Goal: Transaction & Acquisition: Purchase product/service

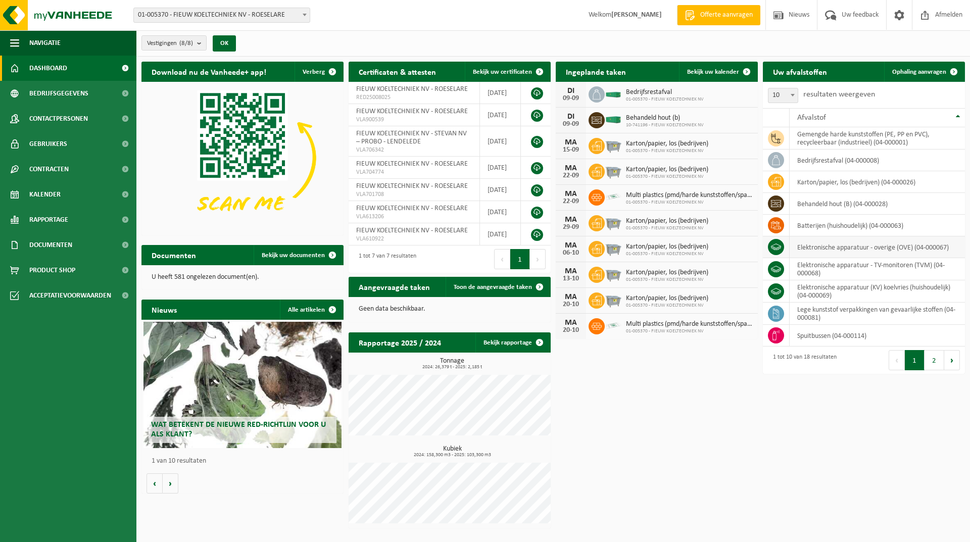
click at [777, 244] on icon at bounding box center [776, 247] width 10 height 10
click at [821, 250] on td "elektronische apparatuur - overige (OVE) (04-000067)" at bounding box center [877, 247] width 175 height 22
click at [596, 120] on icon at bounding box center [597, 120] width 10 height 10
click at [646, 122] on span "10-741196 - FIEUW KOELTECHNIEK NV" at bounding box center [665, 125] width 78 height 6
click at [597, 119] on icon at bounding box center [597, 120] width 10 height 7
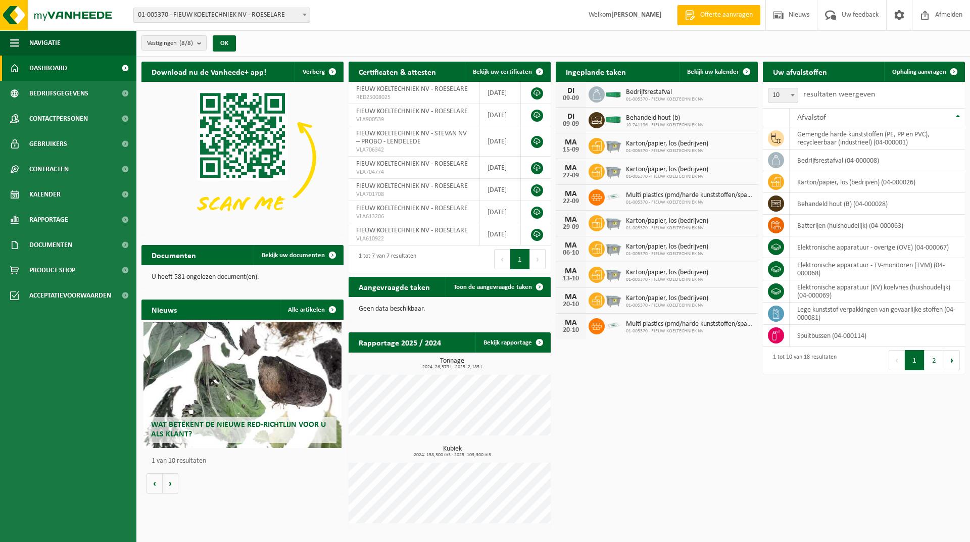
click at [597, 119] on icon at bounding box center [597, 120] width 10 height 7
click at [802, 14] on span "Nieuws" at bounding box center [799, 15] width 26 height 30
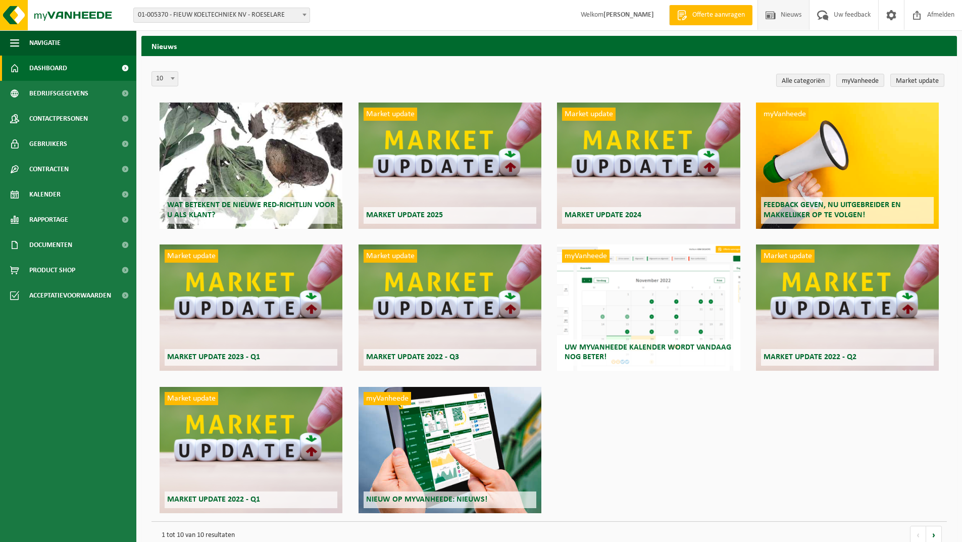
click at [61, 63] on span "Dashboard" at bounding box center [48, 68] width 38 height 25
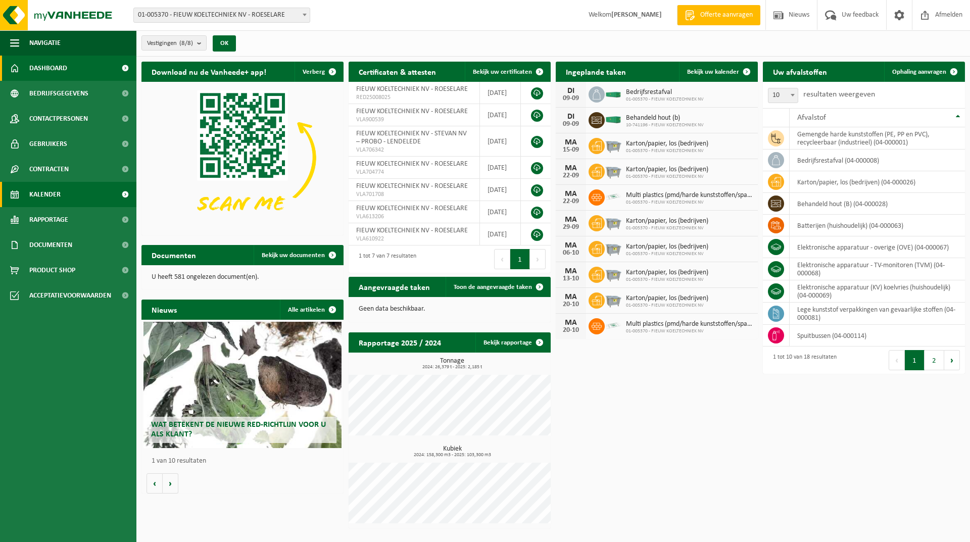
click at [58, 192] on span "Kalender" at bounding box center [44, 194] width 31 height 25
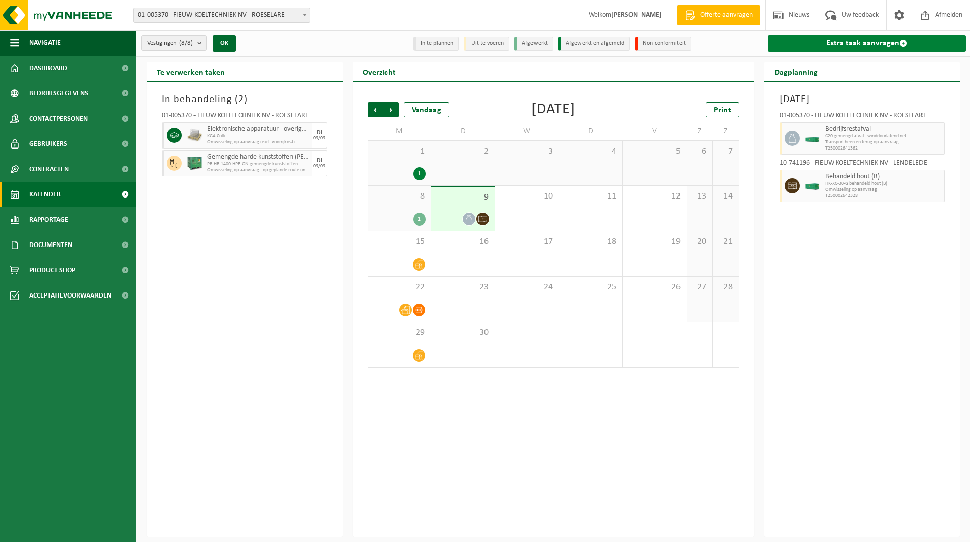
click at [859, 41] on link "Extra taak aanvragen" at bounding box center [867, 43] width 199 height 16
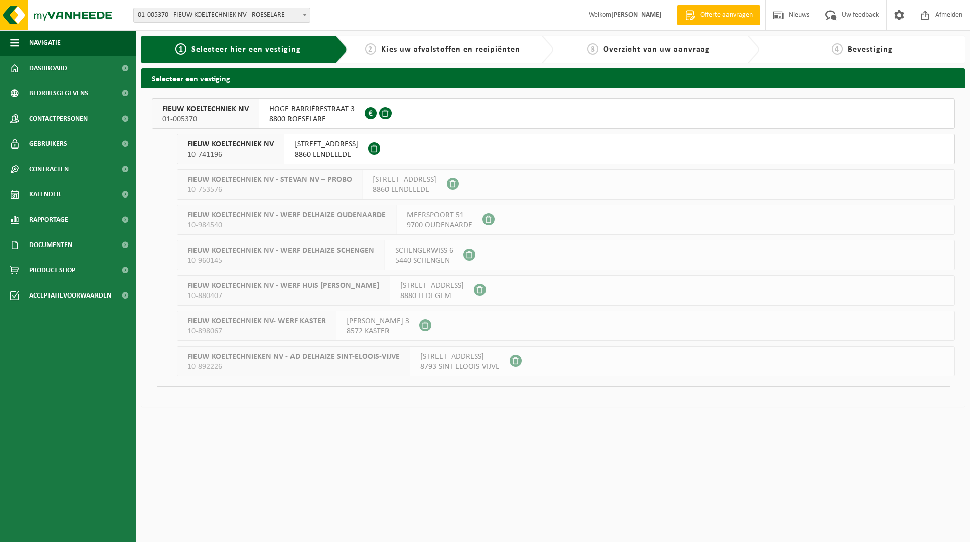
click at [248, 150] on span "10-741196" at bounding box center [230, 155] width 86 height 10
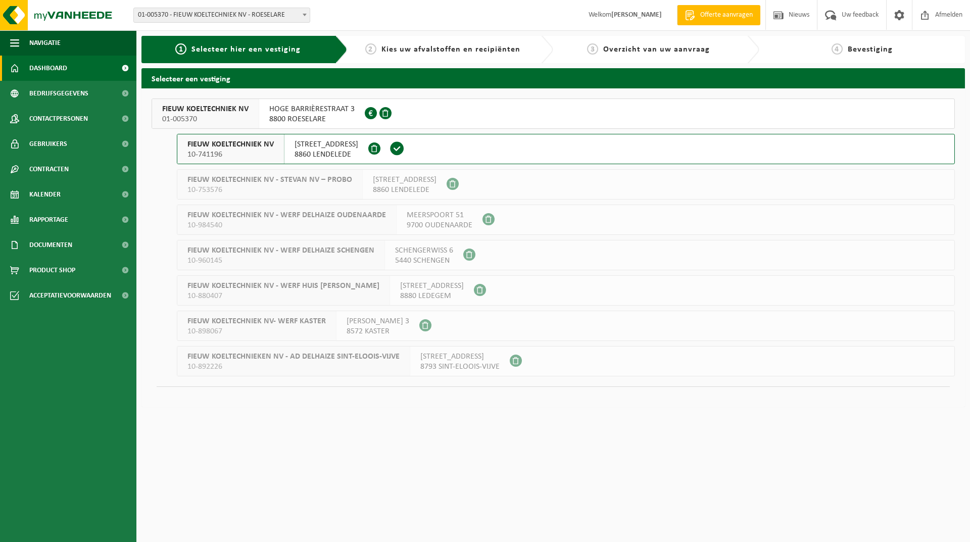
click at [54, 71] on span "Dashboard" at bounding box center [48, 68] width 38 height 25
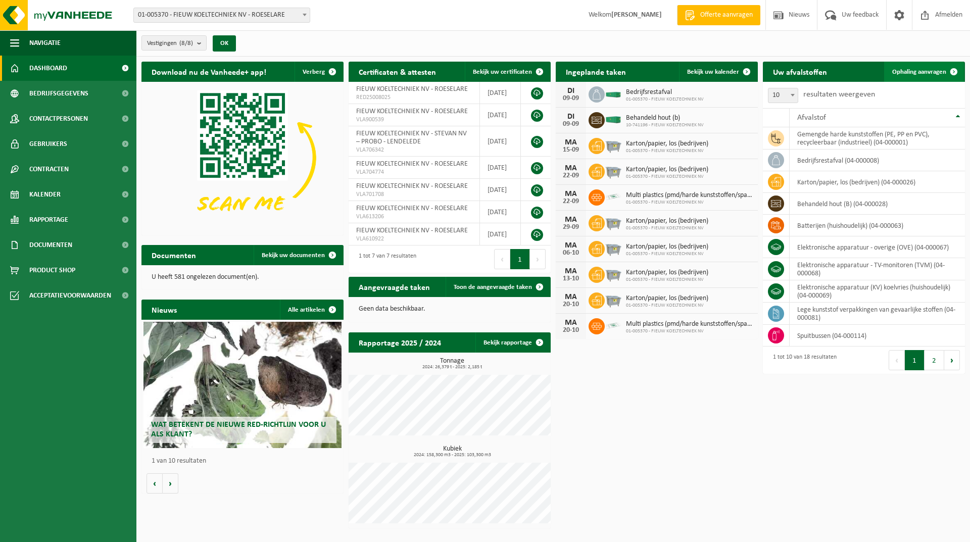
click at [918, 69] on span "Ophaling aanvragen" at bounding box center [919, 72] width 54 height 7
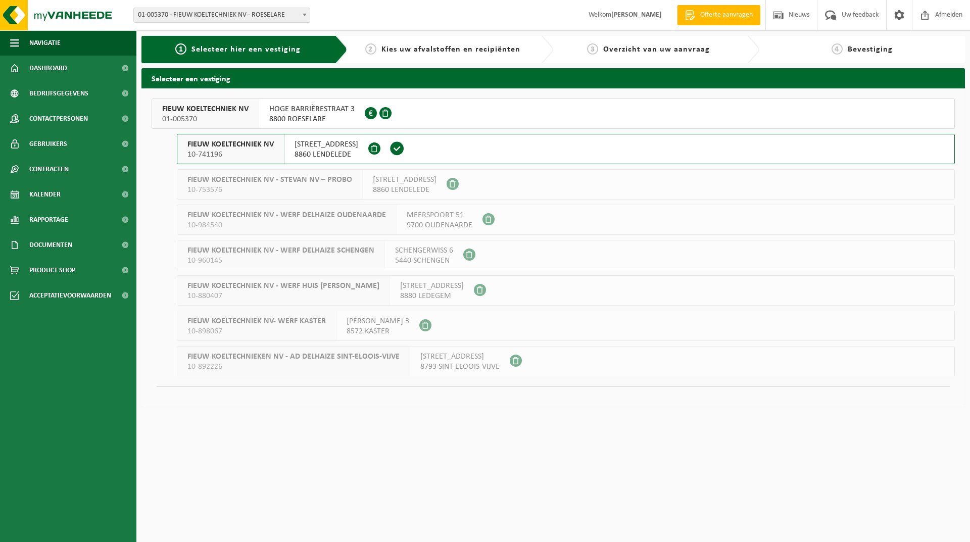
click at [408, 185] on span "8860 LENDELEDE" at bounding box center [405, 190] width 64 height 10
click at [320, 147] on span "HEULSESTRAAT 87" at bounding box center [327, 144] width 64 height 10
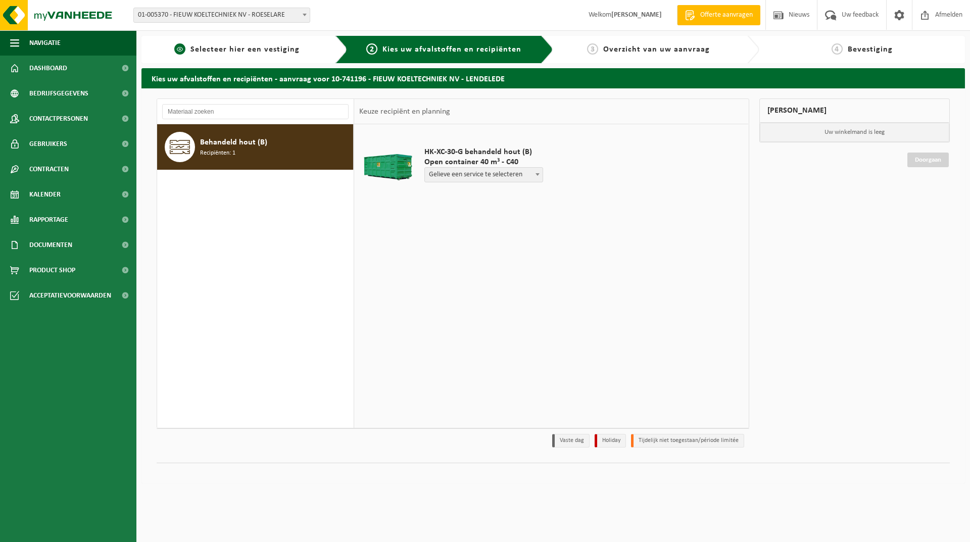
click at [218, 49] on span "Selecteer hier een vestiging" at bounding box center [244, 49] width 109 height 8
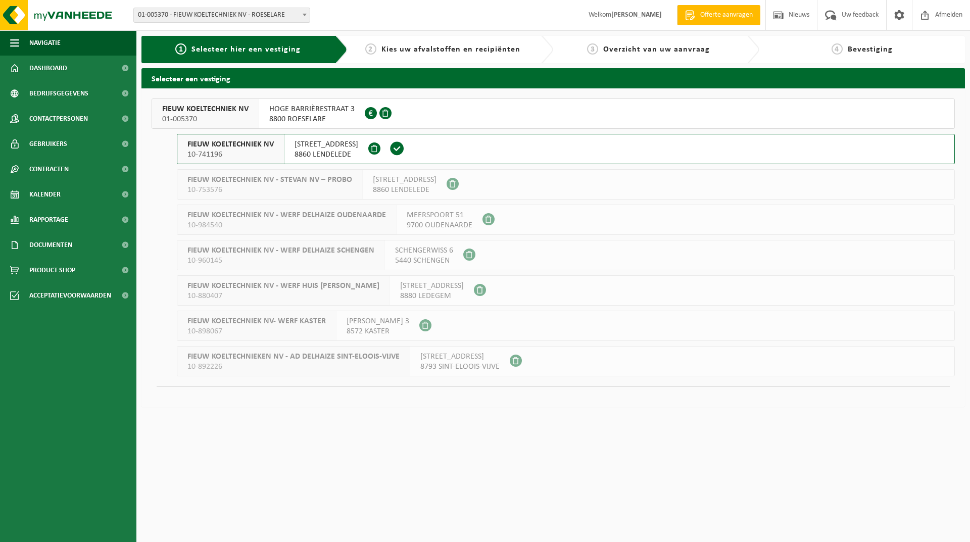
click at [228, 112] on span "FIEUW KOELTECHNIEK NV" at bounding box center [205, 109] width 86 height 10
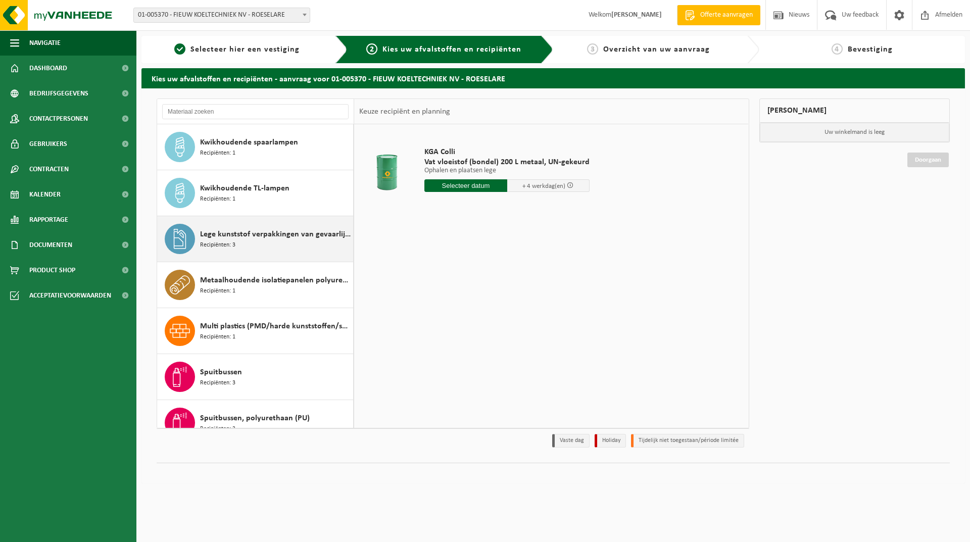
scroll to position [431, 0]
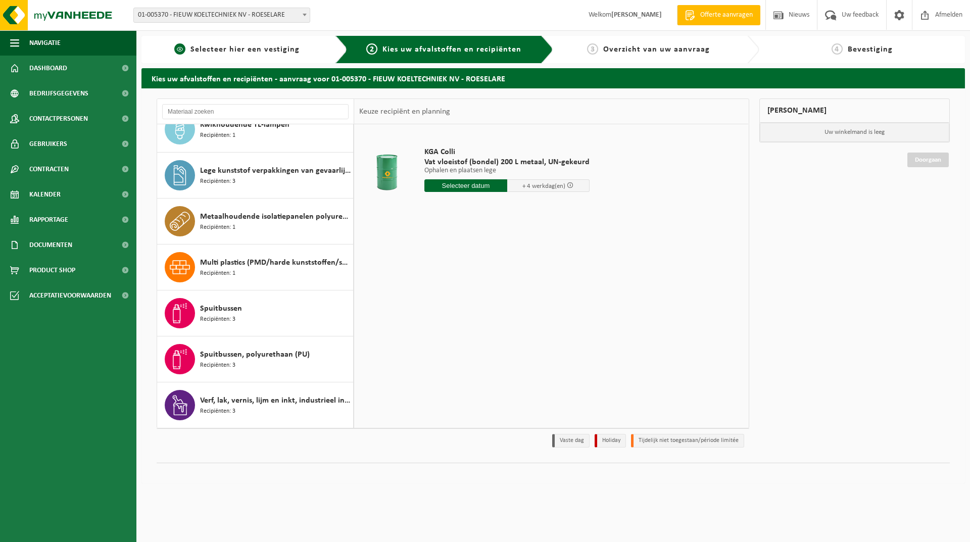
click at [273, 49] on span "Selecteer hier een vestiging" at bounding box center [244, 49] width 109 height 8
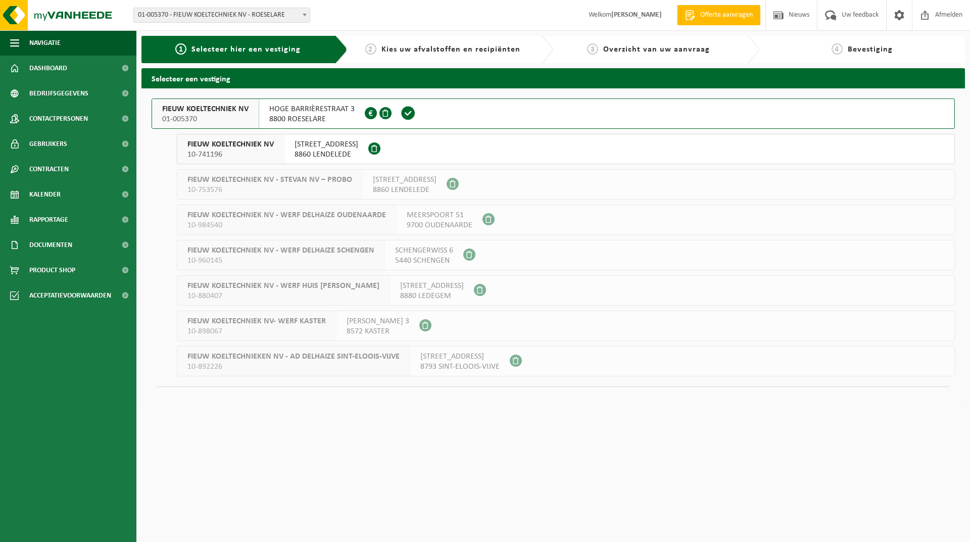
click at [318, 151] on span "8860 LENDELEDE" at bounding box center [327, 155] width 64 height 10
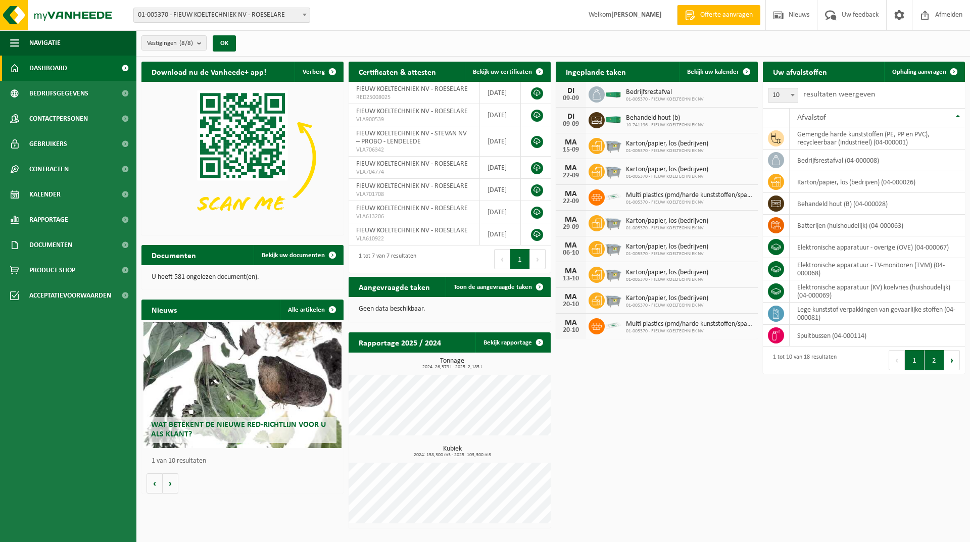
click at [940, 361] on button "2" at bounding box center [935, 360] width 20 height 20
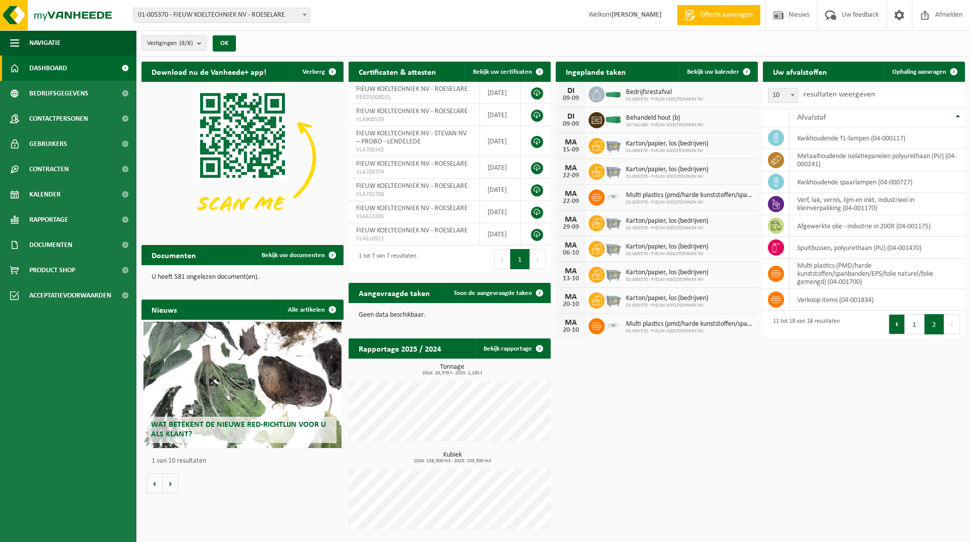
click at [894, 327] on button "Vorige" at bounding box center [897, 324] width 16 height 20
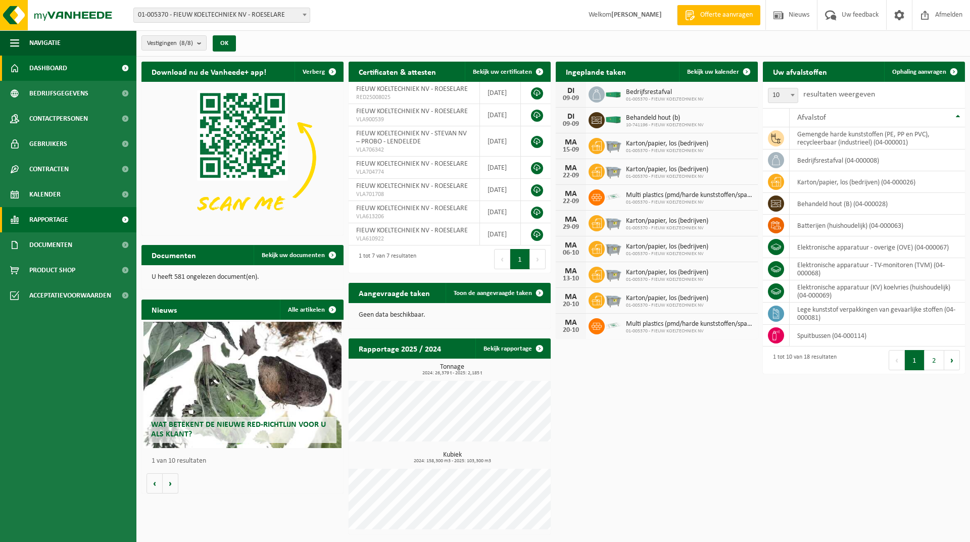
click at [60, 221] on span "Rapportage" at bounding box center [48, 219] width 39 height 25
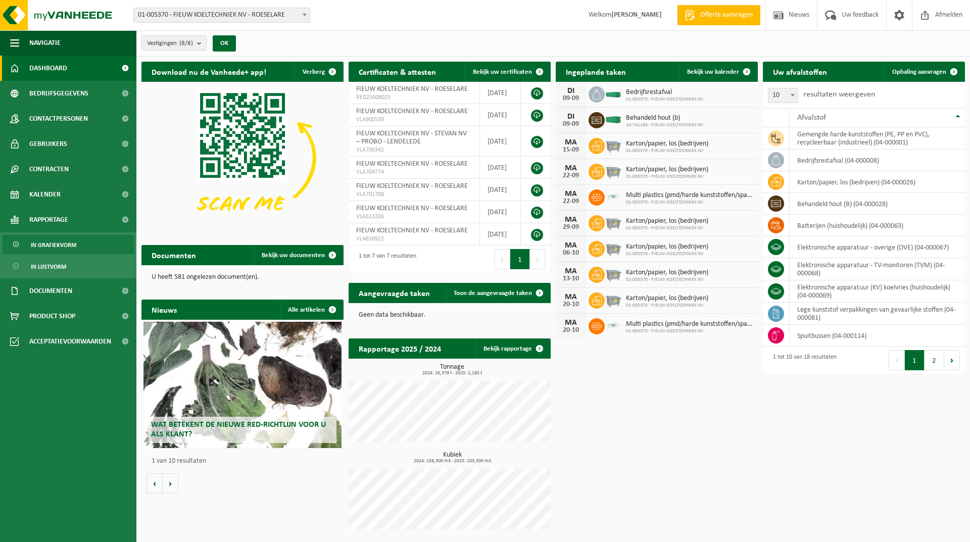
click at [78, 243] on link "In grafiekvorm" at bounding box center [68, 244] width 131 height 19
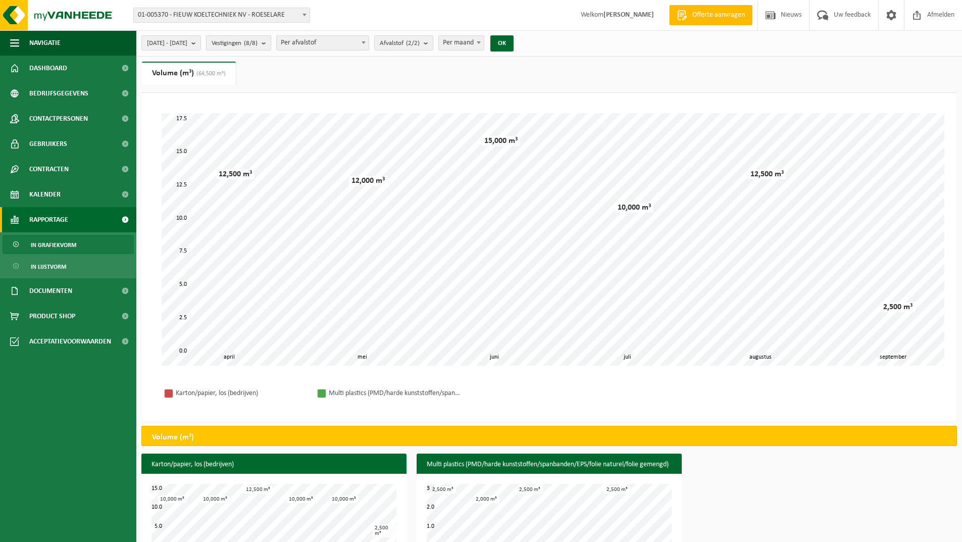
click at [271, 44] on button "Vestigingen (8/8)" at bounding box center [238, 42] width 65 height 15
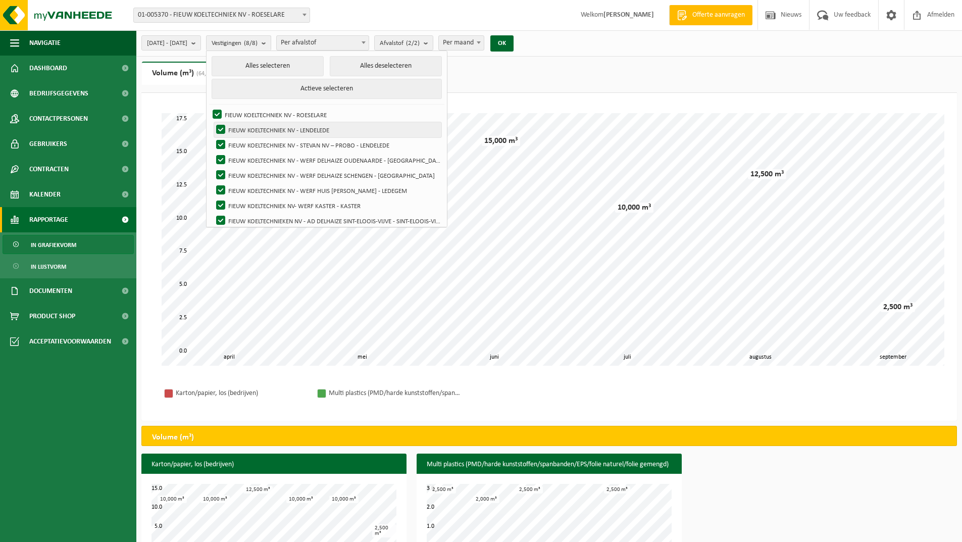
click at [320, 131] on label "FIEUW KOELTECHNIEK NV - LENDELEDE" at bounding box center [327, 129] width 227 height 15
click at [213, 122] on input "FIEUW KOELTECHNIEK NV - LENDELEDE" at bounding box center [212, 122] width 1 height 1
click at [251, 126] on label "FIEUW KOELTECHNIEK NV - LENDELEDE" at bounding box center [327, 129] width 227 height 15
click at [213, 122] on input "FIEUW KOELTECHNIEK NV - LENDELEDE" at bounding box center [212, 122] width 1 height 1
checkbox input "true"
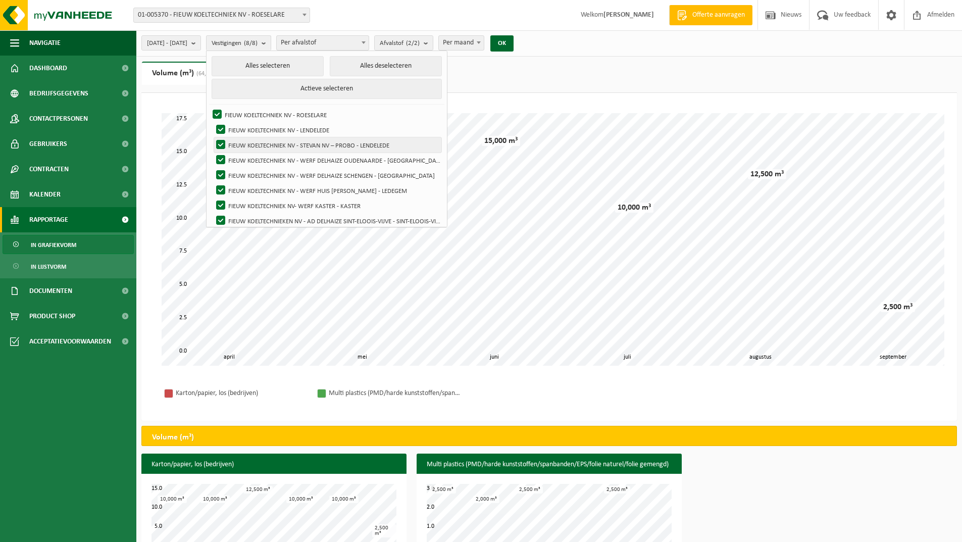
click at [284, 140] on label "FIEUW KOELTECHNIEK NV - STEVAN NV – PROBO - LENDELEDE" at bounding box center [327, 144] width 227 height 15
click at [213, 137] on input "FIEUW KOELTECHNIEK NV - STEVAN NV – PROBO - LENDELEDE" at bounding box center [212, 137] width 1 height 1
click at [285, 144] on label "FIEUW KOELTECHNIEK NV - STEVAN NV – PROBO - LENDELEDE" at bounding box center [327, 144] width 227 height 15
click at [213, 137] on input "FIEUW KOELTECHNIEK NV - STEVAN NV – PROBO - LENDELEDE" at bounding box center [212, 137] width 1 height 1
click at [285, 144] on label "FIEUW KOELTECHNIEK NV - STEVAN NV – PROBO - LENDELEDE" at bounding box center [327, 144] width 227 height 15
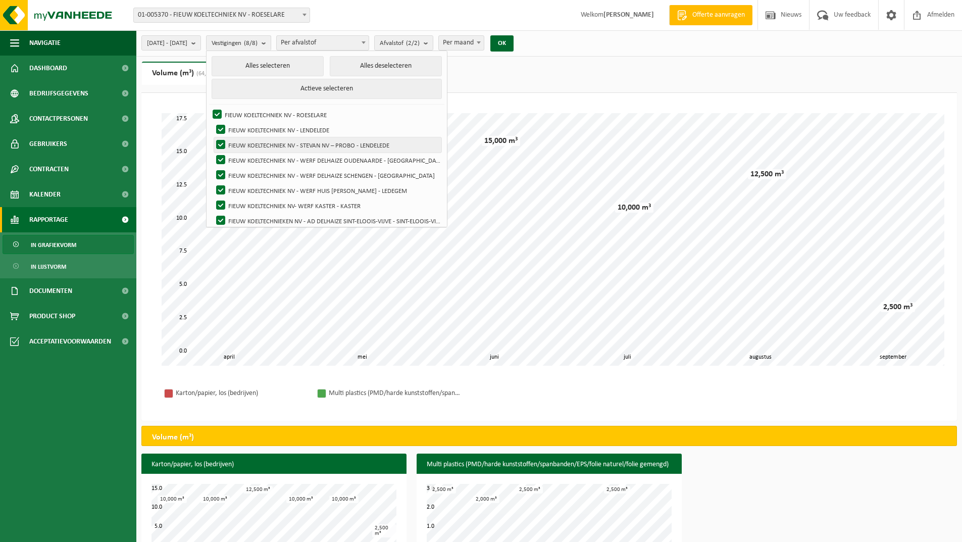
click at [213, 137] on input "FIEUW KOELTECHNIEK NV - STEVAN NV – PROBO - LENDELEDE" at bounding box center [212, 137] width 1 height 1
click at [249, 145] on label "FIEUW KOELTECHNIEK NV - STEVAN NV – PROBO - LENDELEDE" at bounding box center [327, 144] width 227 height 15
click at [213, 137] on input "FIEUW KOELTECHNIEK NV - STEVAN NV – PROBO - LENDELEDE" at bounding box center [212, 137] width 1 height 1
checkbox input "true"
click at [417, 67] on button "Alles deselecteren" at bounding box center [386, 66] width 112 height 20
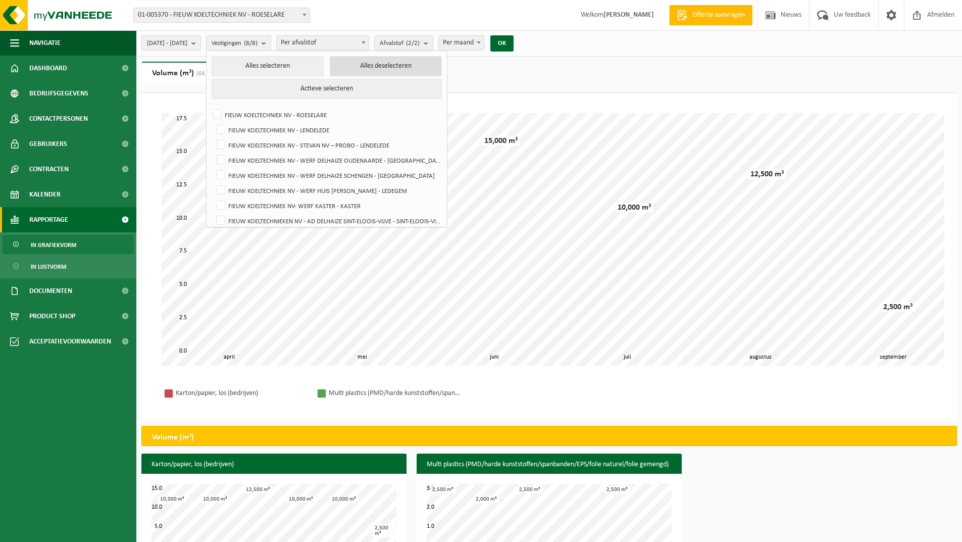
checkbox input "false"
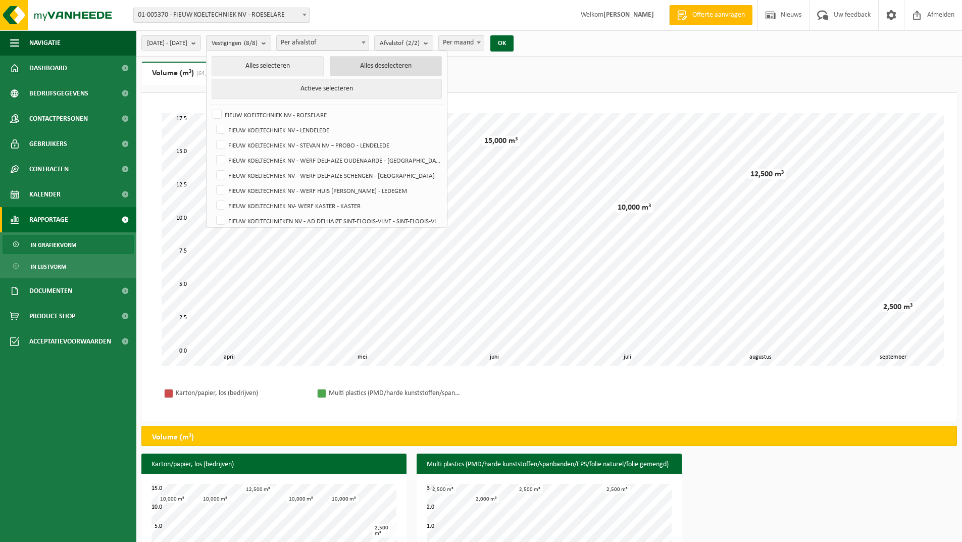
checkbox input "false"
click at [248, 127] on label "FIEUW KOELTECHNIEK NV - LENDELEDE" at bounding box center [327, 129] width 227 height 15
click at [213, 122] on input "FIEUW KOELTECHNIEK NV - LENDELEDE" at bounding box center [212, 122] width 1 height 1
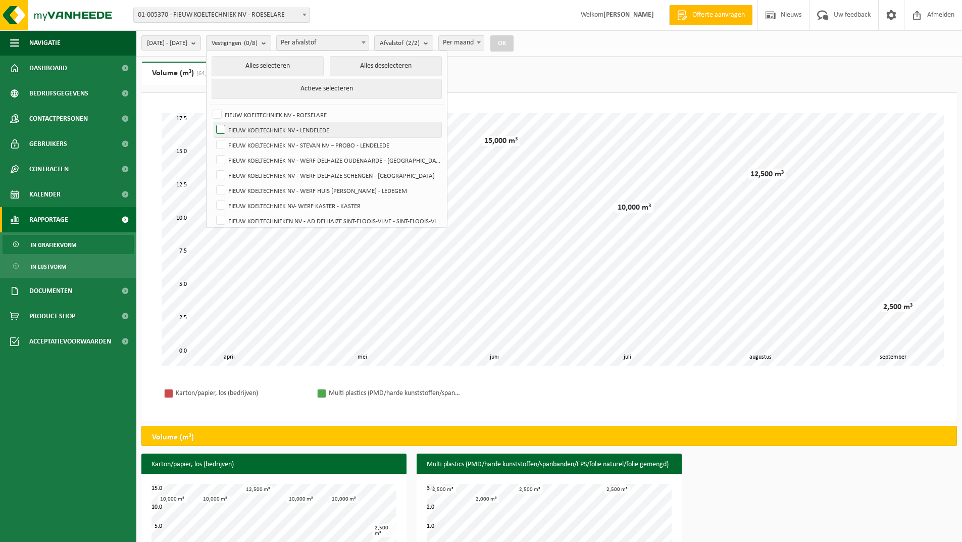
checkbox input "true"
click at [514, 40] on button "OK" at bounding box center [502, 43] width 23 height 16
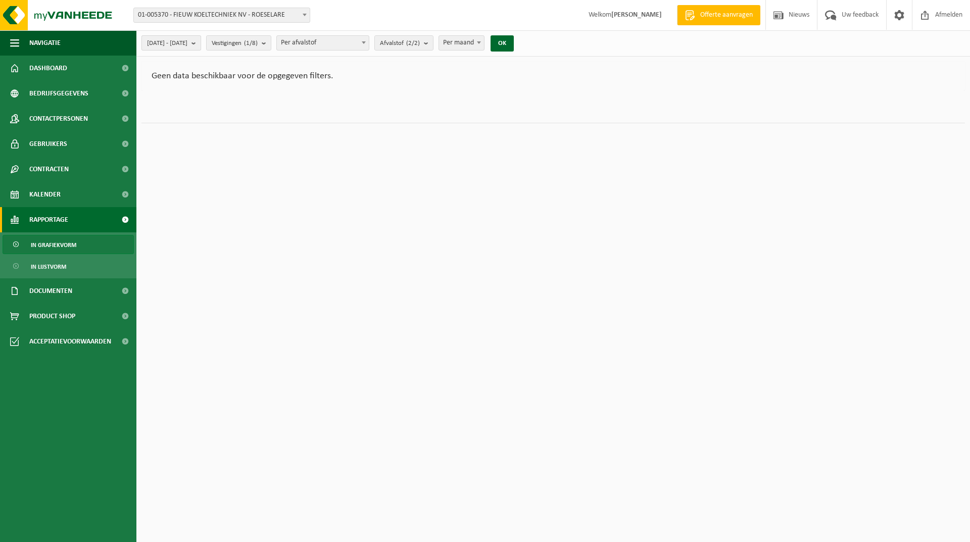
click at [201, 44] on b "submit" at bounding box center [195, 43] width 9 height 14
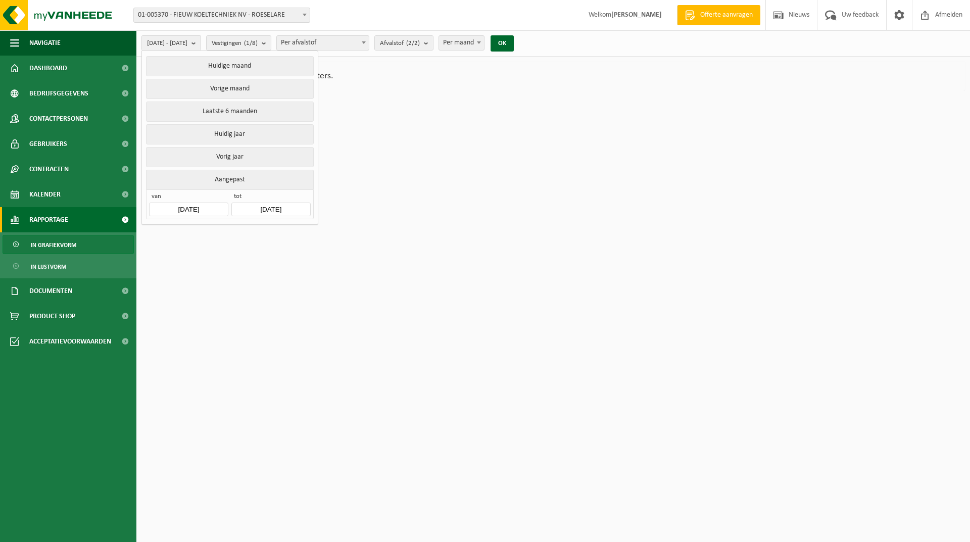
click at [238, 156] on button "Vorig jaar" at bounding box center [229, 157] width 167 height 20
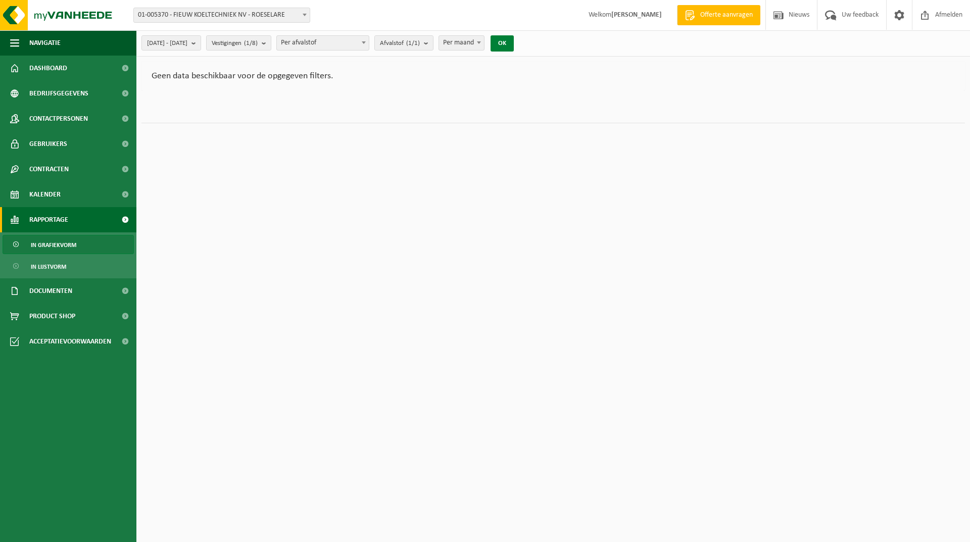
click at [514, 42] on button "OK" at bounding box center [502, 43] width 23 height 16
click at [433, 44] on b "submit" at bounding box center [428, 43] width 9 height 14
click at [454, 63] on button "Alles selecteren" at bounding box center [419, 66] width 81 height 20
click at [338, 44] on span "Per afvalstof" at bounding box center [323, 43] width 92 height 14
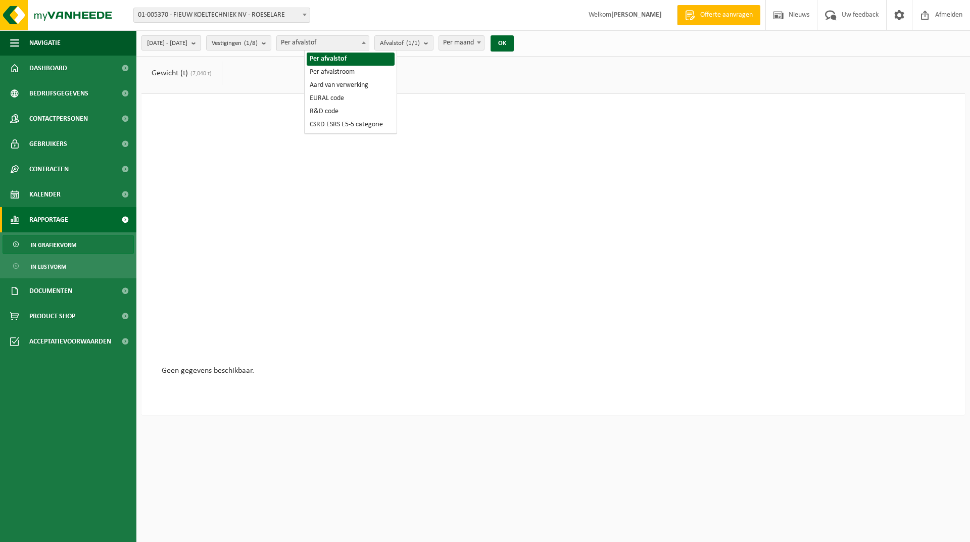
click at [159, 45] on span "2024-01-01 - 2024-12-31" at bounding box center [167, 43] width 40 height 15
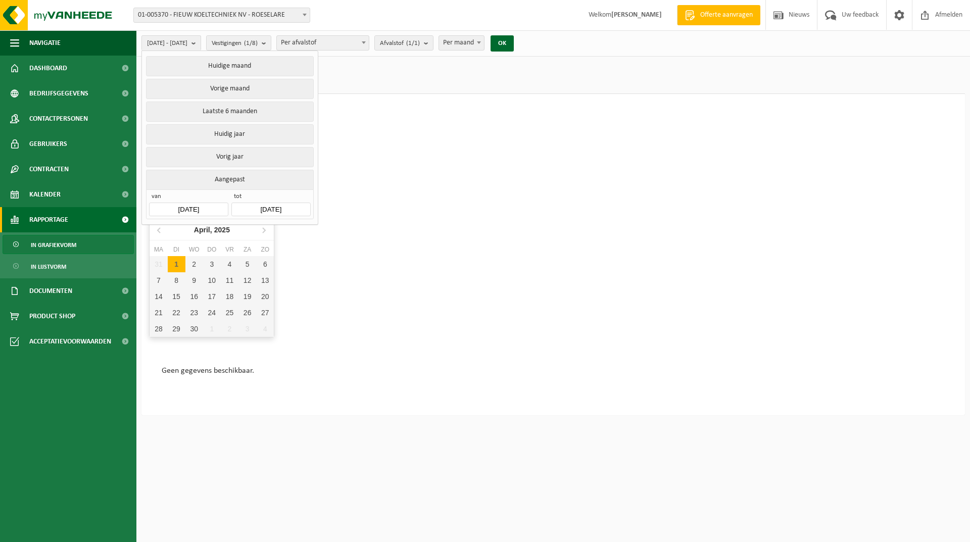
click at [186, 207] on input "2024-01-01" at bounding box center [188, 210] width 79 height 14
click at [215, 206] on input "2024-01-01" at bounding box center [188, 210] width 79 height 14
click at [159, 231] on icon at bounding box center [159, 230] width 3 height 5
click at [160, 230] on icon at bounding box center [160, 230] width 16 height 16
click at [160, 231] on icon at bounding box center [160, 230] width 16 height 16
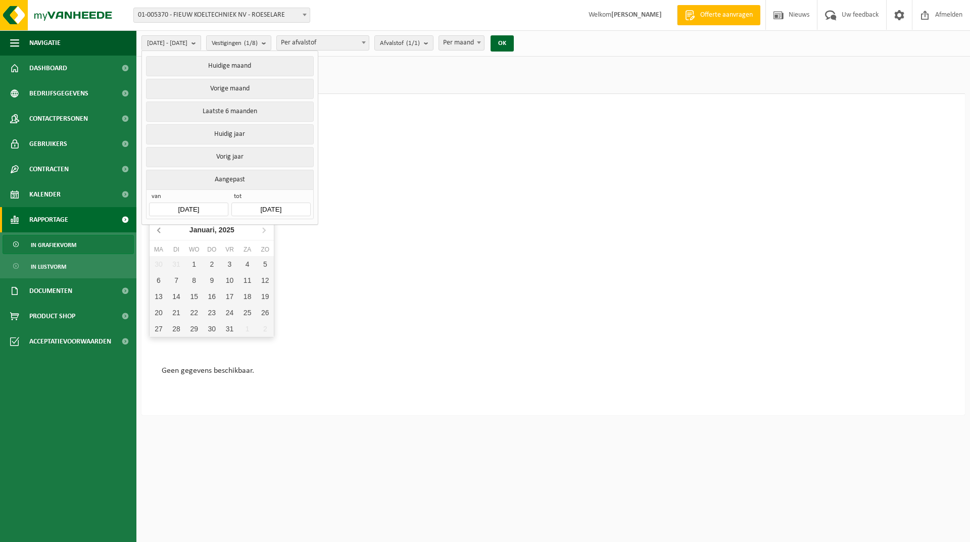
click at [160, 231] on icon at bounding box center [160, 230] width 16 height 16
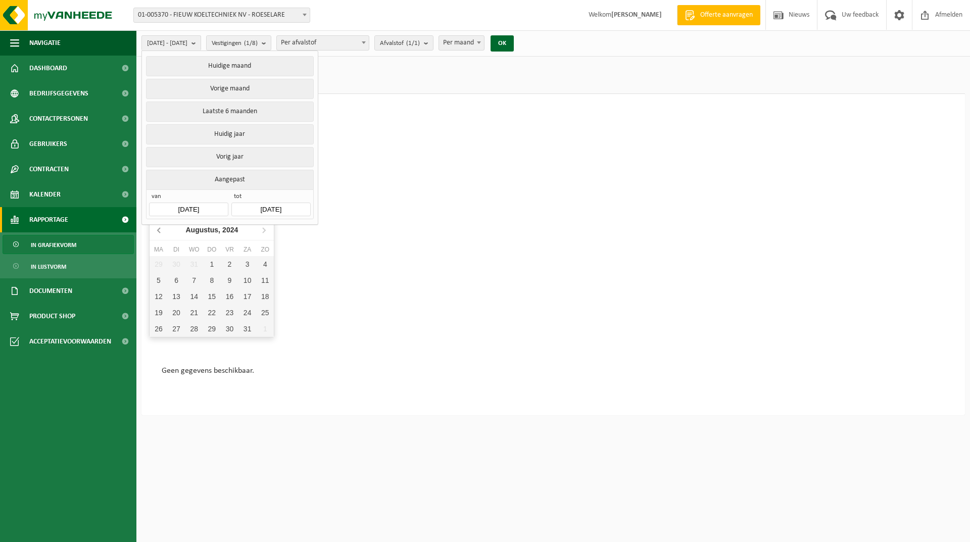
click at [160, 231] on icon at bounding box center [160, 230] width 16 height 16
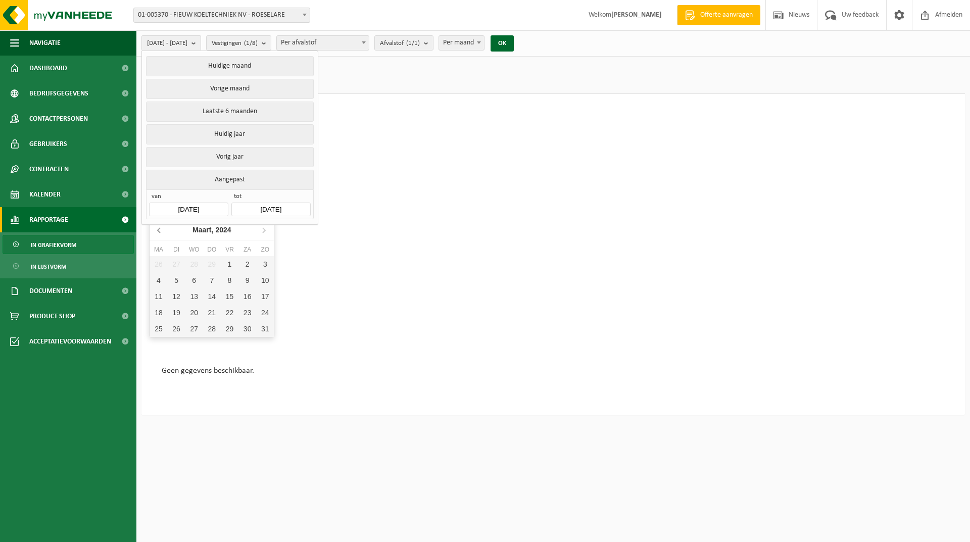
click at [160, 231] on icon at bounding box center [160, 230] width 16 height 16
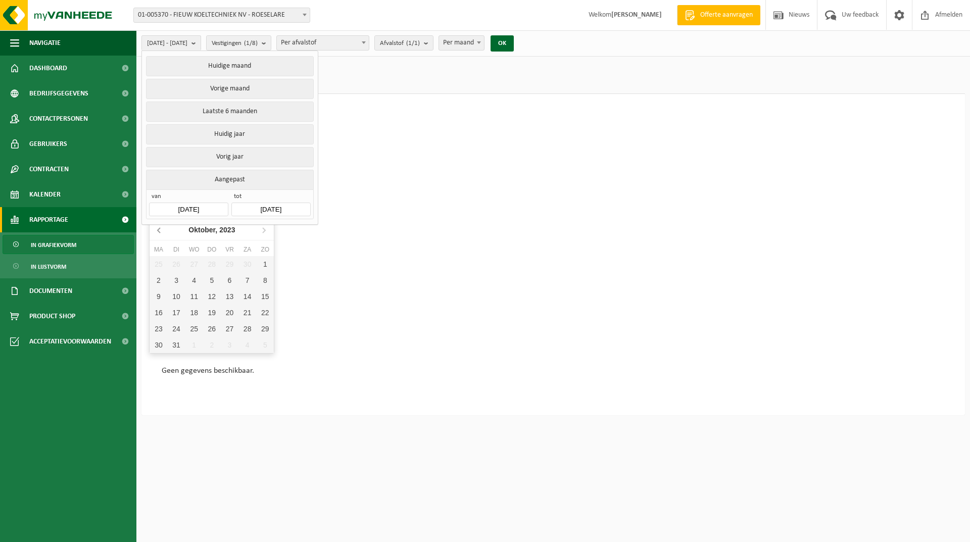
click at [160, 231] on icon at bounding box center [160, 230] width 16 height 16
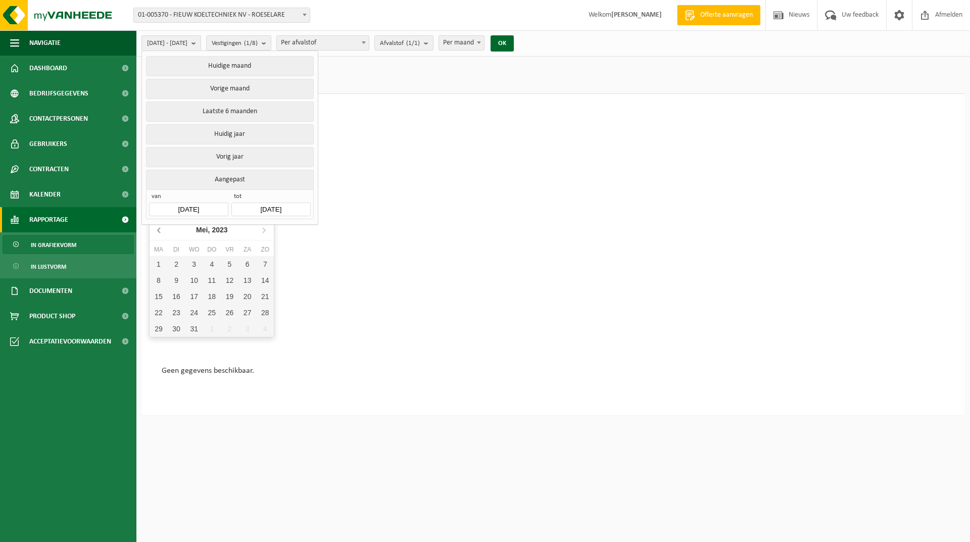
click at [160, 231] on icon at bounding box center [160, 230] width 16 height 16
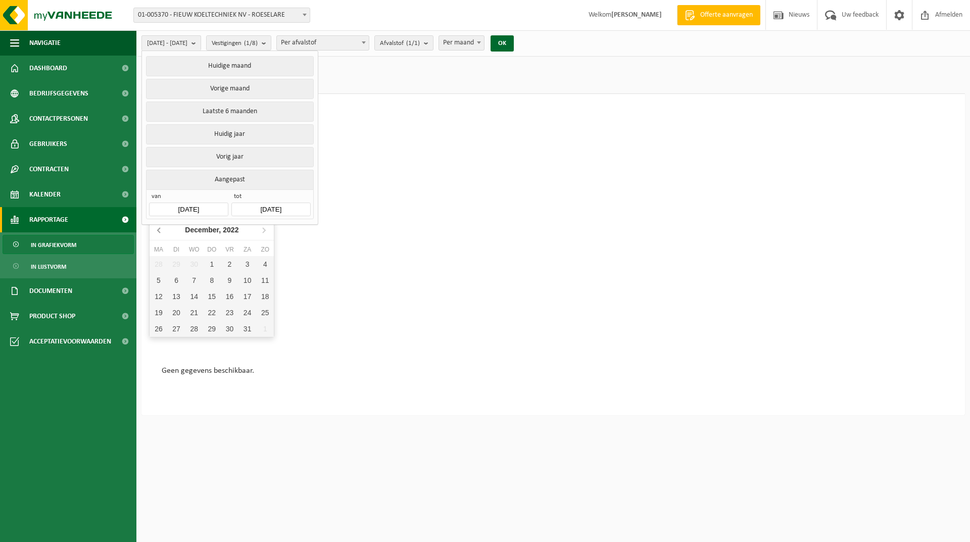
click at [160, 231] on icon at bounding box center [160, 230] width 16 height 16
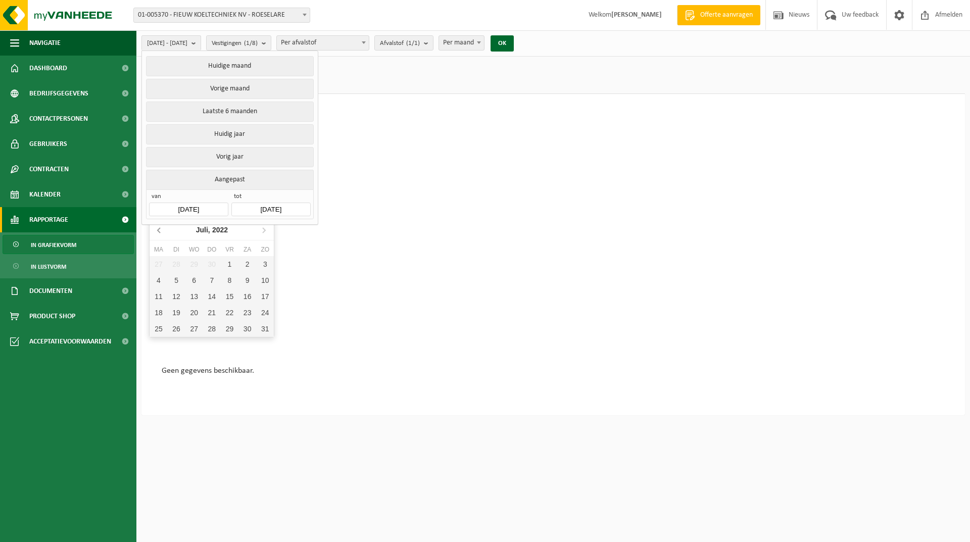
click at [160, 231] on icon at bounding box center [160, 230] width 16 height 16
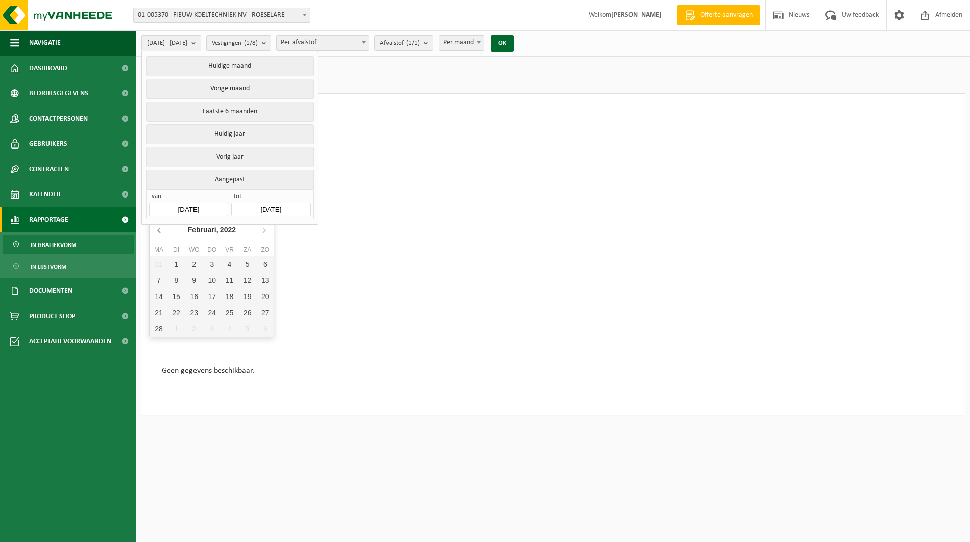
click at [160, 231] on icon at bounding box center [160, 230] width 16 height 16
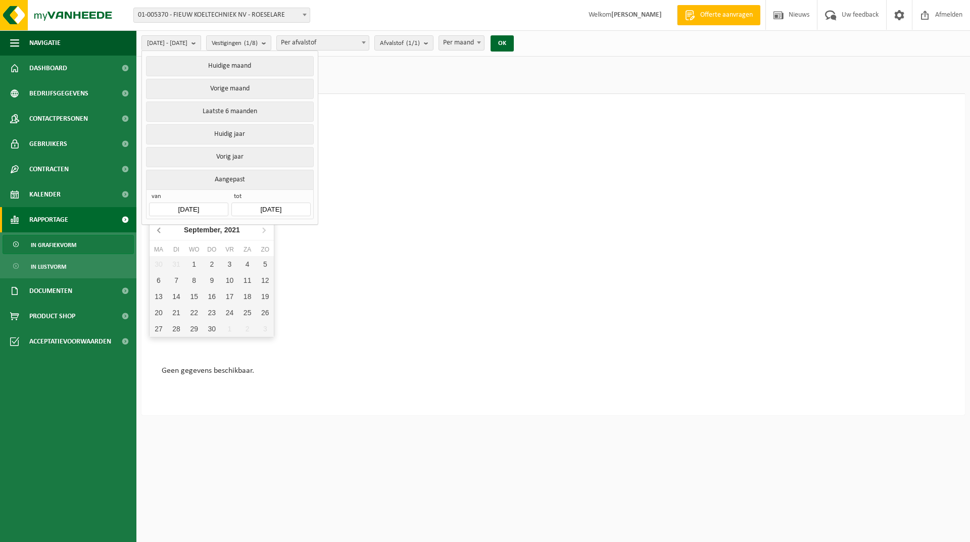
click at [160, 231] on icon at bounding box center [160, 230] width 16 height 16
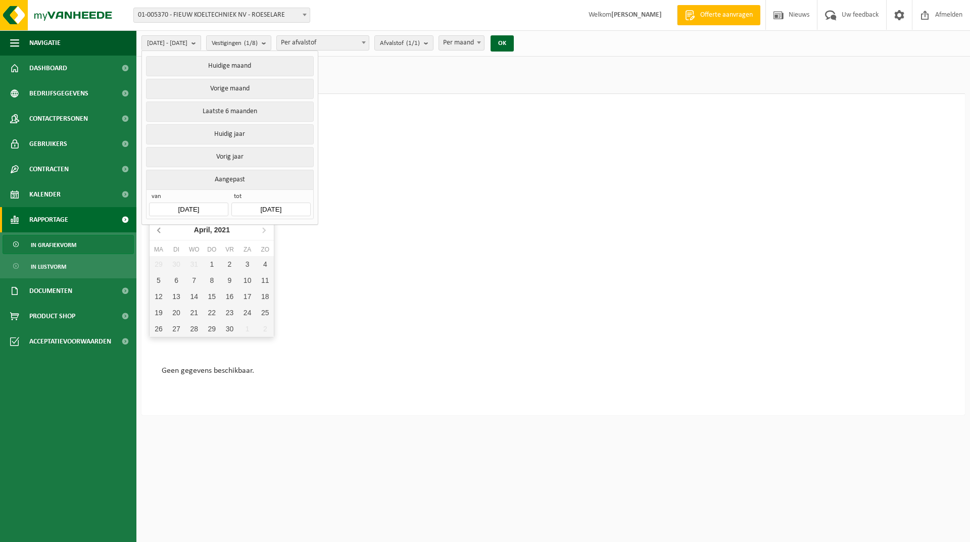
click at [160, 231] on icon at bounding box center [160, 230] width 16 height 16
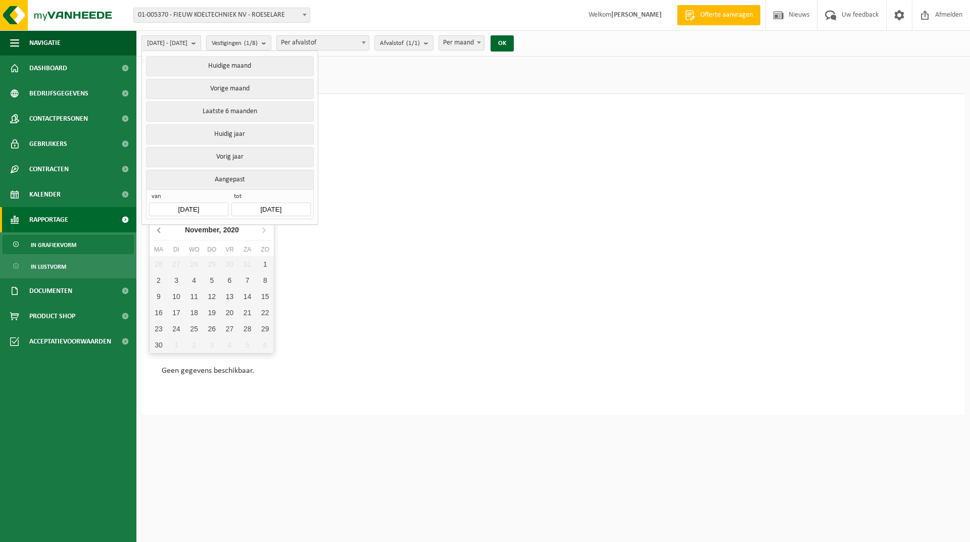
click at [157, 231] on icon at bounding box center [160, 230] width 16 height 16
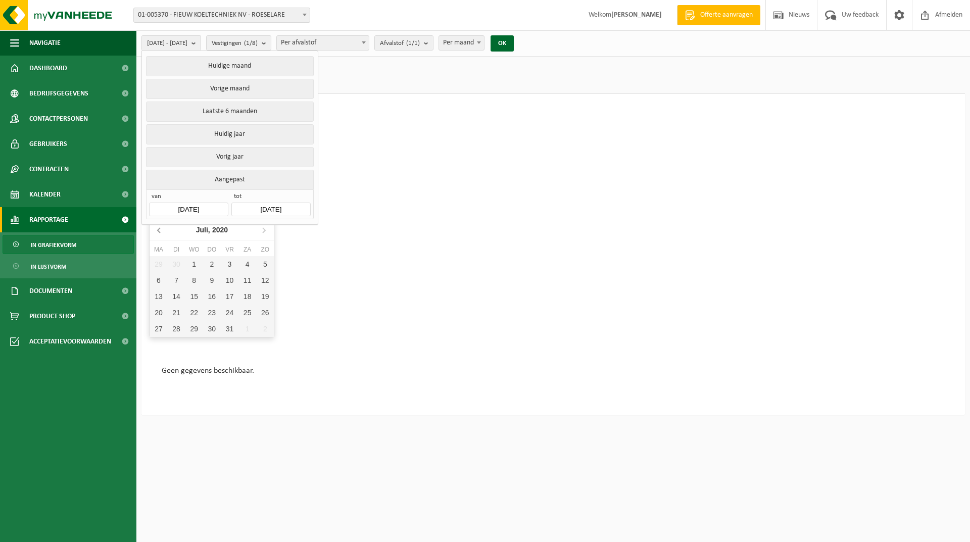
click at [157, 231] on icon at bounding box center [160, 230] width 16 height 16
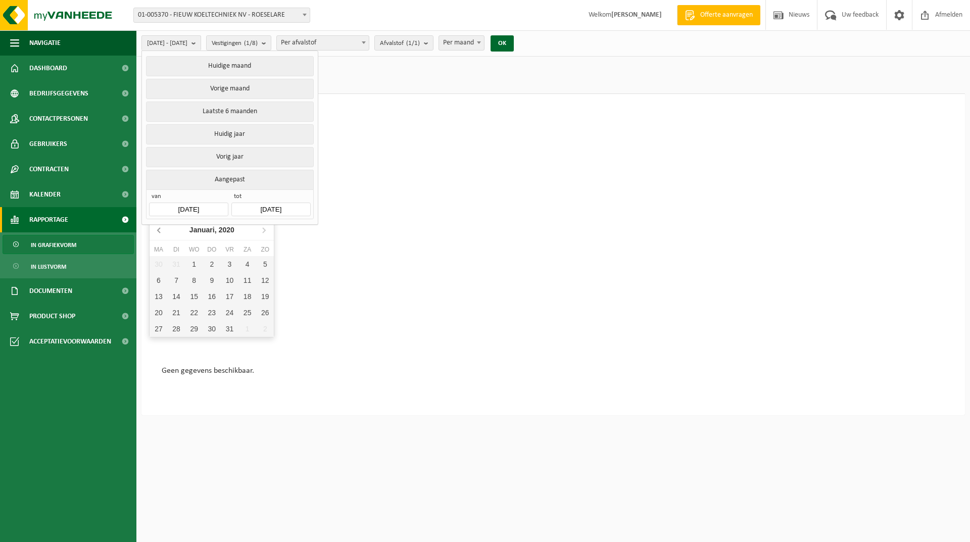
click at [157, 231] on icon at bounding box center [160, 230] width 16 height 16
click at [262, 262] on div "1" at bounding box center [265, 264] width 18 height 16
type input "2019-12-01"
type input "2025-09-09"
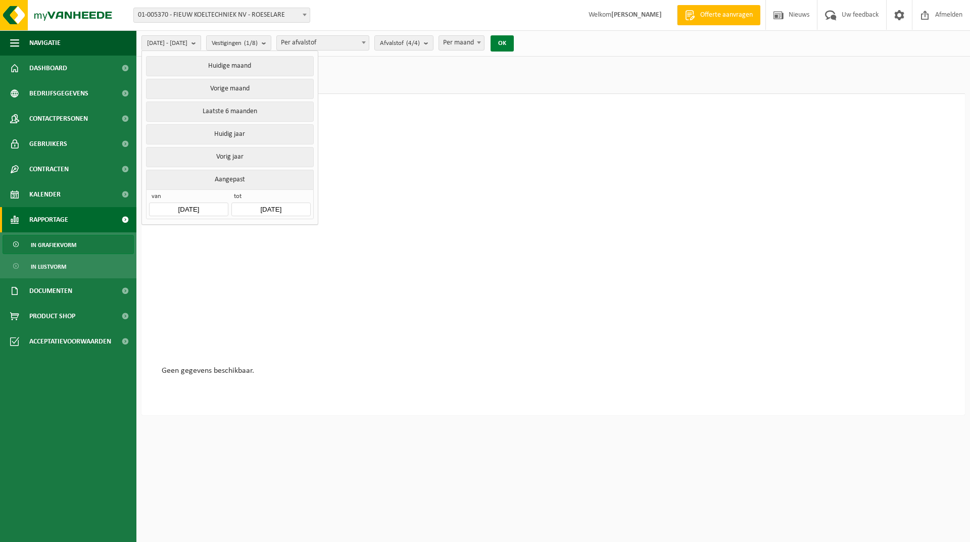
click at [514, 46] on button "OK" at bounding box center [502, 43] width 23 height 16
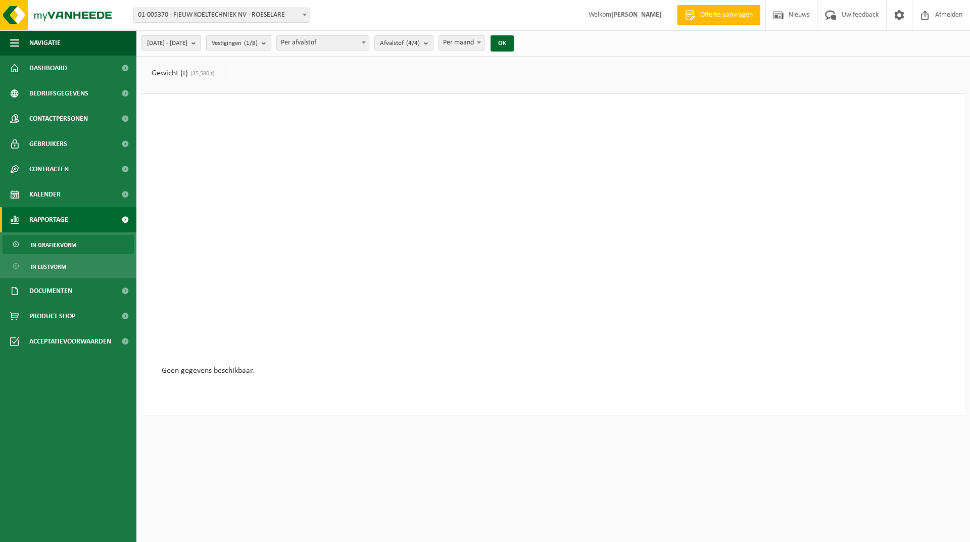
click at [271, 46] on b "submit" at bounding box center [266, 43] width 9 height 14
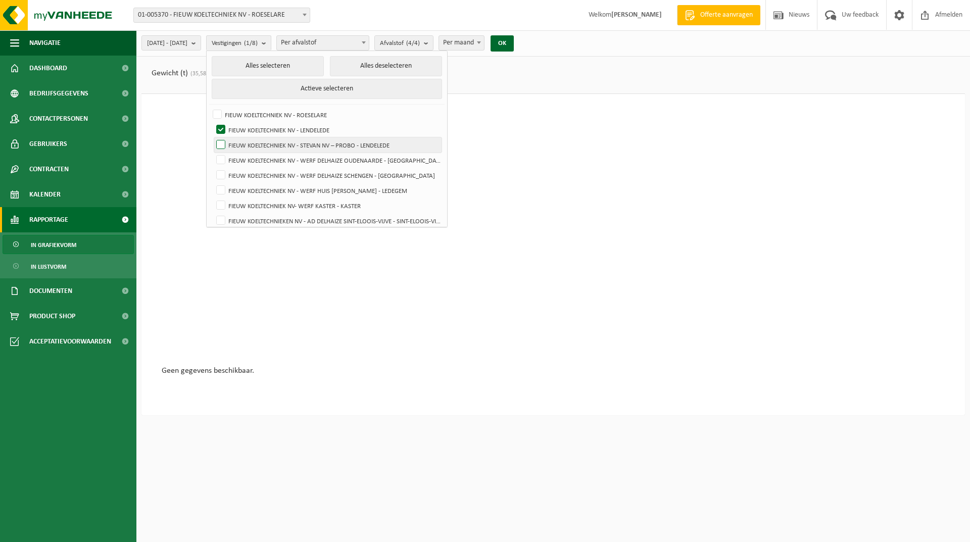
click at [245, 147] on label "FIEUW KOELTECHNIEK NV - STEVAN NV – PROBO - LENDELEDE" at bounding box center [327, 144] width 227 height 15
click at [213, 137] on input "FIEUW KOELTECHNIEK NV - STEVAN NV – PROBO - LENDELEDE" at bounding box center [212, 137] width 1 height 1
checkbox input "true"
click at [514, 37] on button "OK" at bounding box center [502, 43] width 23 height 16
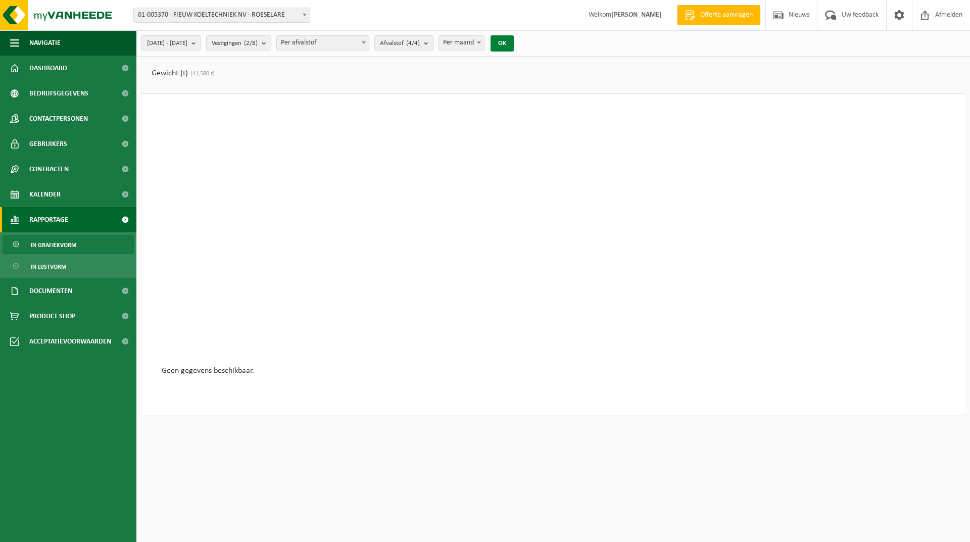
click at [514, 40] on button "OK" at bounding box center [502, 43] width 23 height 16
click at [348, 148] on div at bounding box center [553, 240] width 783 height 253
click at [101, 291] on link "Documenten" at bounding box center [68, 290] width 136 height 25
click at [55, 315] on span "Facturen" at bounding box center [44, 316] width 27 height 19
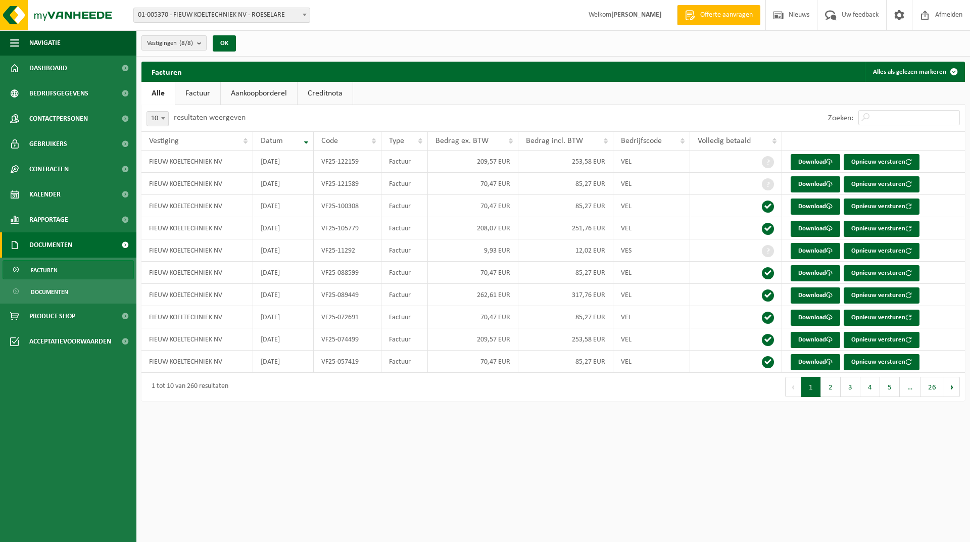
click at [202, 40] on b "submit" at bounding box center [201, 43] width 9 height 14
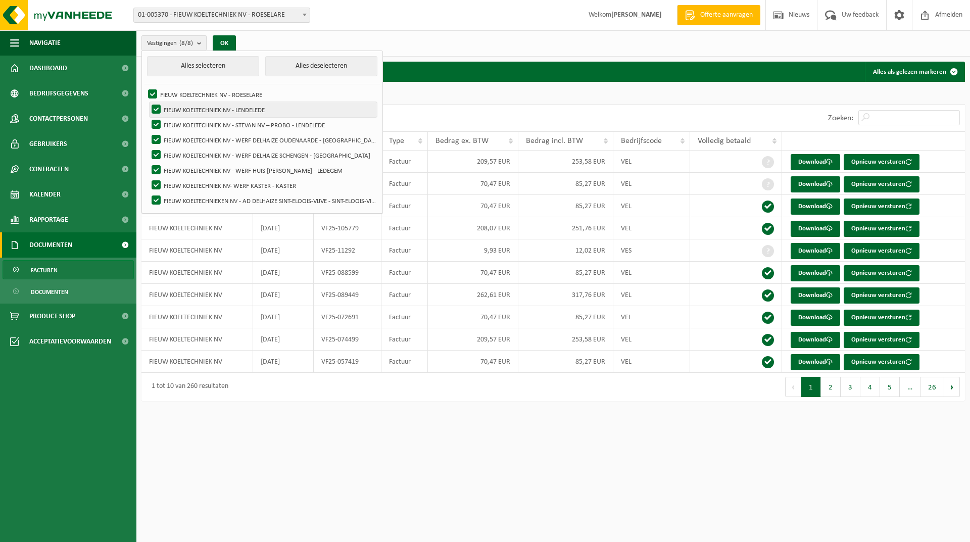
click at [196, 109] on label "FIEUW KOELTECHNIEK NV - LENDELEDE" at bounding box center [263, 109] width 227 height 15
click at [148, 102] on input "FIEUW KOELTECHNIEK NV - LENDELEDE" at bounding box center [148, 102] width 1 height 1
click at [159, 111] on label "FIEUW KOELTECHNIEK NV - LENDELEDE" at bounding box center [263, 109] width 227 height 15
click at [148, 102] on input "FIEUW KOELTECHNIEK NV - LENDELEDE" at bounding box center [148, 102] width 1 height 1
checkbox input "true"
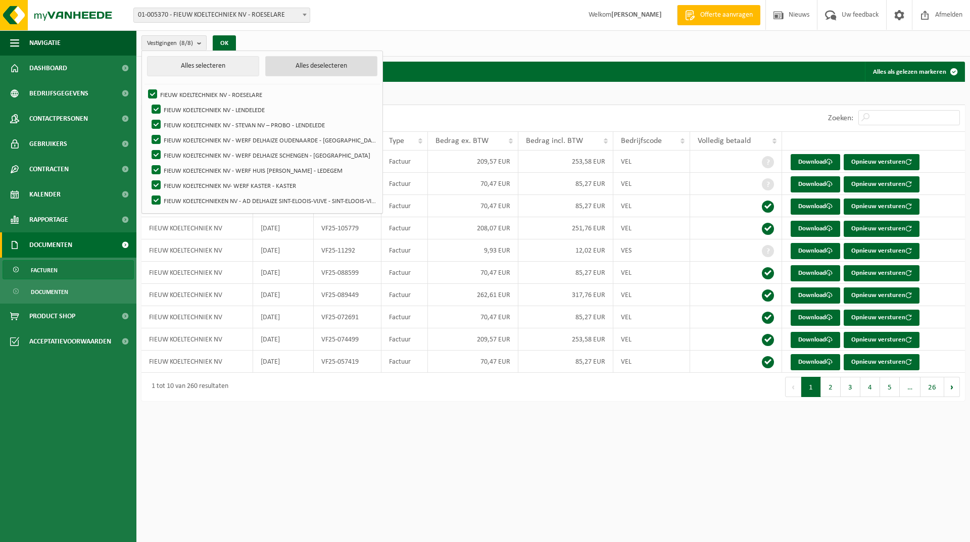
click at [315, 64] on button "Alles deselecteren" at bounding box center [321, 66] width 112 height 20
checkbox input "false"
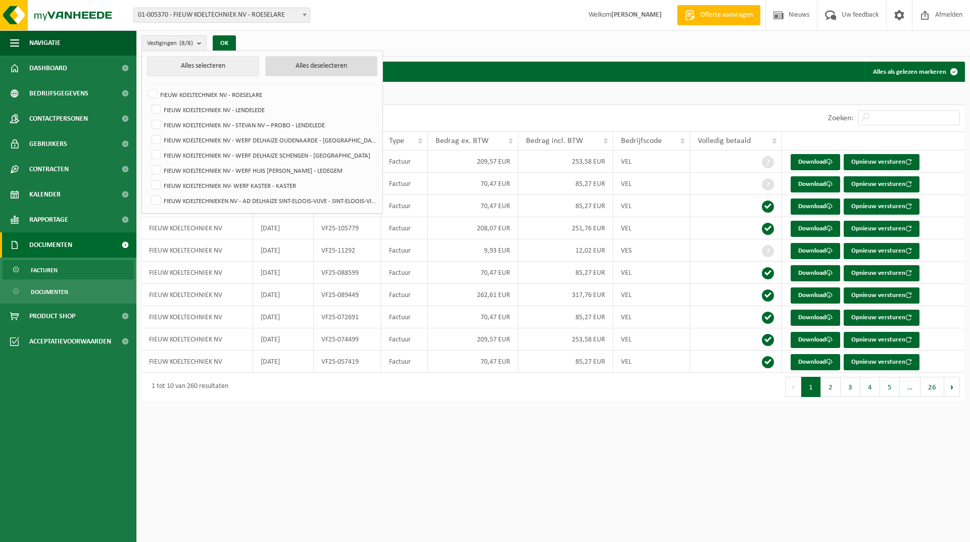
checkbox input "false"
click at [156, 126] on label "FIEUW KOELTECHNIEK NV - STEVAN NV – PROBO - LENDELEDE" at bounding box center [263, 124] width 227 height 15
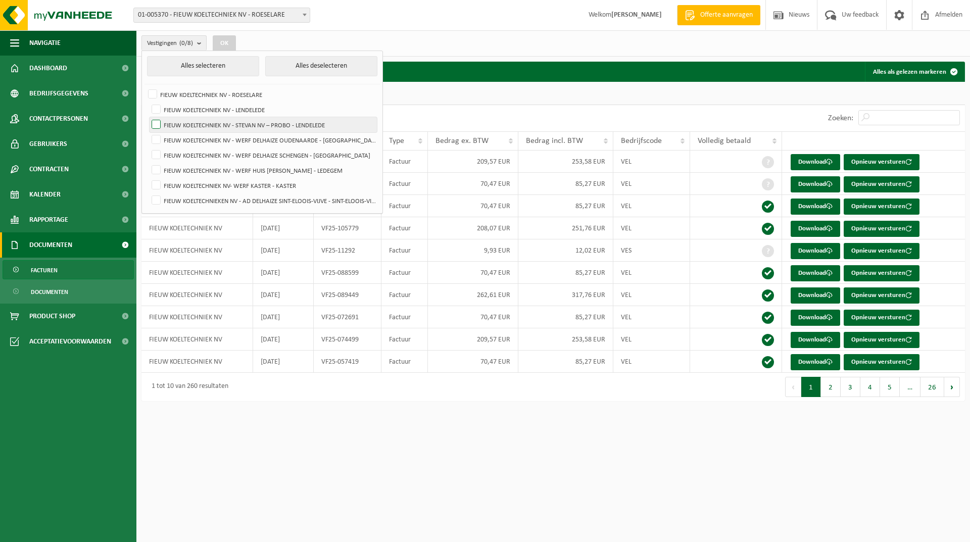
click at [148, 117] on input "FIEUW KOELTECHNIEK NV - STEVAN NV – PROBO - LENDELEDE" at bounding box center [148, 117] width 1 height 1
checkbox input "true"
click at [159, 107] on label "FIEUW KOELTECHNIEK NV - LENDELEDE" at bounding box center [263, 109] width 227 height 15
click at [148, 102] on input "FIEUW KOELTECHNIEK NV - LENDELEDE" at bounding box center [148, 102] width 1 height 1
checkbox input "true"
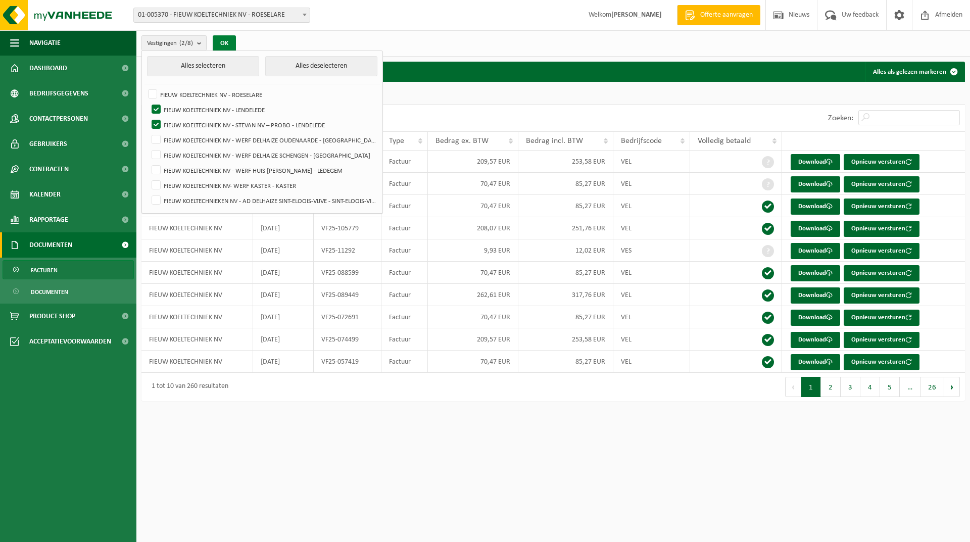
click at [226, 42] on button "OK" at bounding box center [224, 43] width 23 height 16
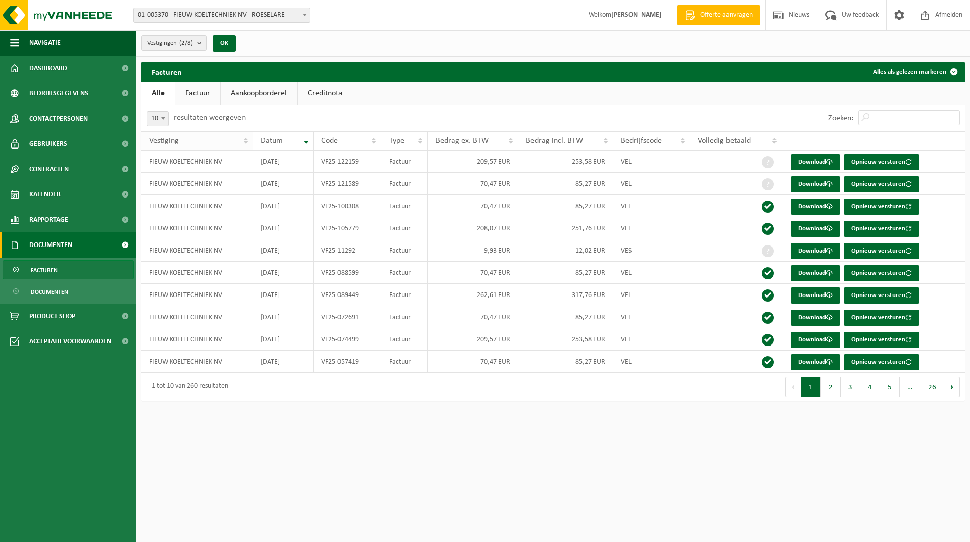
click at [241, 138] on th "Vestiging" at bounding box center [197, 140] width 112 height 19
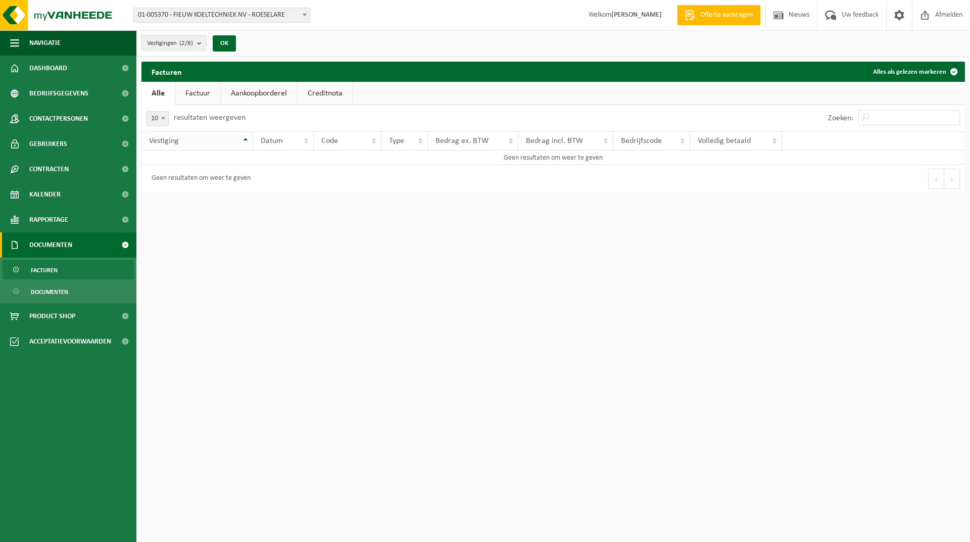
click at [245, 132] on th "Vestiging" at bounding box center [197, 140] width 112 height 19
click at [246, 138] on th "Vestiging" at bounding box center [197, 140] width 112 height 19
click at [248, 139] on th "Vestiging" at bounding box center [197, 140] width 112 height 19
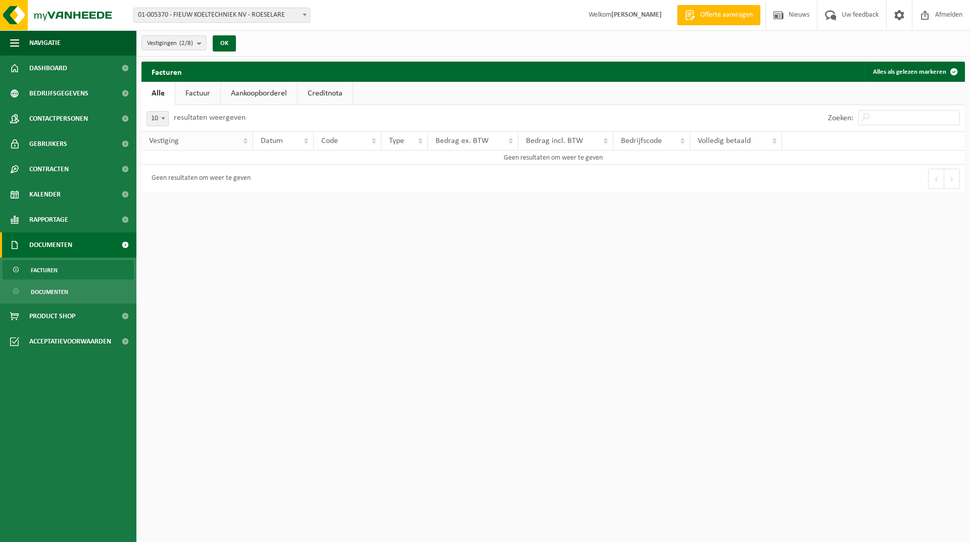
click at [248, 139] on th "Vestiging" at bounding box center [197, 140] width 112 height 19
click at [303, 15] on b at bounding box center [305, 15] width 4 height 3
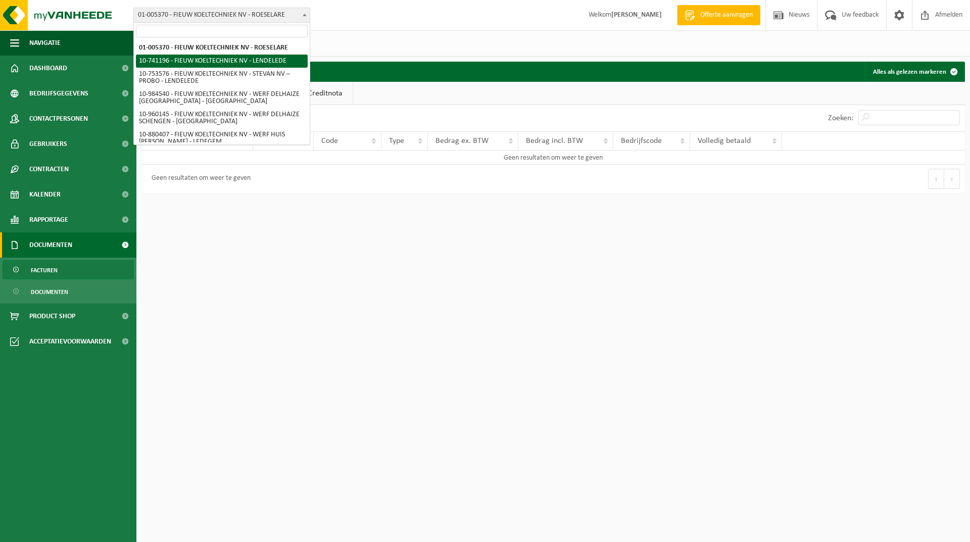
select select "19300"
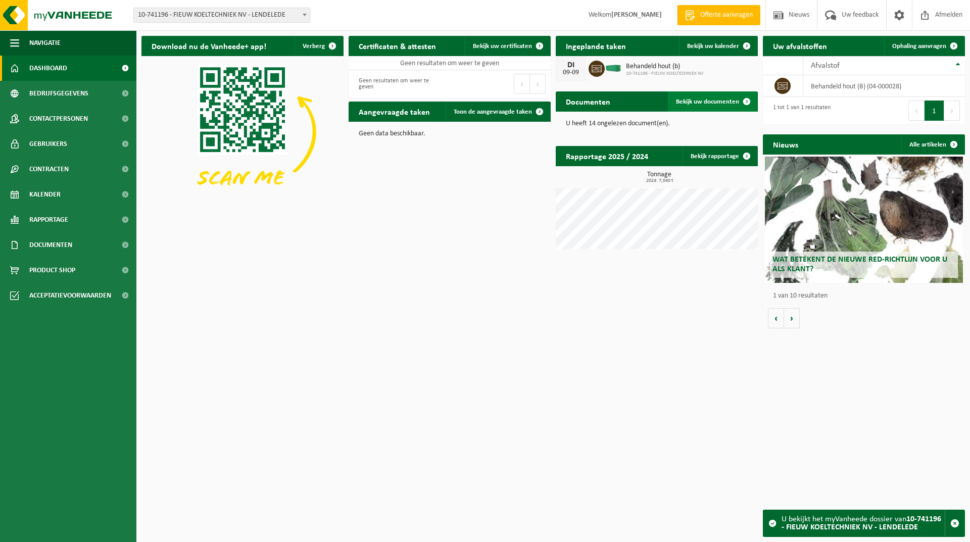
click at [695, 100] on span "Bekijk uw documenten" at bounding box center [707, 102] width 63 height 7
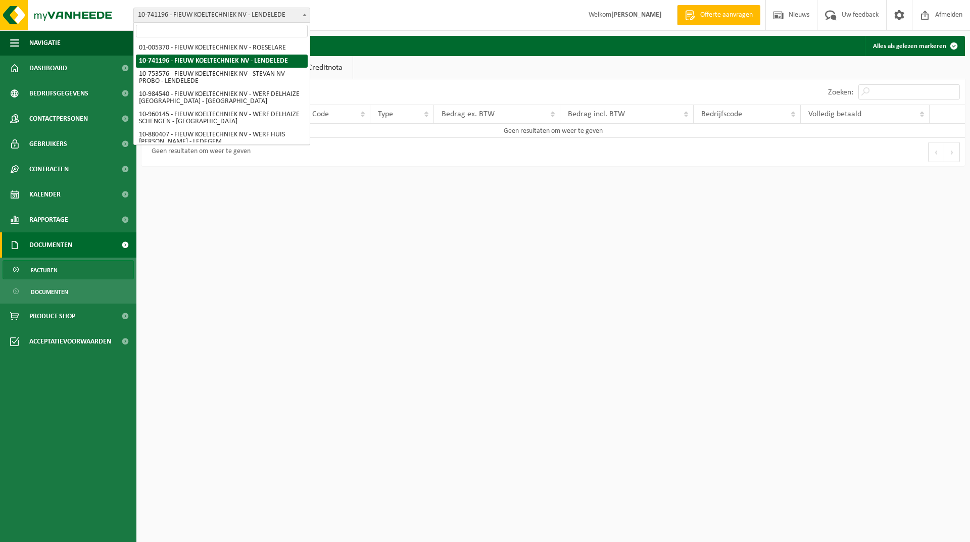
click at [308, 13] on span at bounding box center [305, 14] width 10 height 13
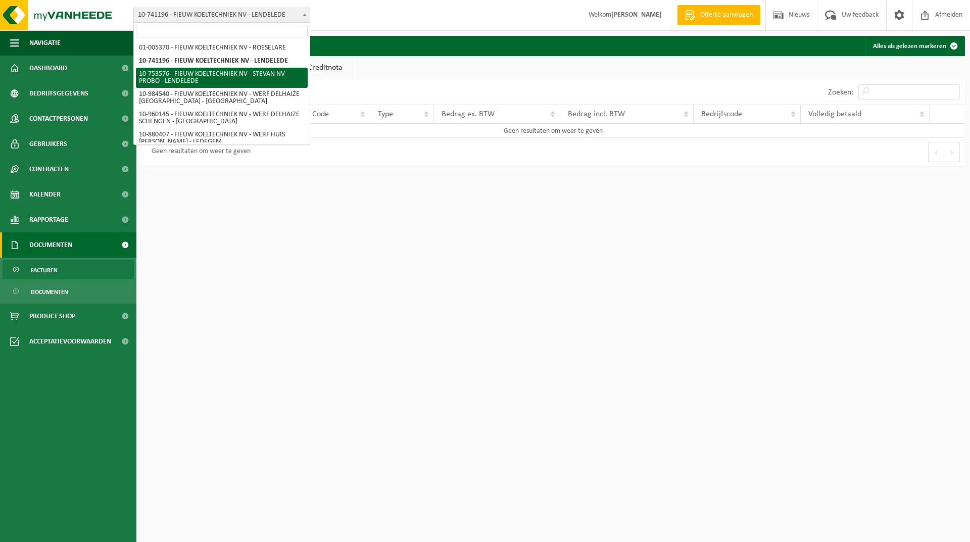
select select "19472"
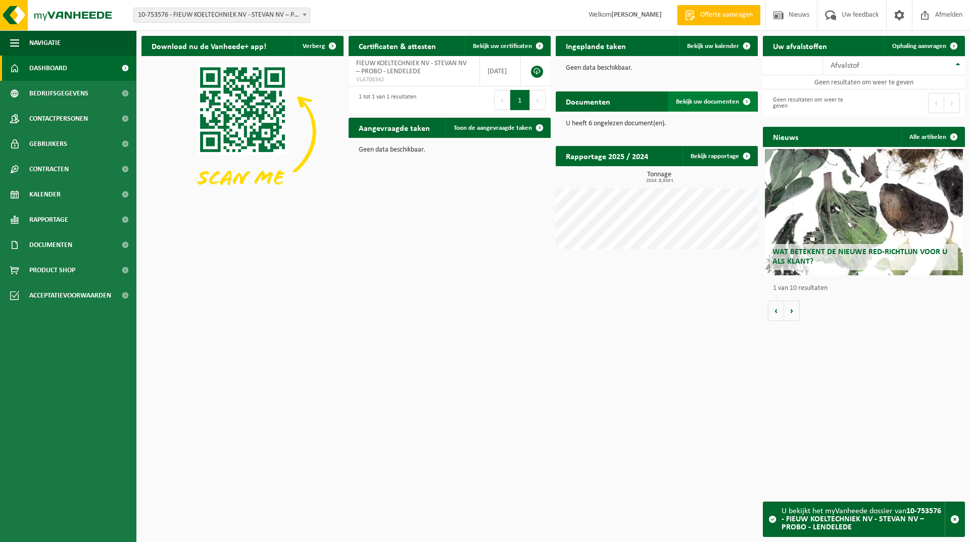
click at [698, 102] on span "Bekijk uw documenten" at bounding box center [707, 102] width 63 height 7
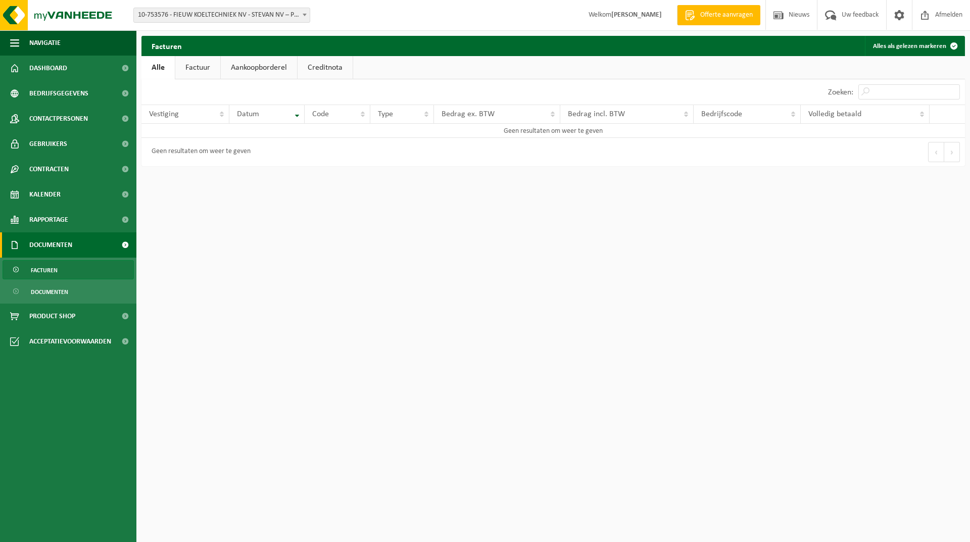
click at [194, 67] on link "Factuur" at bounding box center [197, 67] width 45 height 23
click at [304, 16] on b at bounding box center [305, 15] width 4 height 3
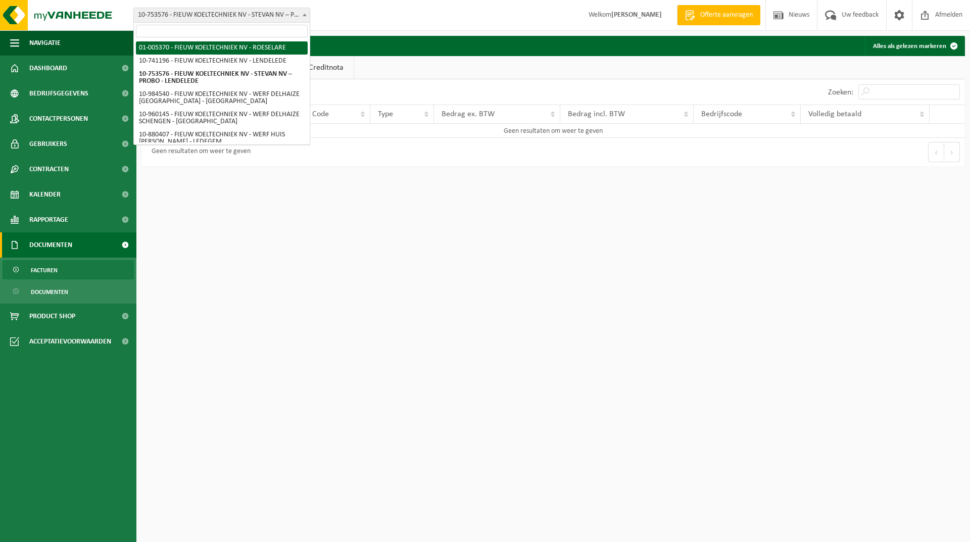
select select "18413"
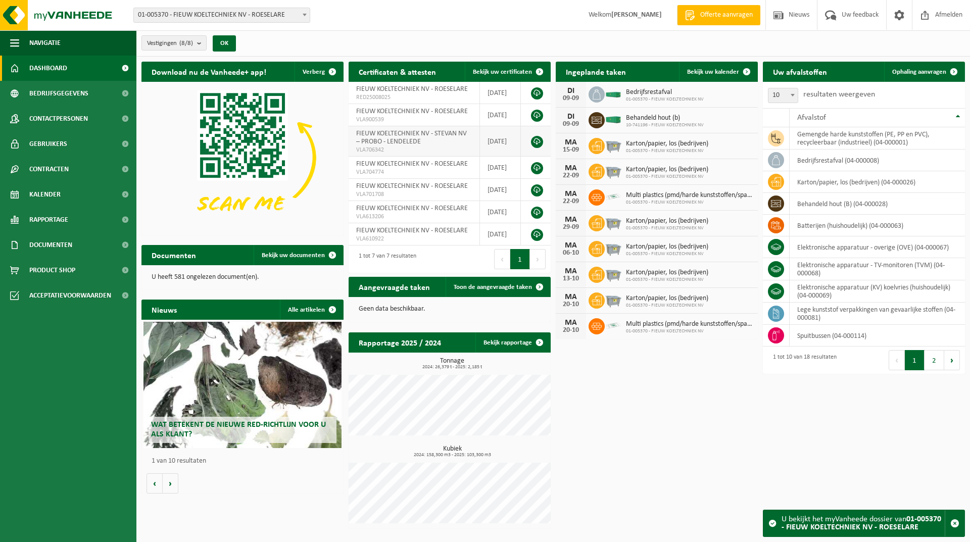
click at [410, 135] on span "FIEUW KOELTECHNIEK NV - STEVAN NV – PROBO - LENDELEDE" at bounding box center [411, 138] width 111 height 16
click at [534, 142] on link at bounding box center [537, 142] width 12 height 12
click at [399, 136] on span "FIEUW KOELTECHNIEK NV - STEVAN NV – PROBO - LENDELEDE" at bounding box center [411, 138] width 111 height 16
click at [397, 138] on span "FIEUW KOELTECHNIEK NV - STEVAN NV – PROBO - LENDELEDE" at bounding box center [411, 138] width 111 height 16
click at [445, 138] on td "FIEUW KOELTECHNIEK NV - STEVAN NV – PROBO - LENDELEDE VLA706342" at bounding box center [414, 141] width 131 height 30
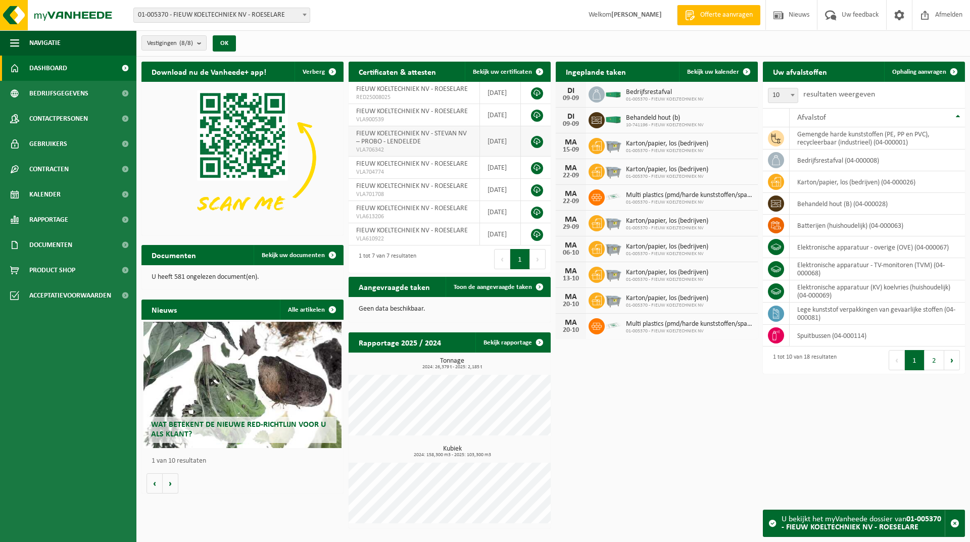
click at [445, 138] on td "FIEUW KOELTECHNIEK NV - STEVAN NV – PROBO - LENDELEDE VLA706342" at bounding box center [414, 141] width 131 height 30
click at [412, 146] on span "VLA706342" at bounding box center [414, 150] width 116 height 8
click at [539, 141] on link at bounding box center [537, 142] width 12 height 12
click at [304, 258] on span "Bekijk uw documenten" at bounding box center [293, 255] width 63 height 7
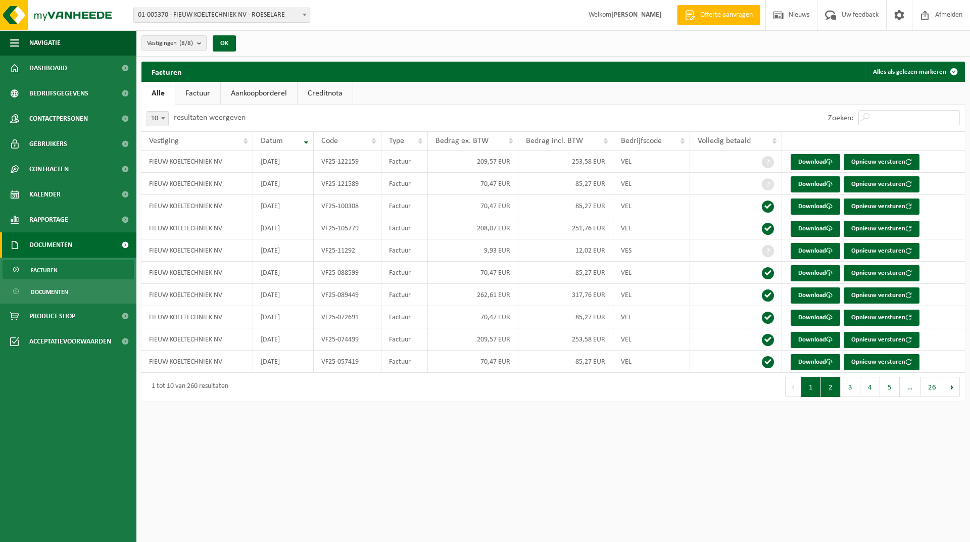
click at [830, 385] on button "2" at bounding box center [831, 387] width 20 height 20
click at [851, 388] on button "3" at bounding box center [851, 387] width 20 height 20
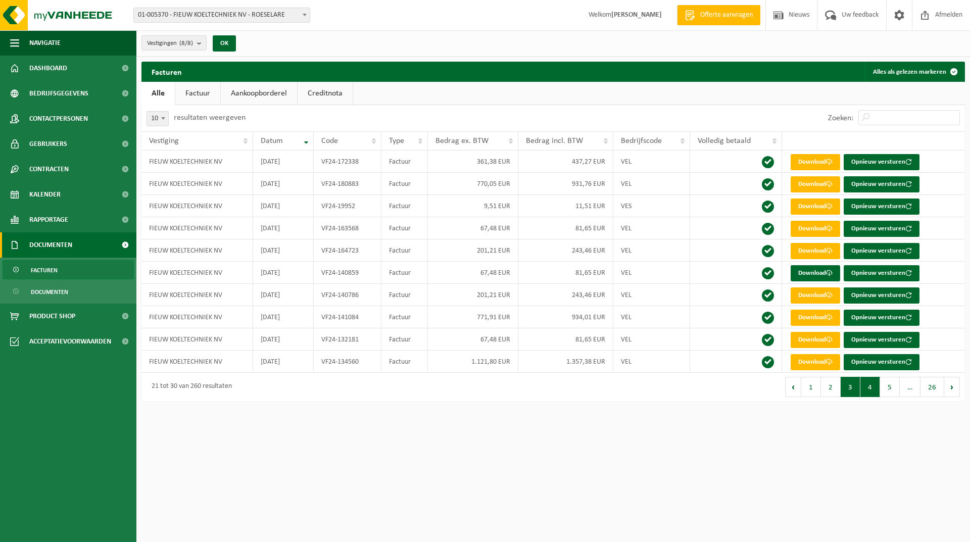
click at [867, 387] on button "4" at bounding box center [870, 387] width 20 height 20
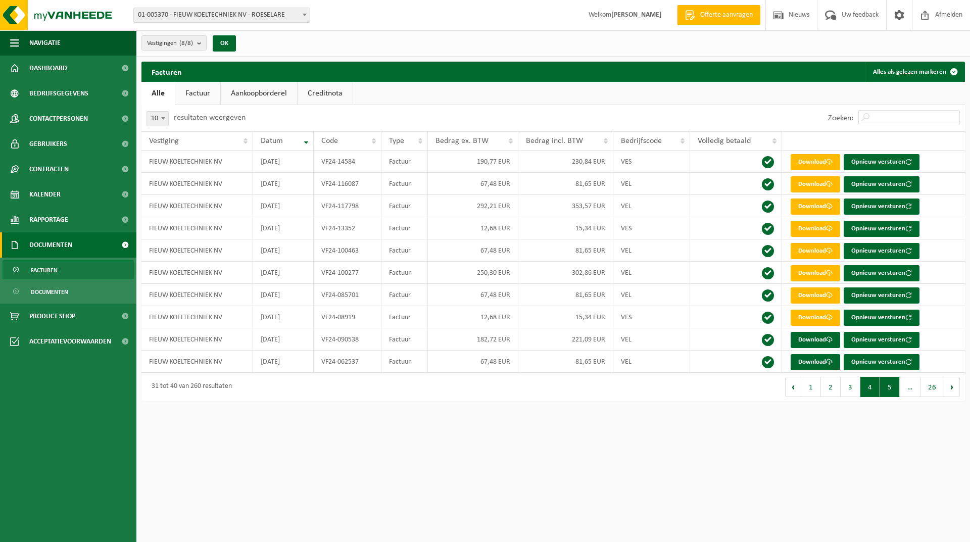
click at [890, 390] on button "5" at bounding box center [890, 387] width 20 height 20
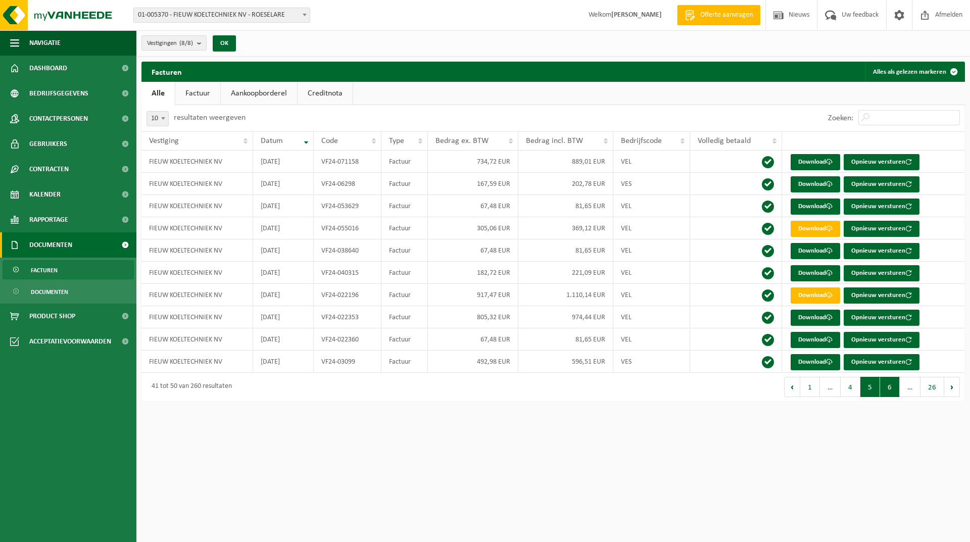
click at [893, 389] on button "6" at bounding box center [890, 387] width 20 height 20
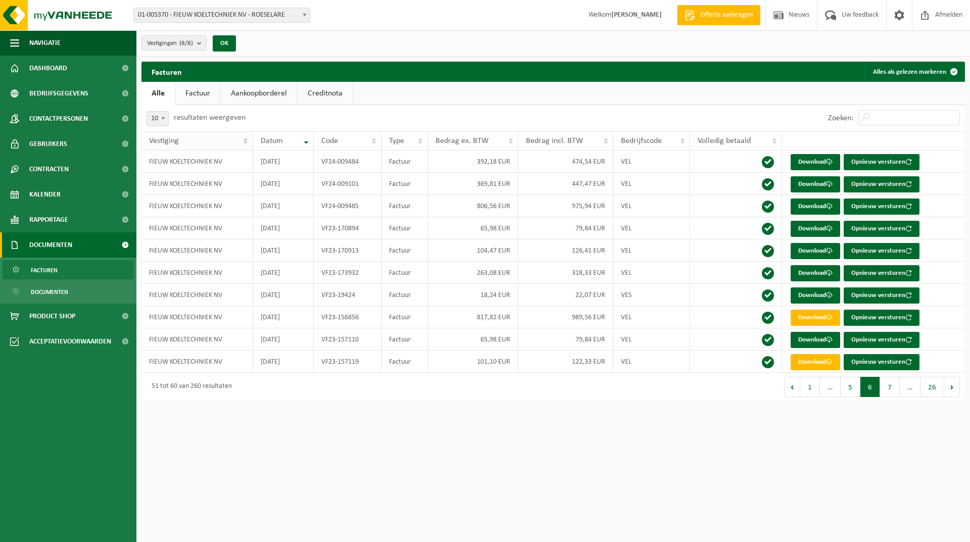
click at [247, 139] on th "Vestiging" at bounding box center [197, 140] width 112 height 19
click at [246, 139] on th "Vestiging" at bounding box center [197, 140] width 112 height 19
click at [828, 389] on button "2" at bounding box center [831, 387] width 20 height 20
click at [850, 388] on button "3" at bounding box center [851, 387] width 20 height 20
click at [870, 388] on button "4" at bounding box center [870, 387] width 20 height 20
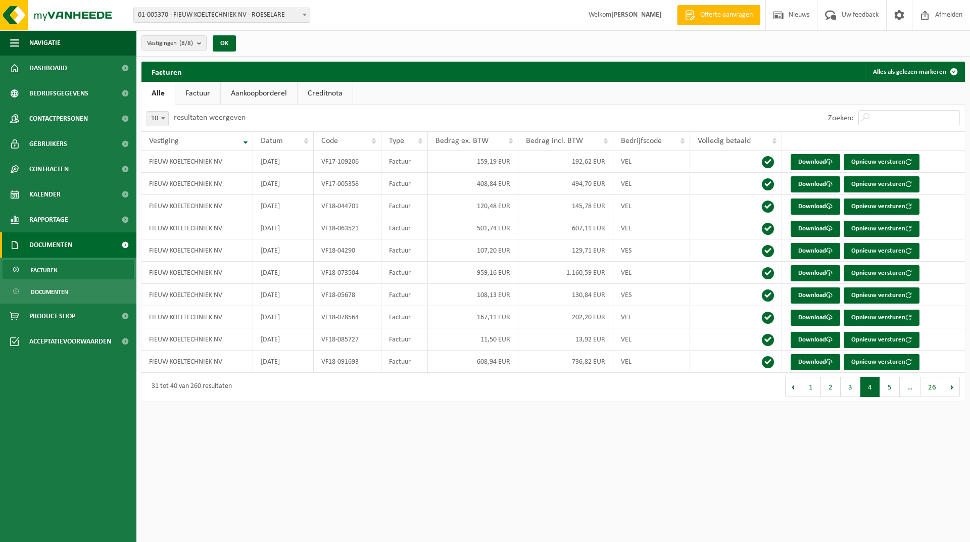
click at [884, 388] on button "5" at bounding box center [890, 387] width 20 height 20
click at [893, 392] on button "6" at bounding box center [890, 387] width 20 height 20
click at [200, 42] on b "submit" at bounding box center [201, 43] width 9 height 14
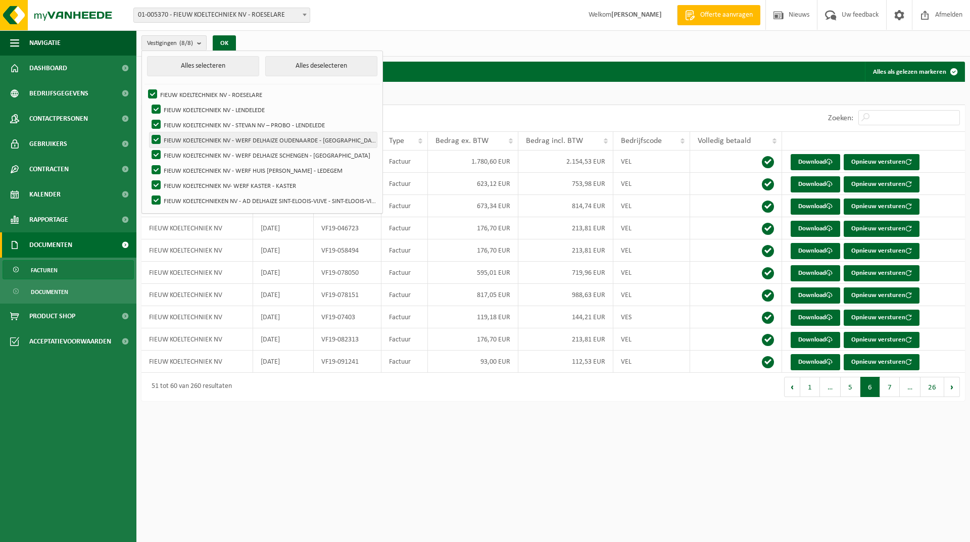
click at [222, 138] on label "FIEUW KOELTECHNIEK NV - WERF DELHAIZE OUDENAARDE - OUDENAARDE" at bounding box center [263, 139] width 227 height 15
click at [148, 132] on input "FIEUW KOELTECHNIEK NV - WERF DELHAIZE OUDENAARDE - OUDENAARDE" at bounding box center [148, 132] width 1 height 1
click at [156, 134] on label "FIEUW KOELTECHNIEK NV - WERF DELHAIZE OUDENAARDE - OUDENAARDE" at bounding box center [263, 139] width 227 height 15
click at [148, 132] on input "FIEUW KOELTECHNIEK NV - WERF DELHAIZE OUDENAARDE - OUDENAARDE" at bounding box center [148, 132] width 1 height 1
checkbox input "true"
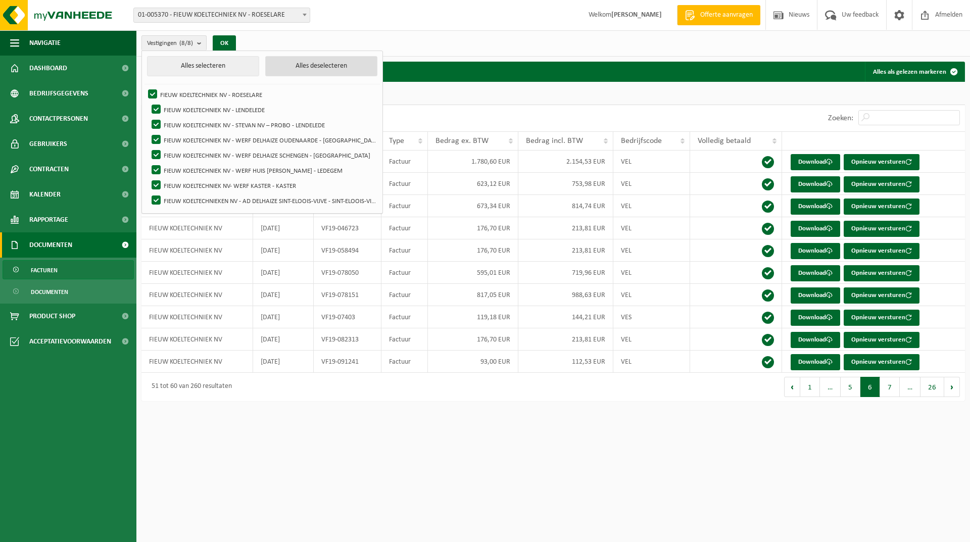
click at [312, 70] on button "Alles deselecteren" at bounding box center [321, 66] width 112 height 20
checkbox input "false"
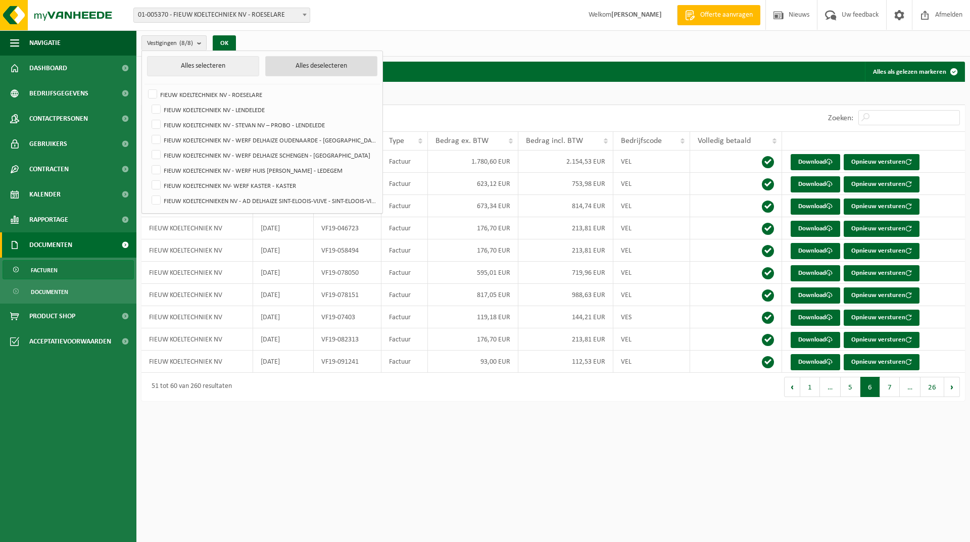
checkbox input "false"
click at [156, 155] on label "FIEUW KOELTECHNIEK NV - WERF DELHAIZE SCHENGEN - SCHENGEN" at bounding box center [263, 155] width 227 height 15
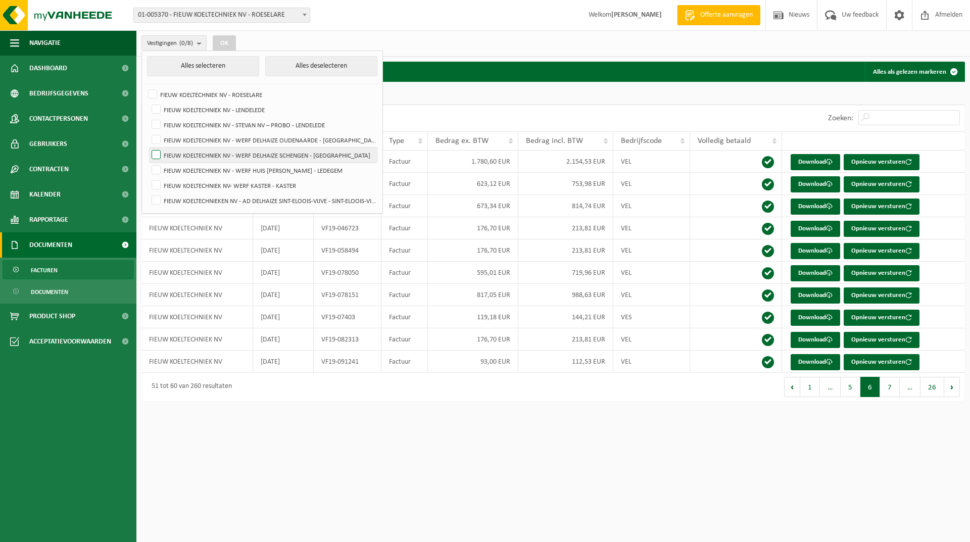
click at [148, 148] on input "FIEUW KOELTECHNIEK NV - WERF DELHAIZE SCHENGEN - SCHENGEN" at bounding box center [148, 147] width 1 height 1
click at [222, 38] on button "OK" at bounding box center [224, 43] width 23 height 16
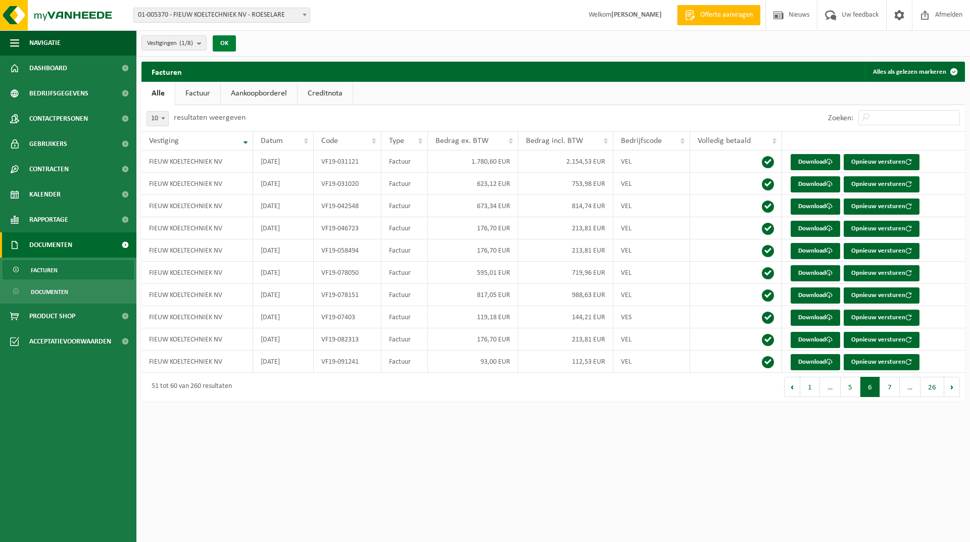
click at [227, 41] on button "OK" at bounding box center [224, 43] width 23 height 16
click at [201, 44] on b "submit" at bounding box center [201, 43] width 9 height 14
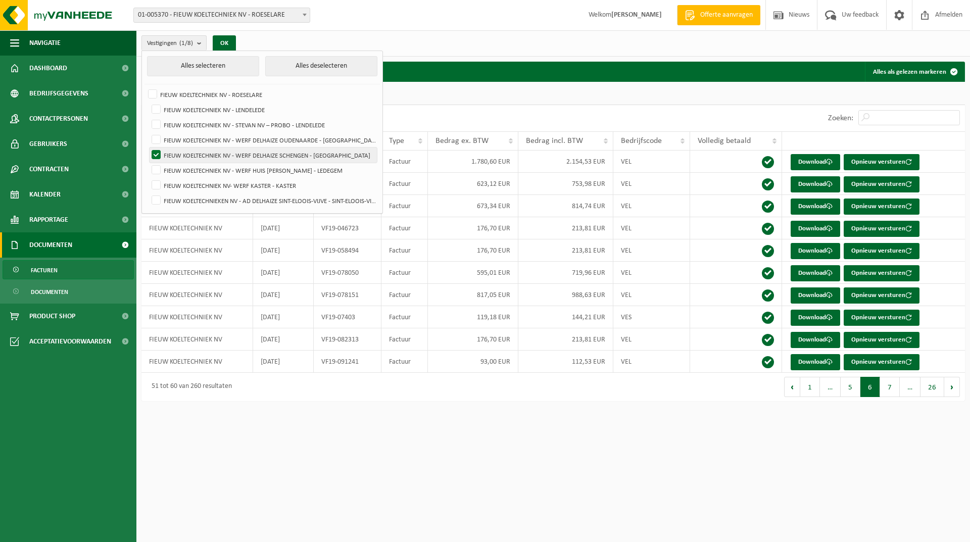
click at [156, 153] on label "FIEUW KOELTECHNIEK NV - WERF DELHAIZE SCHENGEN - SCHENGEN" at bounding box center [263, 155] width 227 height 15
click at [148, 148] on input "FIEUW KOELTECHNIEK NV - WERF DELHAIZE SCHENGEN - SCHENGEN" at bounding box center [148, 147] width 1 height 1
checkbox input "false"
click at [156, 123] on label "FIEUW KOELTECHNIEK NV - STEVAN NV – PROBO - LENDELEDE" at bounding box center [263, 124] width 227 height 15
click at [148, 117] on input "FIEUW KOELTECHNIEK NV - STEVAN NV – PROBO - LENDELEDE" at bounding box center [148, 117] width 1 height 1
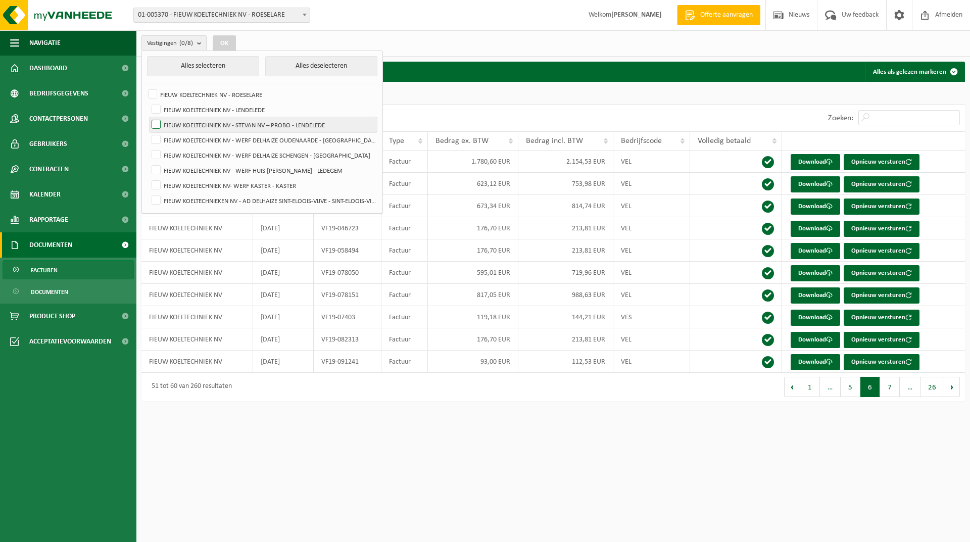
checkbox input "true"
click at [229, 46] on button "OK" at bounding box center [224, 43] width 23 height 16
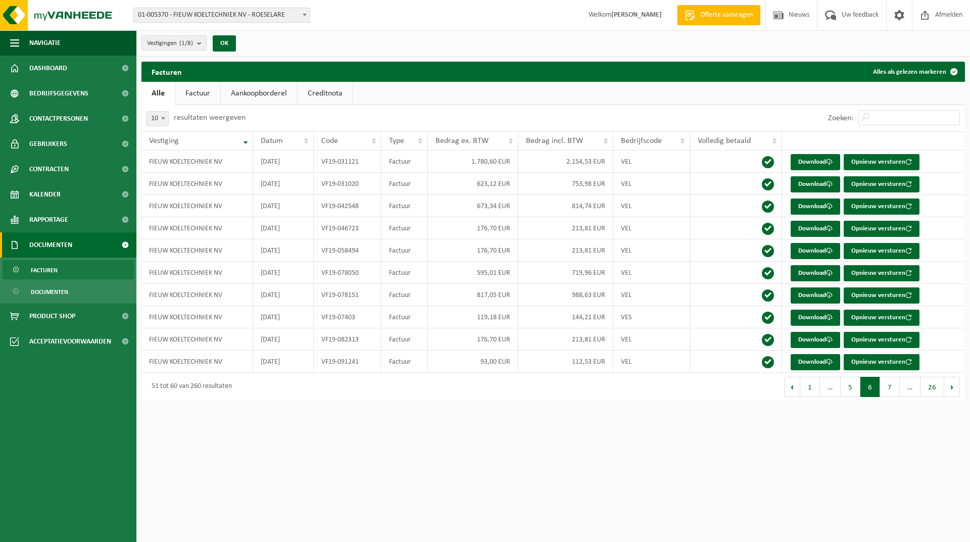
click at [307, 15] on span at bounding box center [305, 14] width 10 height 13
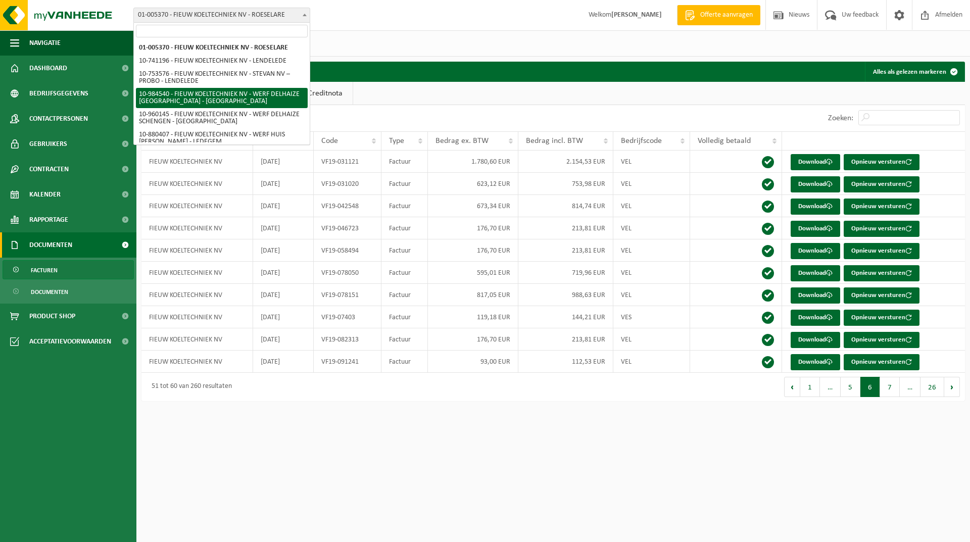
select select "163923"
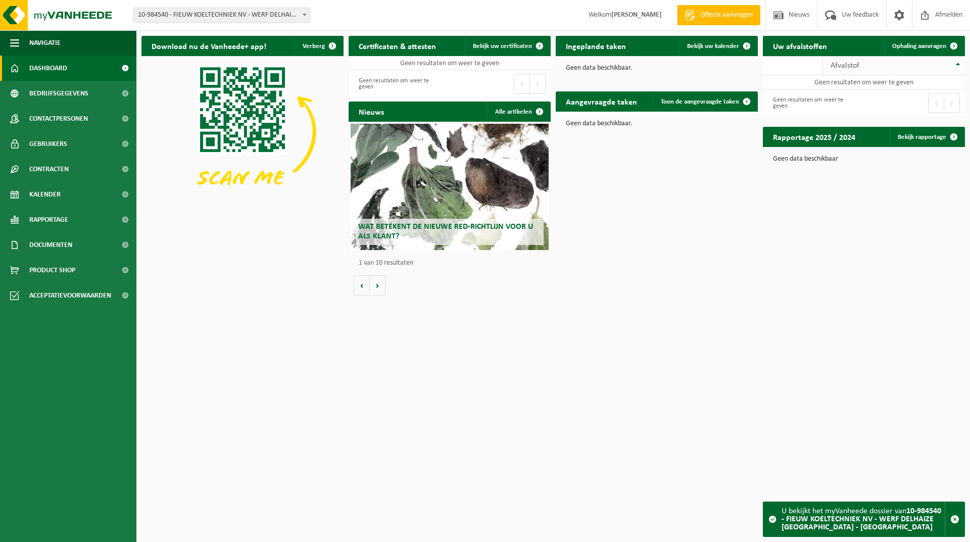
click at [954, 64] on th "Afvalstof" at bounding box center [894, 65] width 142 height 19
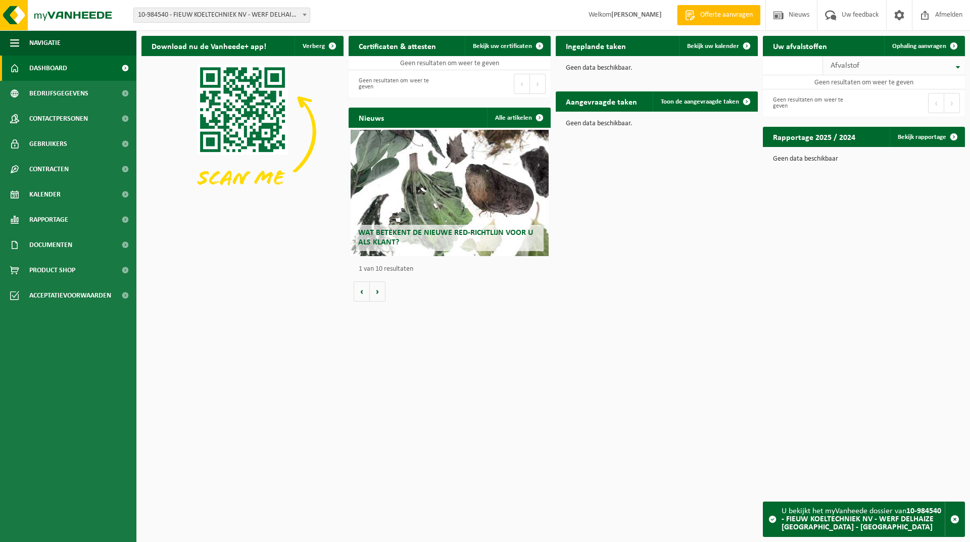
click at [954, 64] on th "Afvalstof" at bounding box center [894, 65] width 142 height 19
click at [959, 65] on th "Afvalstof" at bounding box center [894, 65] width 142 height 19
click at [308, 14] on span at bounding box center [305, 14] width 10 height 13
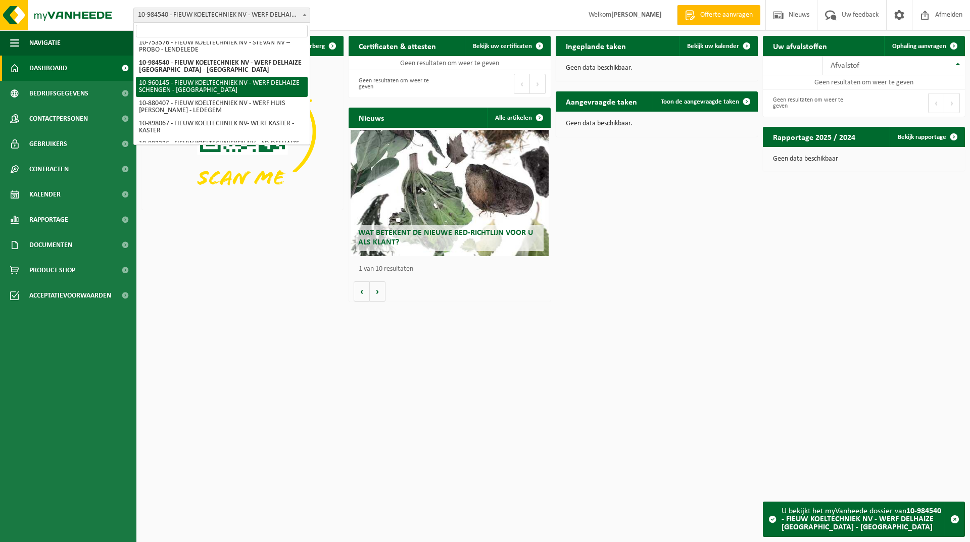
scroll to position [46, 0]
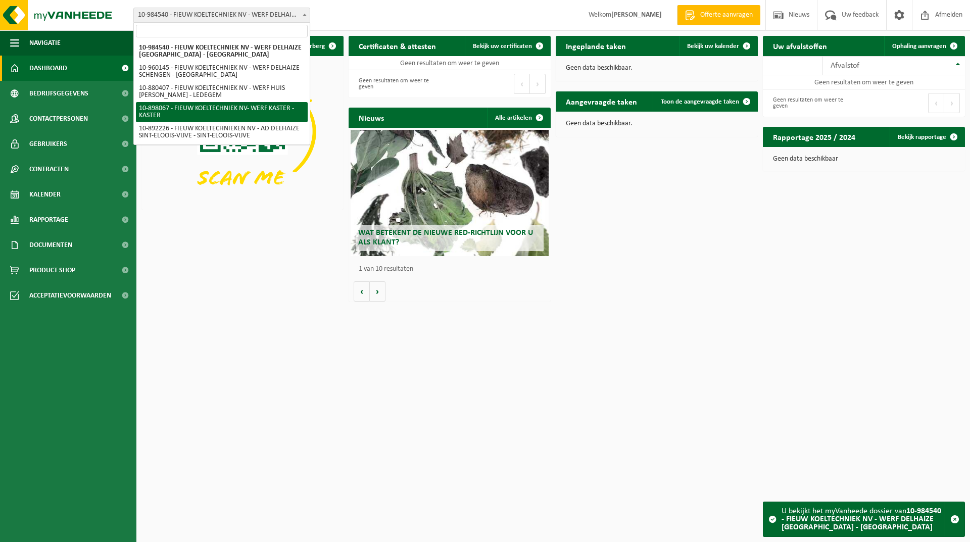
select select "117967"
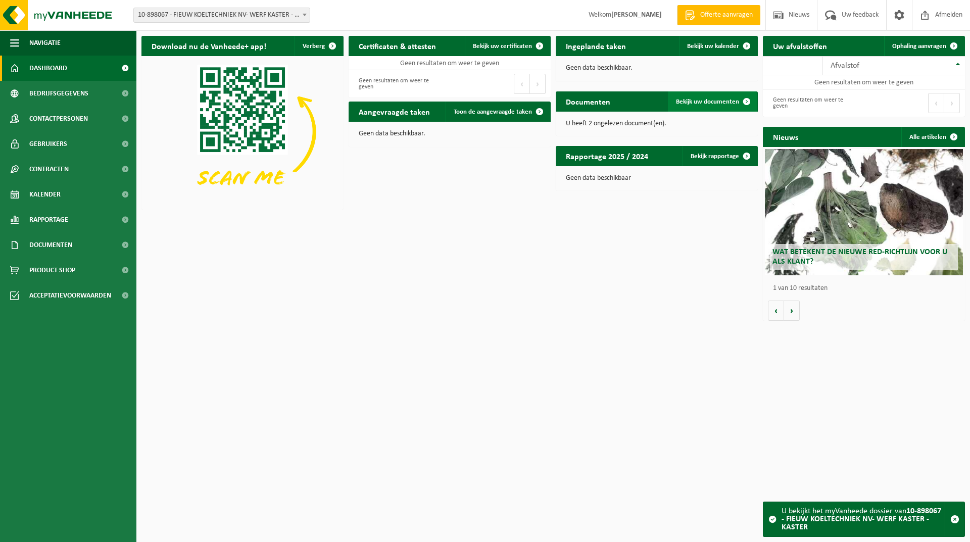
click at [715, 100] on span "Bekijk uw documenten" at bounding box center [707, 102] width 63 height 7
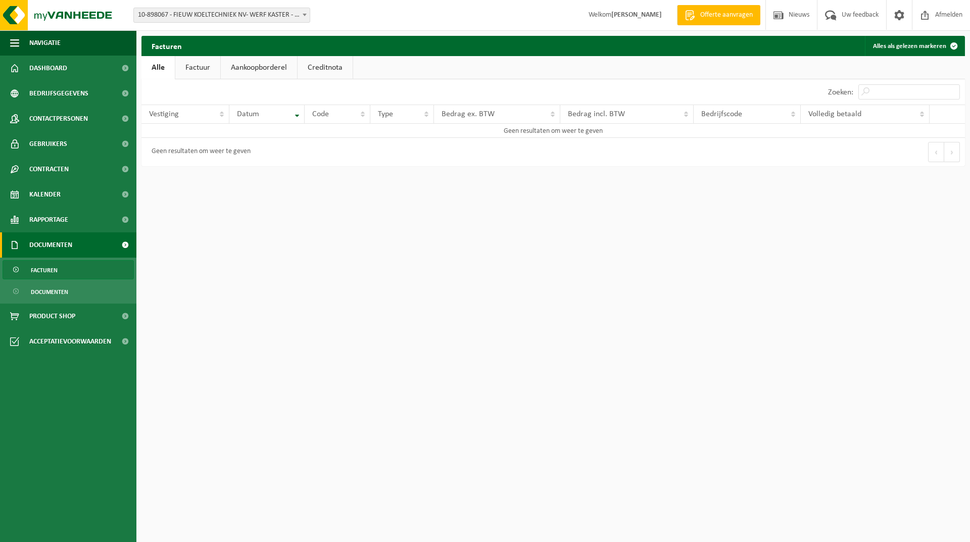
click at [210, 65] on link "Factuur" at bounding box center [197, 67] width 45 height 23
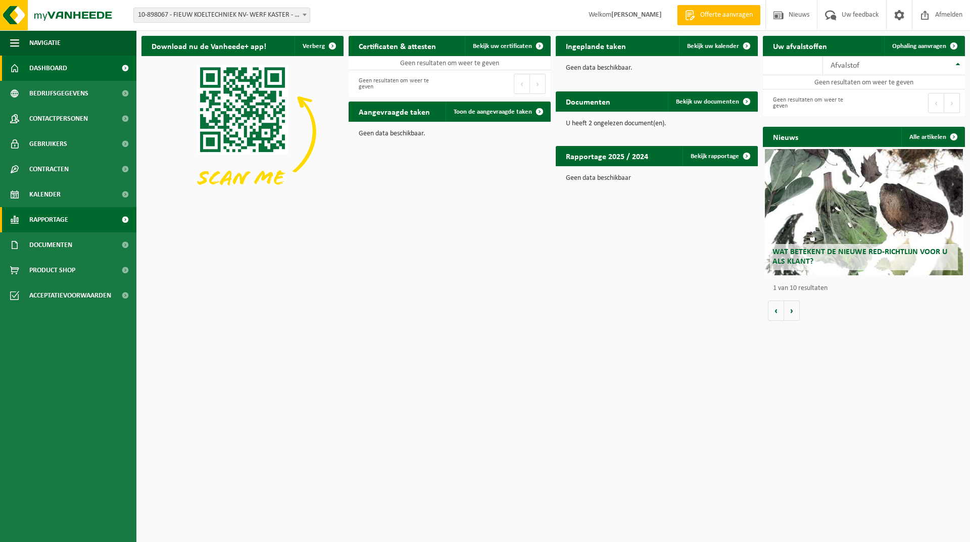
click at [61, 221] on span "Rapportage" at bounding box center [48, 219] width 39 height 25
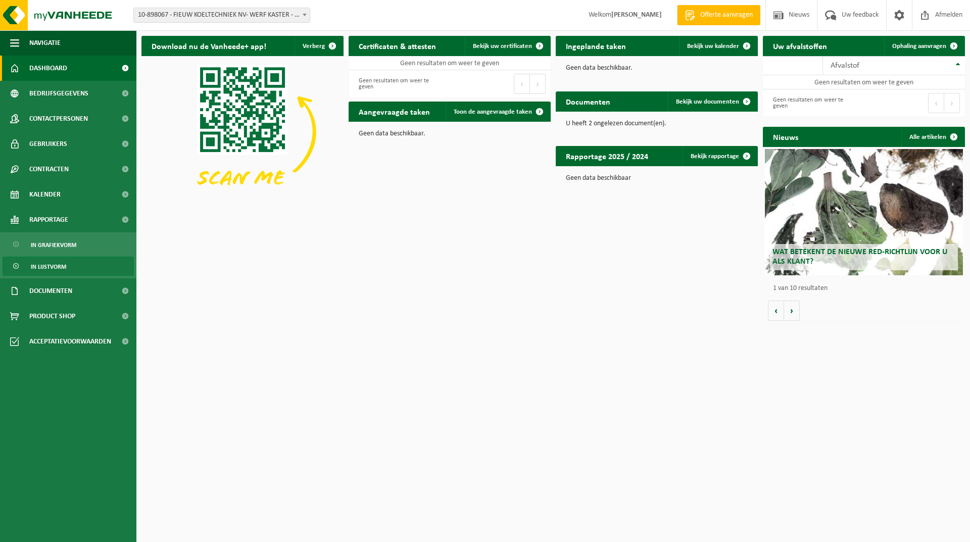
click at [62, 271] on span "In lijstvorm" at bounding box center [48, 266] width 35 height 19
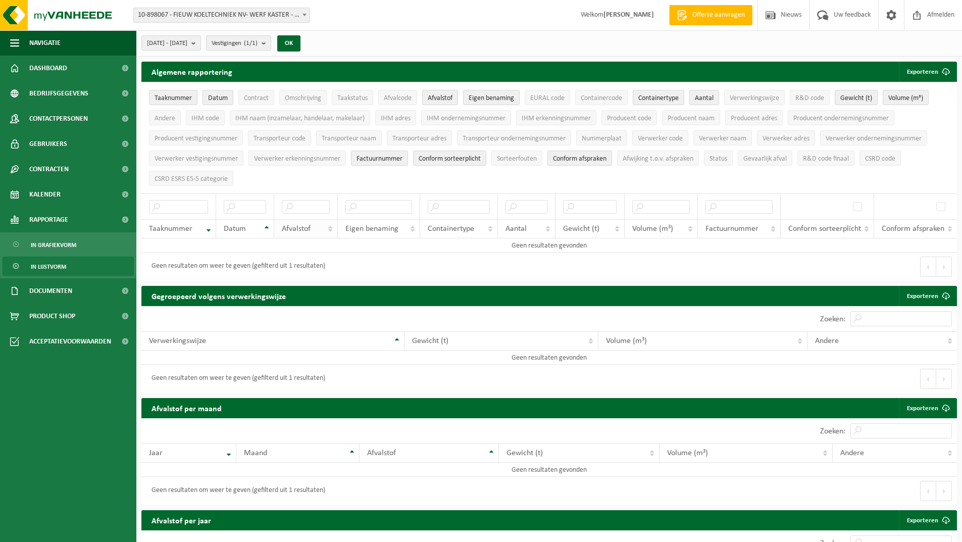
click at [332, 226] on th "Afvalstof" at bounding box center [306, 228] width 64 height 19
click at [306, 225] on span "Afvalstof" at bounding box center [296, 229] width 29 height 8
click at [330, 227] on th "Afvalstof" at bounding box center [306, 228] width 64 height 19
click at [332, 225] on th "Afvalstof" at bounding box center [306, 228] width 64 height 19
click at [301, 206] on input "text" at bounding box center [306, 207] width 48 height 14
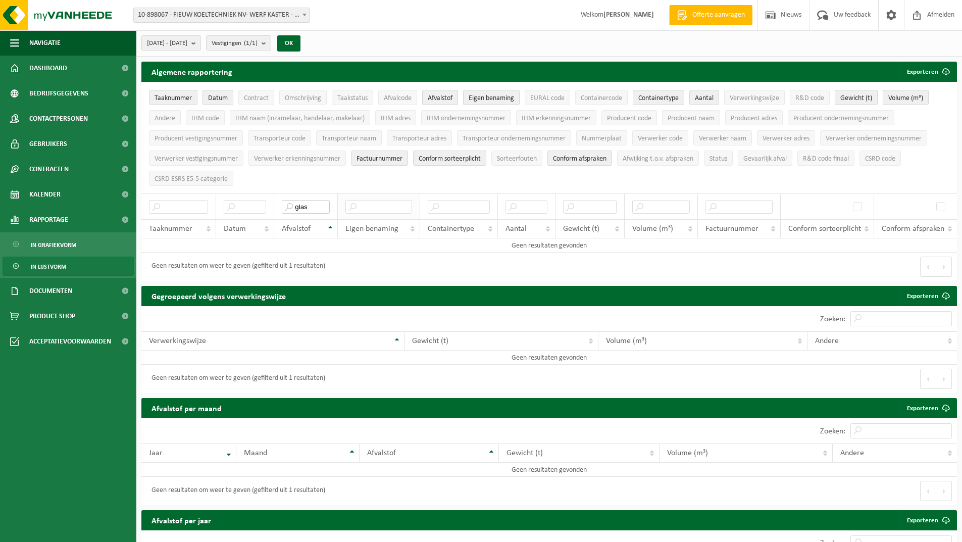
type input "glas"
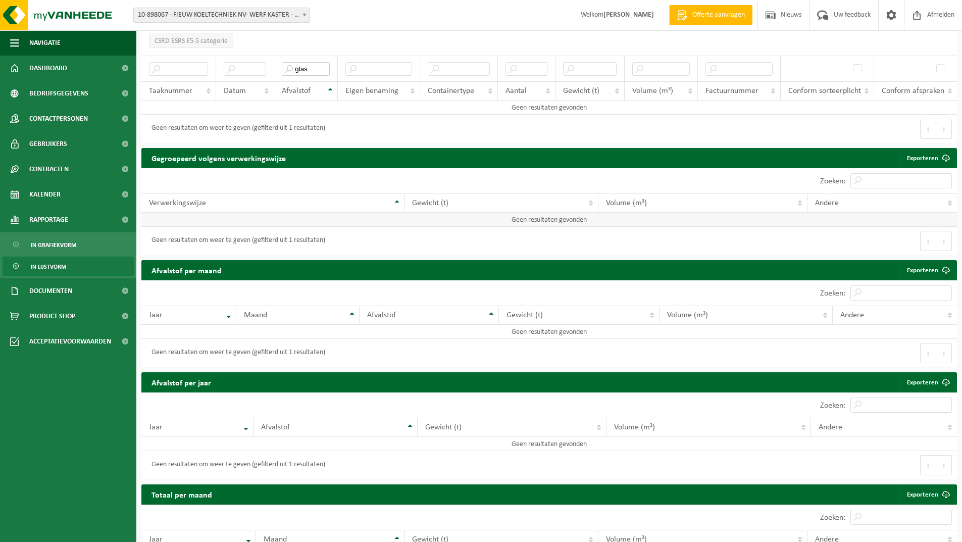
scroll to position [88, 0]
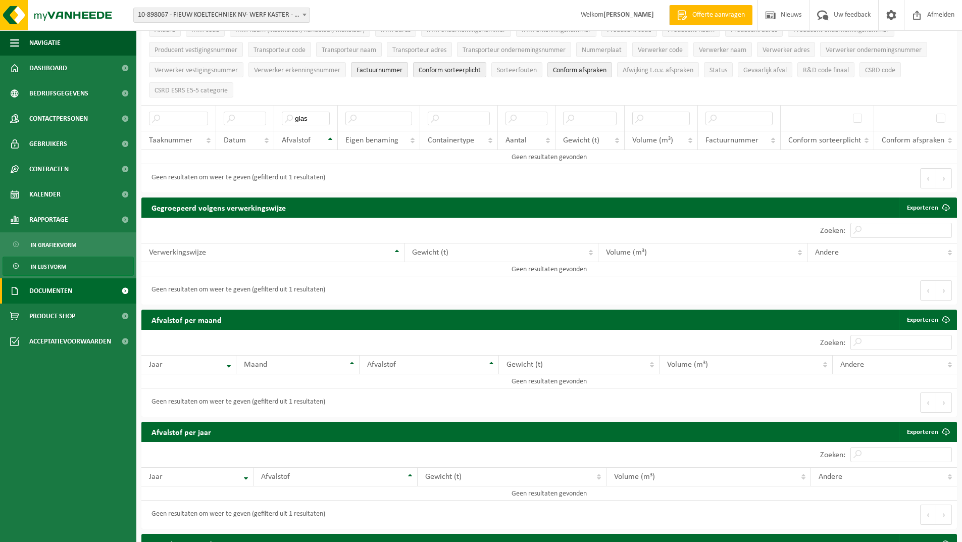
click at [56, 295] on span "Documenten" at bounding box center [50, 290] width 43 height 25
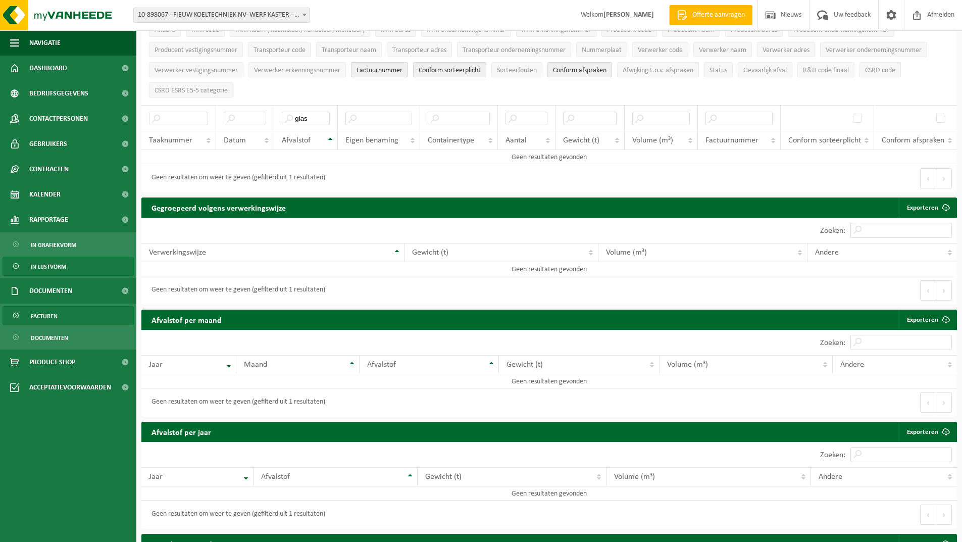
click at [51, 319] on span "Facturen" at bounding box center [44, 316] width 27 height 19
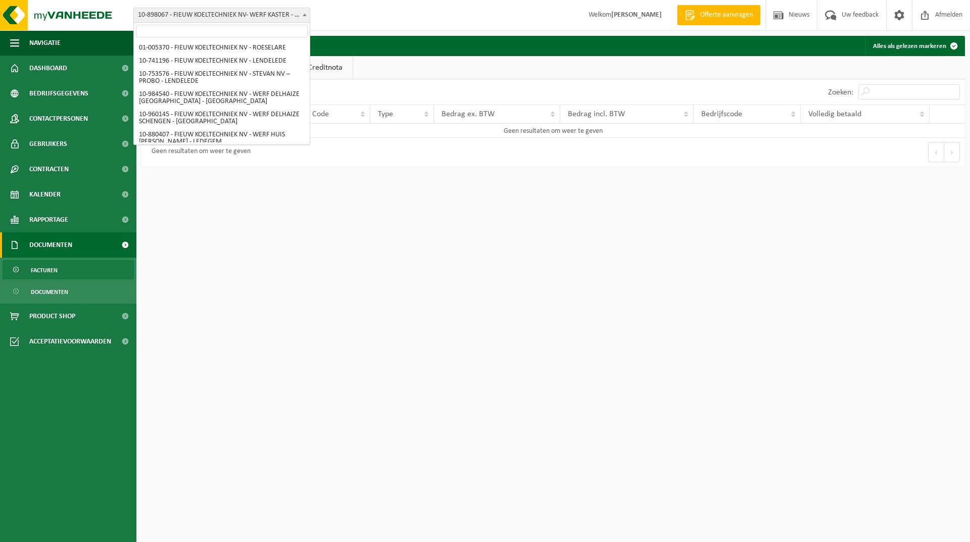
click at [304, 13] on span at bounding box center [305, 14] width 10 height 13
select select "18413"
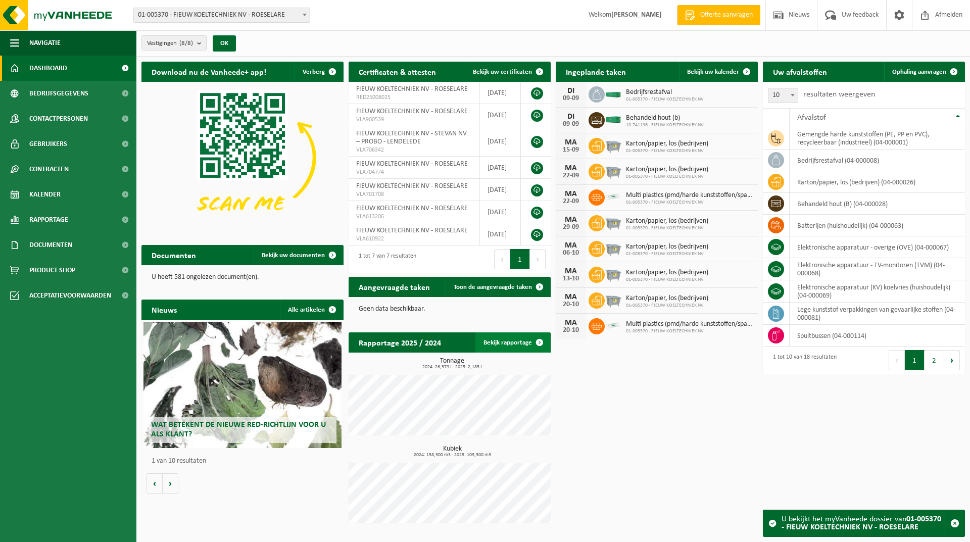
click at [541, 341] on span at bounding box center [539, 342] width 20 height 20
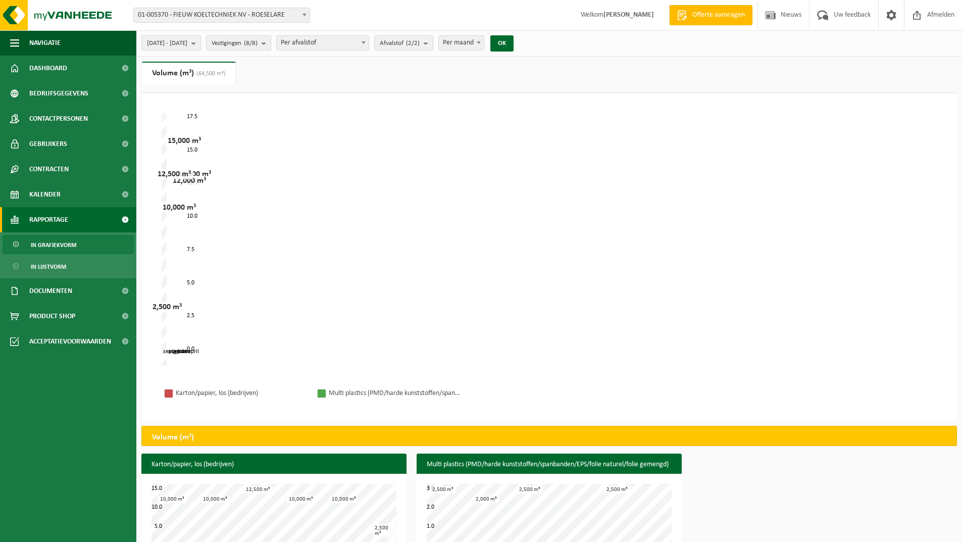
click at [201, 42] on b "submit" at bounding box center [195, 43] width 9 height 14
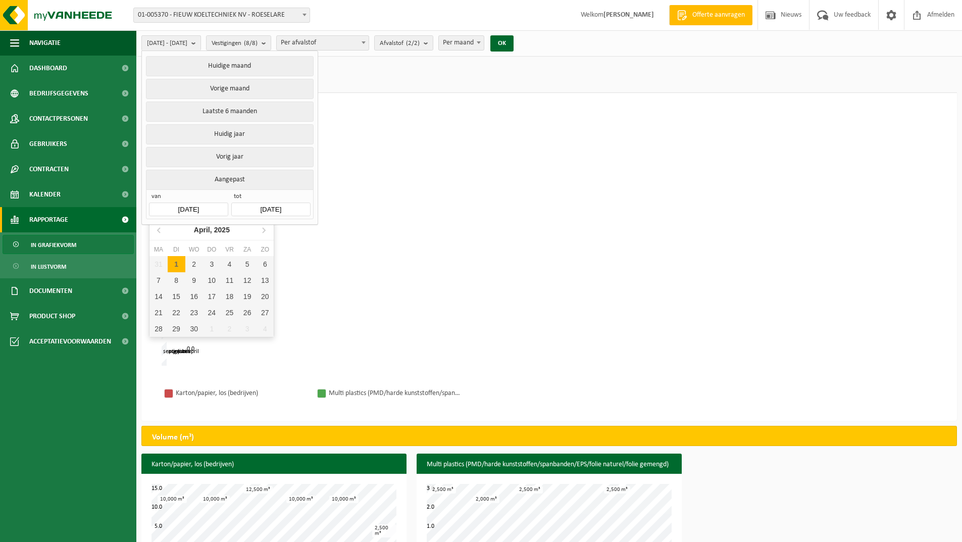
click at [184, 206] on input "[DATE]" at bounding box center [188, 210] width 79 height 14
click at [186, 207] on input "2025-04-01" at bounding box center [188, 210] width 79 height 14
click at [184, 206] on input "2025-04-01" at bounding box center [188, 210] width 79 height 14
drag, startPoint x: 213, startPoint y: 206, endPoint x: 130, endPoint y: 203, distance: 82.9
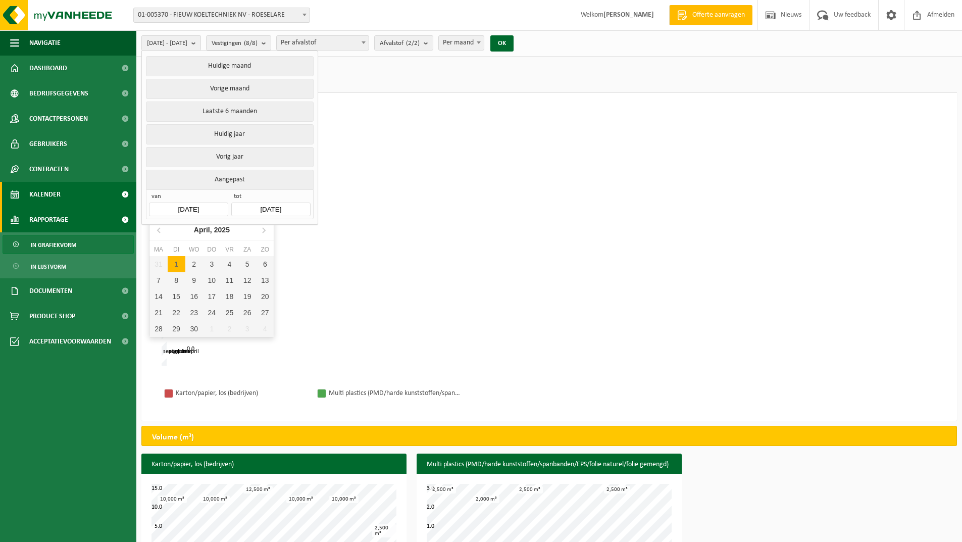
click at [132, 203] on div "Navigatie Offerte aanvragen Nieuws Uw feedback Afmelden Dashboard Bedrijfsgegev…" at bounding box center [481, 287] width 962 height 575
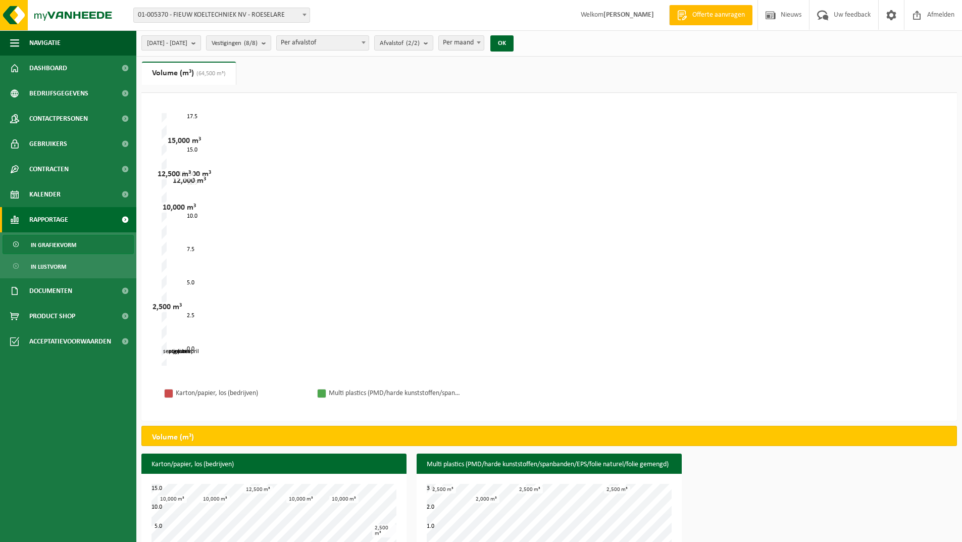
click at [201, 44] on b "submit" at bounding box center [195, 43] width 9 height 14
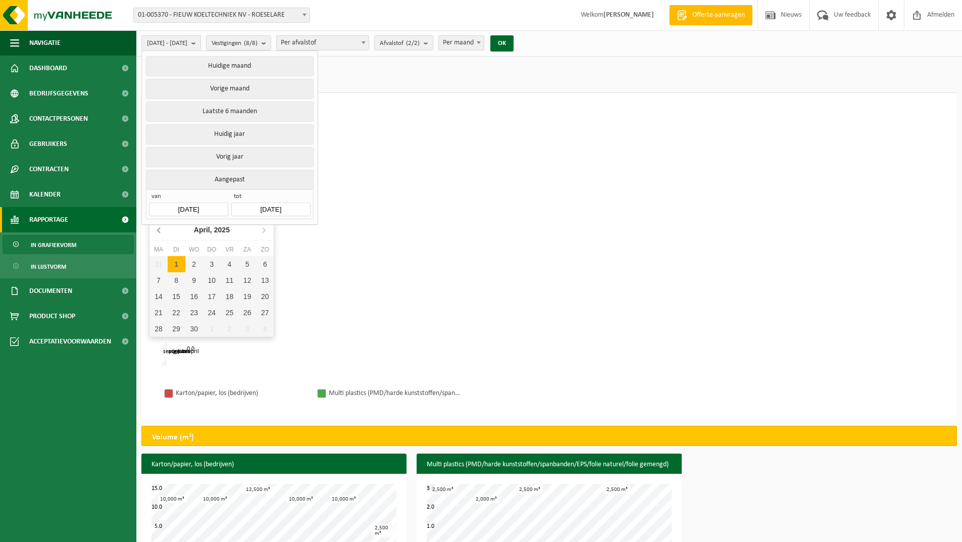
click at [158, 230] on icon at bounding box center [159, 230] width 3 height 5
click at [211, 205] on input "2025-04-01" at bounding box center [188, 210] width 79 height 14
click at [159, 228] on icon at bounding box center [159, 230] width 3 height 5
click at [156, 230] on icon at bounding box center [160, 230] width 16 height 16
click at [235, 232] on div "Januari, 2025" at bounding box center [211, 230] width 53 height 16
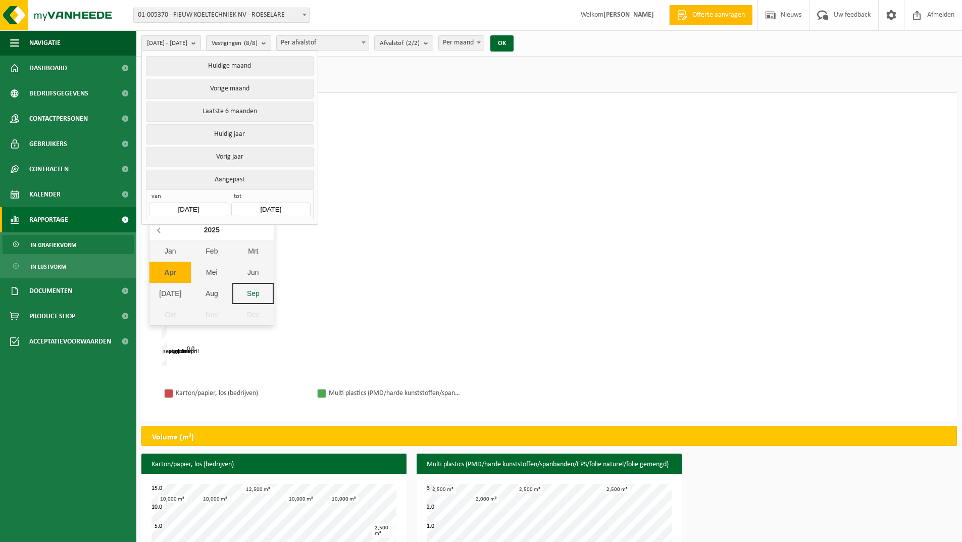
click at [161, 232] on icon at bounding box center [160, 230] width 16 height 16
click at [157, 231] on icon at bounding box center [160, 230] width 16 height 16
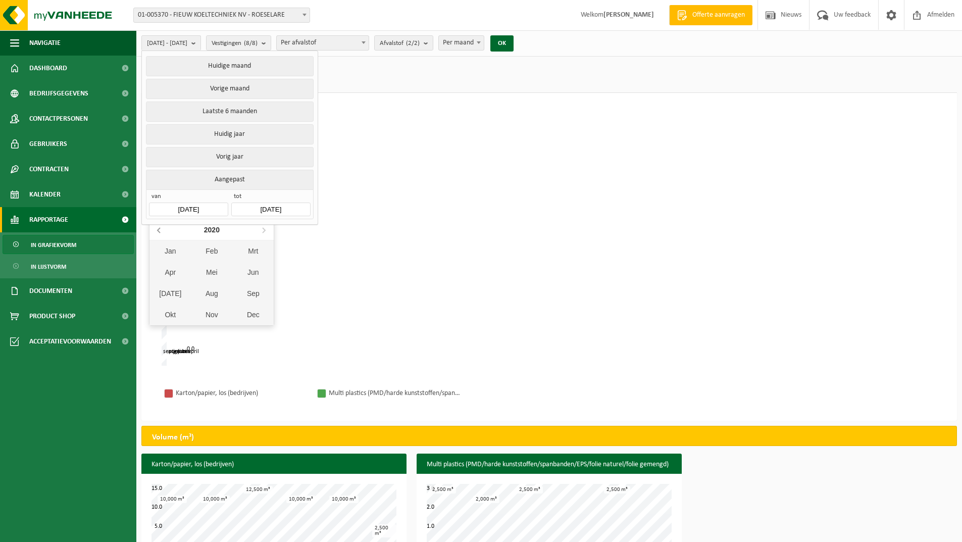
click at [157, 231] on icon at bounding box center [160, 230] width 16 height 16
click at [174, 249] on div "Jan" at bounding box center [170, 250] width 41 height 21
click at [514, 40] on button "OK" at bounding box center [502, 43] width 23 height 16
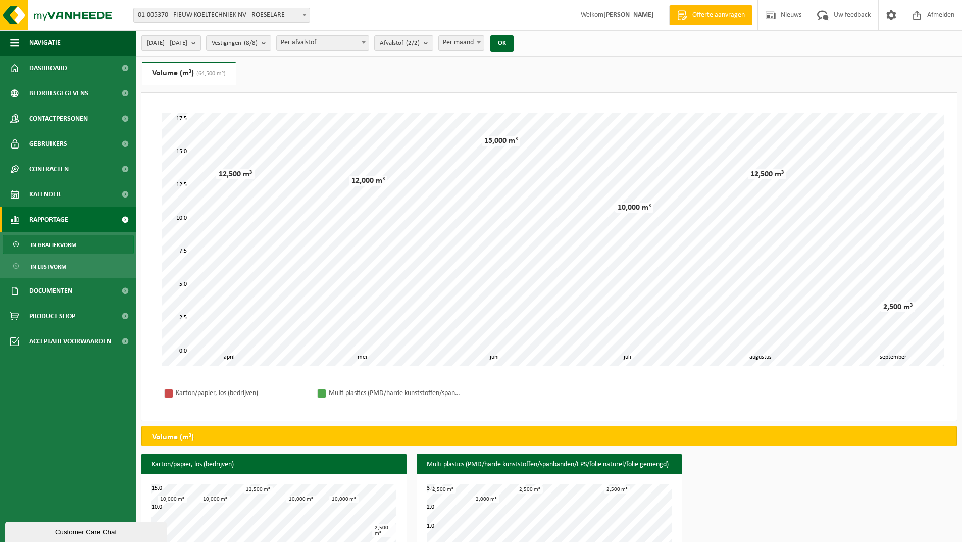
click at [183, 44] on span "2025-04-01 - 2025-09-09" at bounding box center [167, 43] width 40 height 15
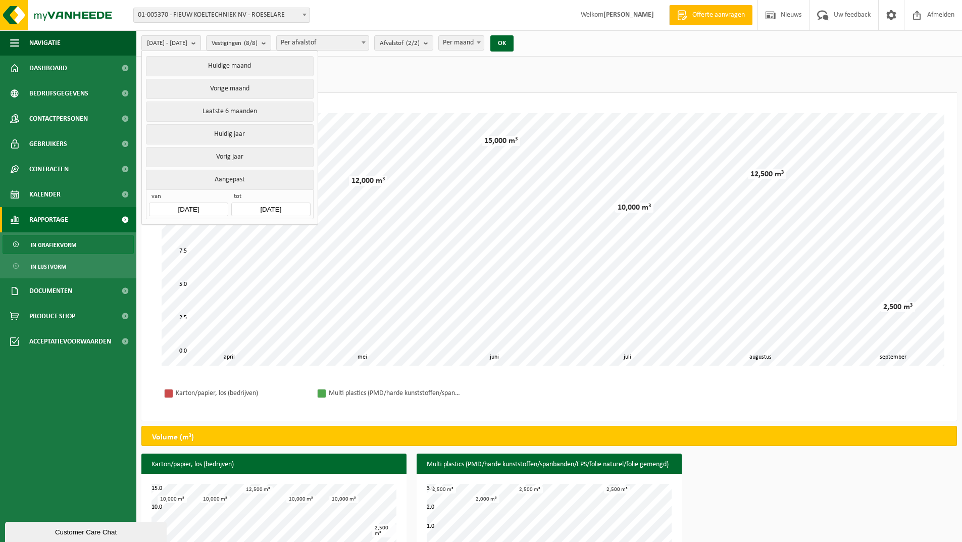
click at [208, 206] on input "2025-04-01" at bounding box center [188, 210] width 79 height 14
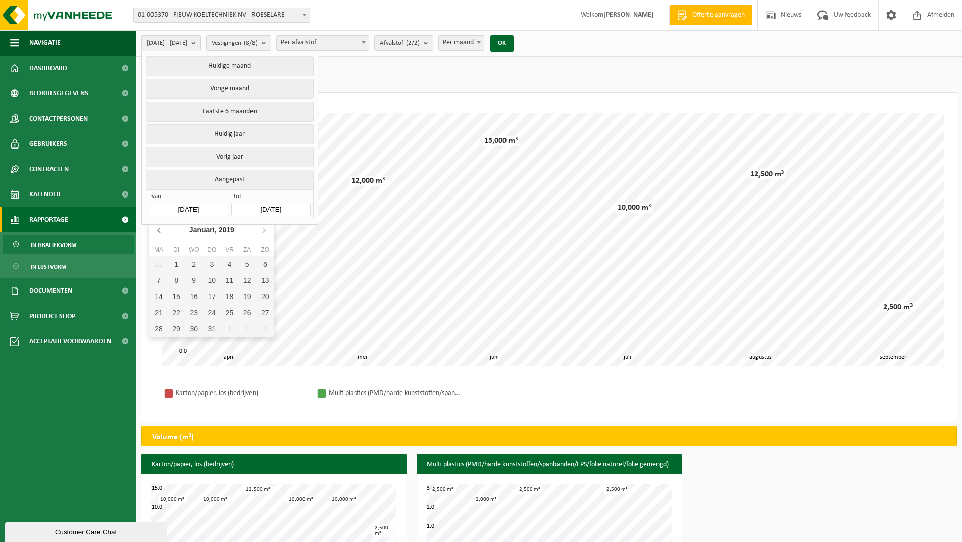
click at [158, 228] on icon at bounding box center [160, 230] width 16 height 16
click at [266, 230] on icon at bounding box center [264, 230] width 16 height 16
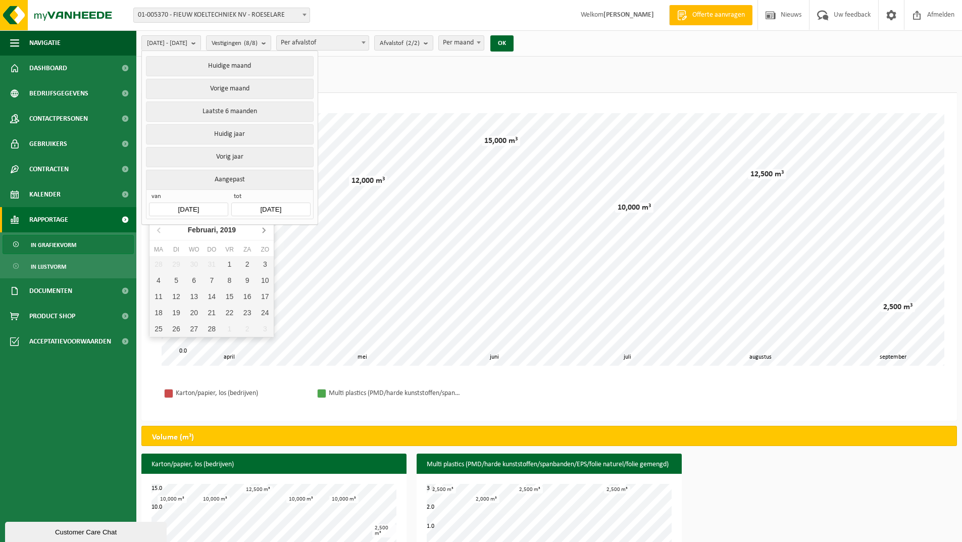
click at [266, 230] on icon at bounding box center [264, 230] width 16 height 16
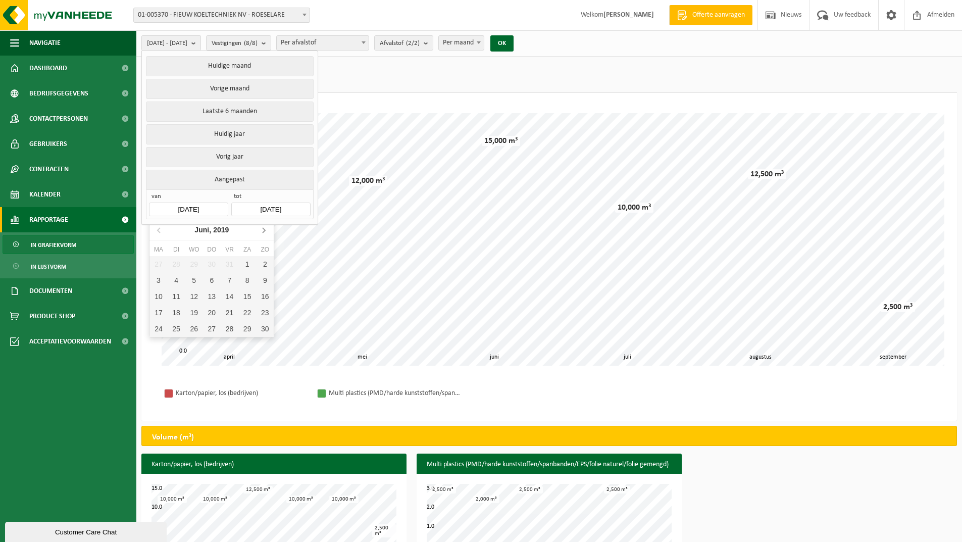
click at [266, 230] on icon at bounding box center [264, 230] width 16 height 16
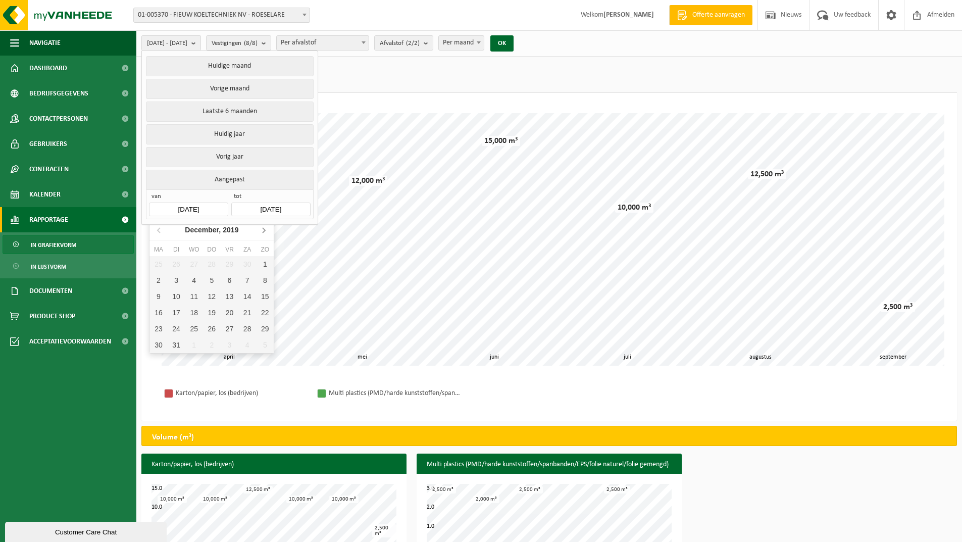
click at [266, 230] on icon at bounding box center [264, 230] width 16 height 16
click at [291, 185] on button "Aangepast" at bounding box center [229, 180] width 167 height 20
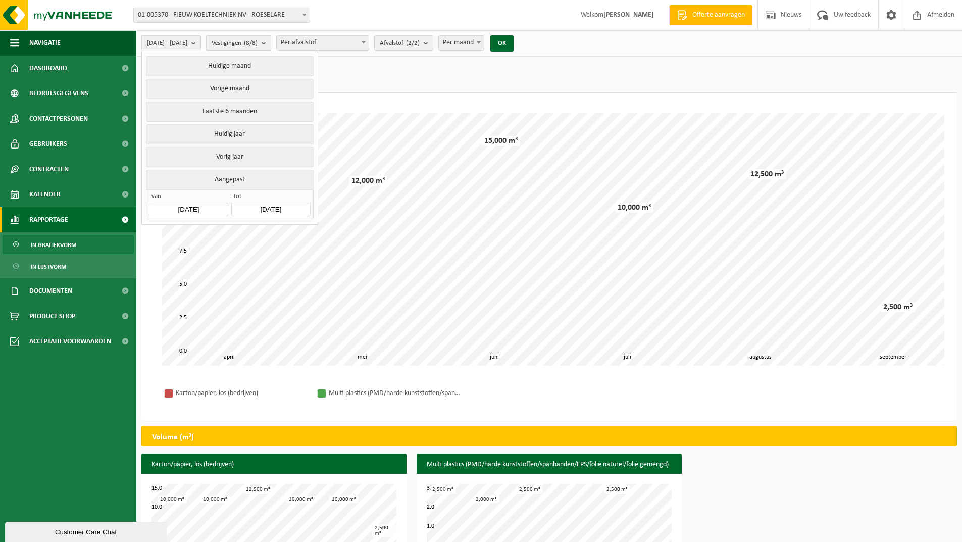
click at [224, 206] on input "2025-04-01" at bounding box center [188, 210] width 79 height 14
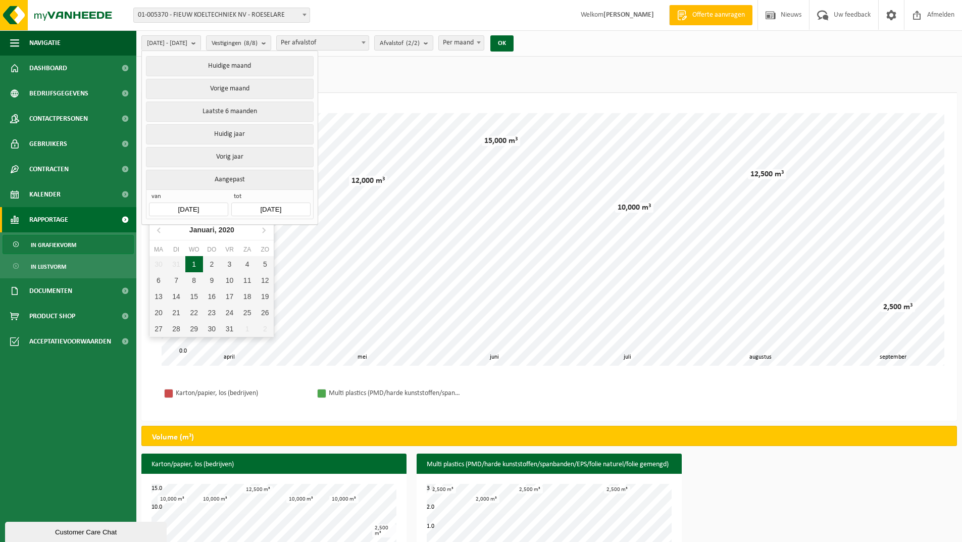
click at [195, 263] on div "1" at bounding box center [194, 264] width 18 height 16
type input "2020-01-01"
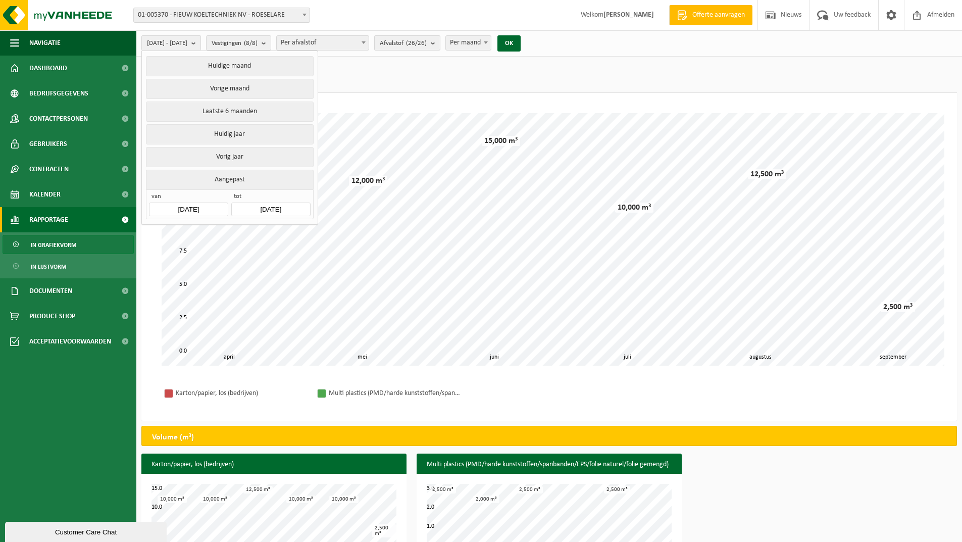
click at [440, 40] on b "submit" at bounding box center [435, 43] width 9 height 14
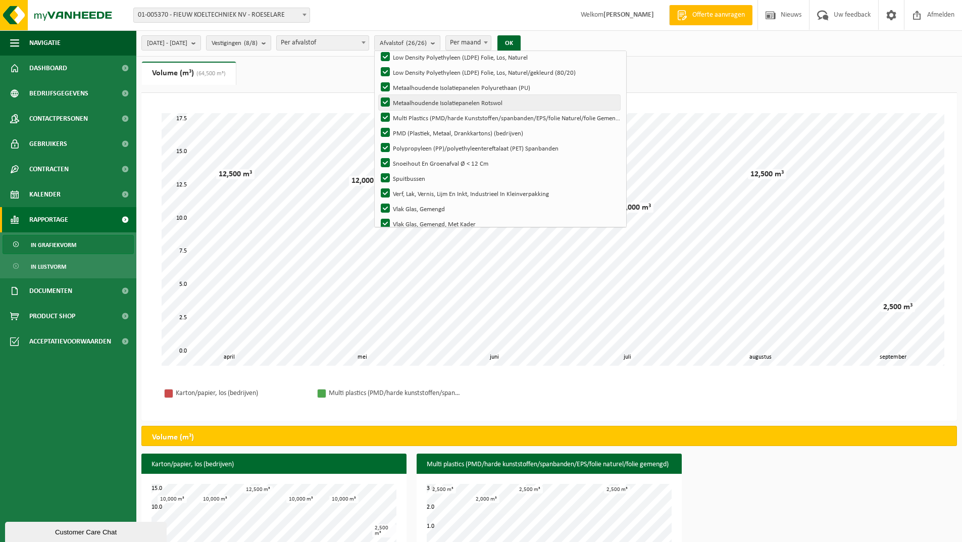
scroll to position [271, 0]
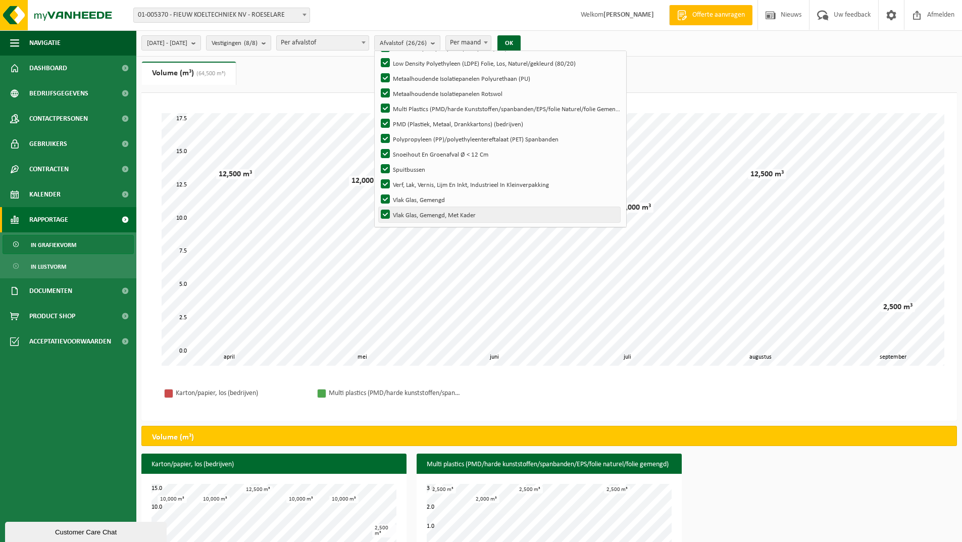
click at [480, 215] on label "Vlak Glas, Gemengd, Met Kader" at bounding box center [499, 214] width 241 height 15
click at [377, 207] on input "Vlak Glas, Gemengd, Met Kader" at bounding box center [377, 207] width 1 height 1
click at [413, 211] on label "Vlak Glas, Gemengd, Met Kader" at bounding box center [499, 214] width 241 height 15
click at [377, 207] on input "Vlak Glas, Gemengd, Met Kader" at bounding box center [377, 207] width 1 height 1
checkbox input "true"
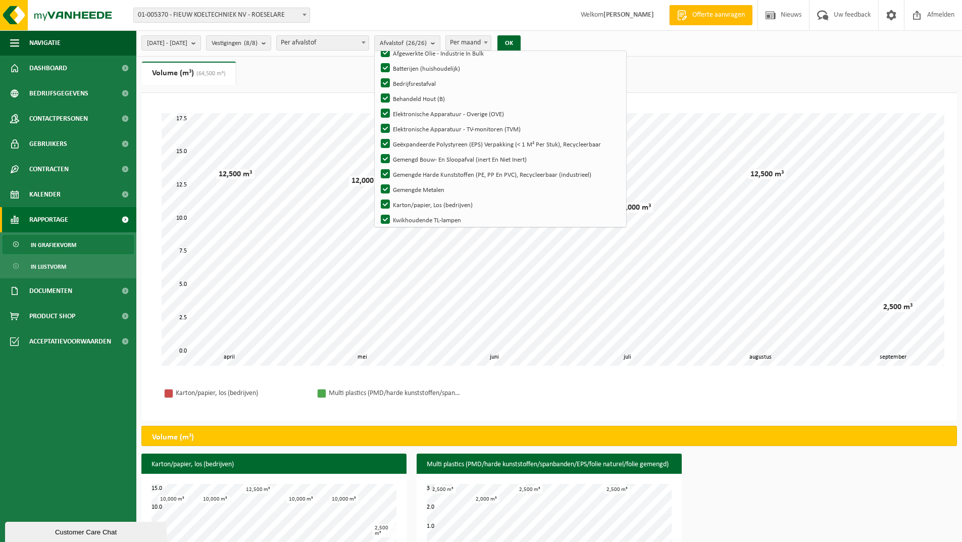
scroll to position [0, 0]
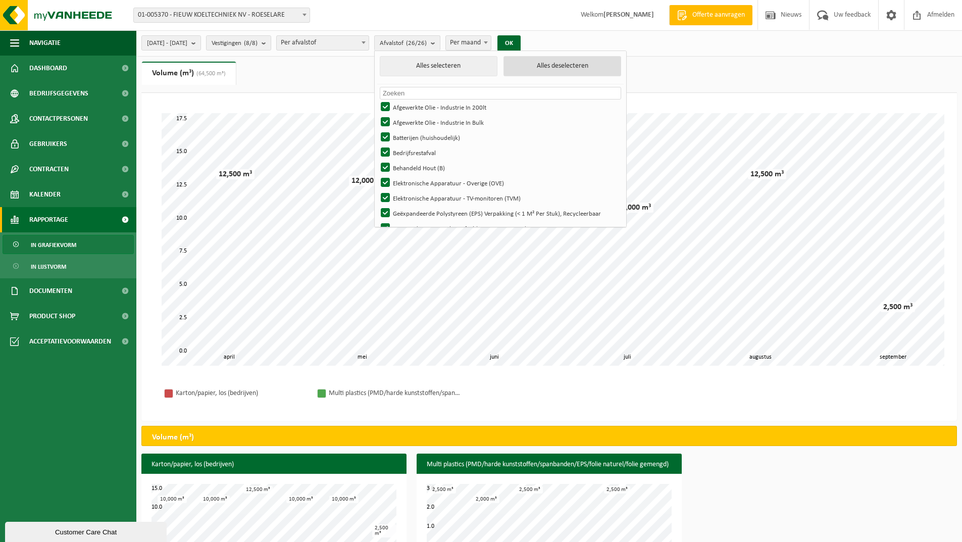
click at [583, 67] on button "Alles deselecteren" at bounding box center [563, 66] width 118 height 20
checkbox input "false"
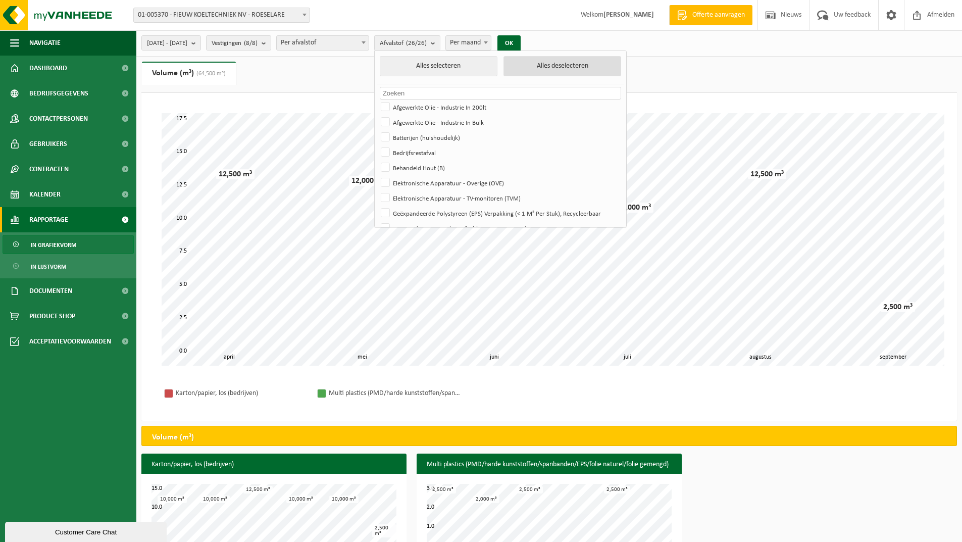
checkbox input "false"
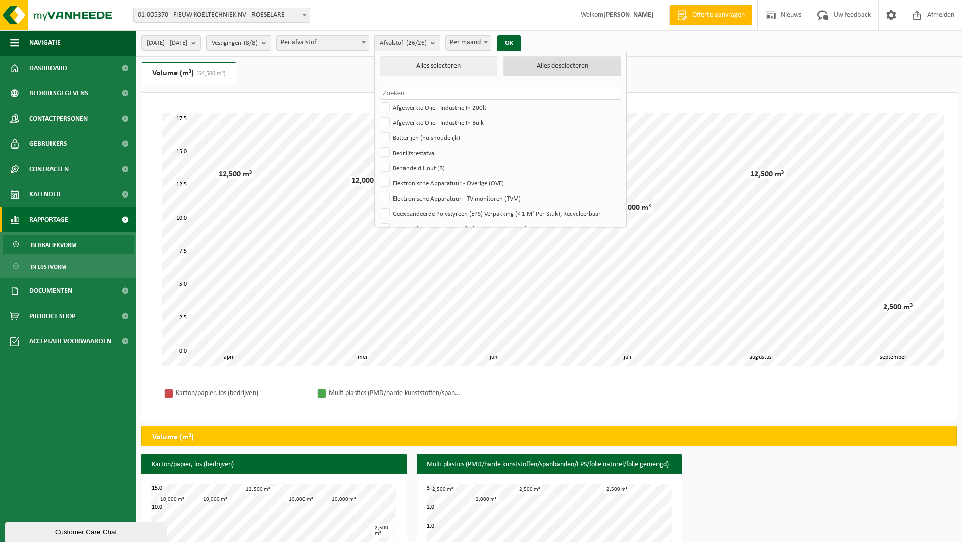
checkbox input "false"
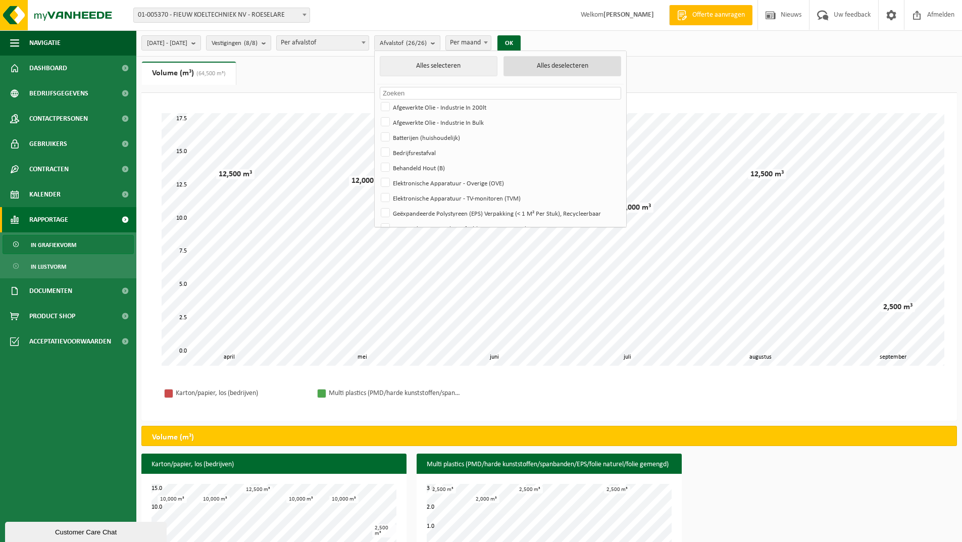
checkbox input "false"
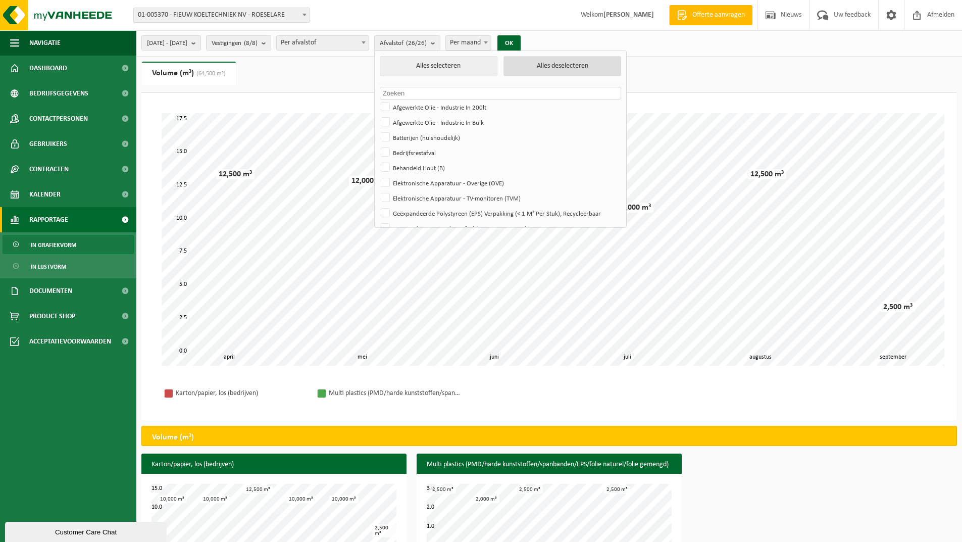
checkbox input "false"
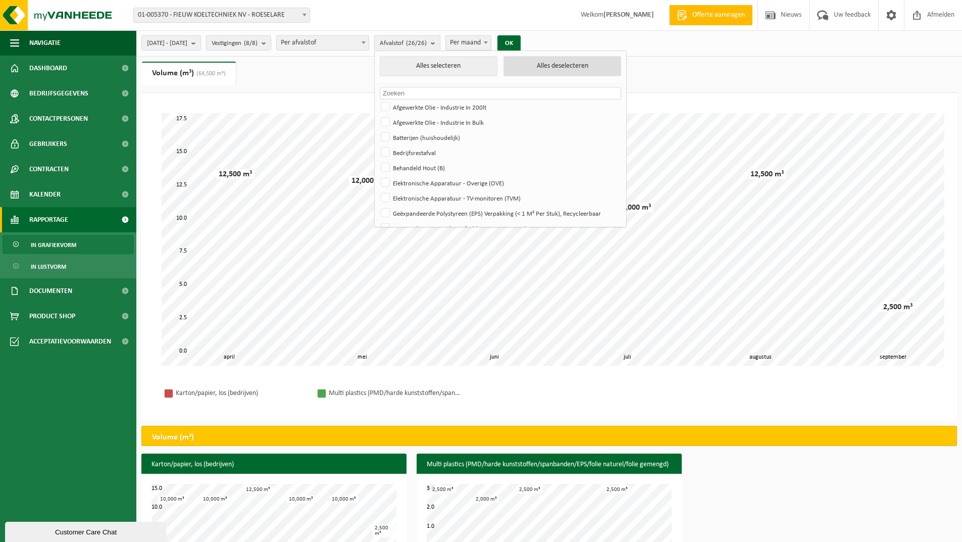
checkbox input "false"
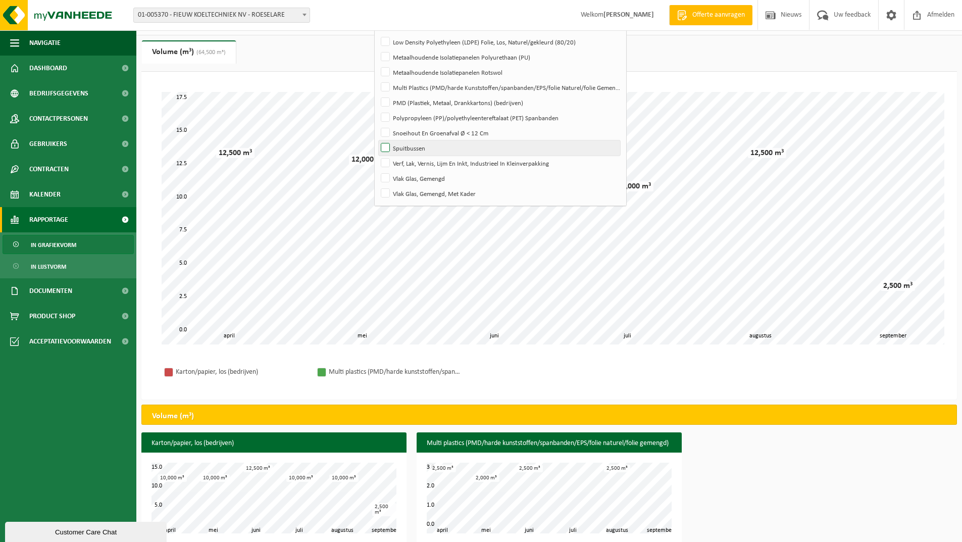
scroll to position [32, 0]
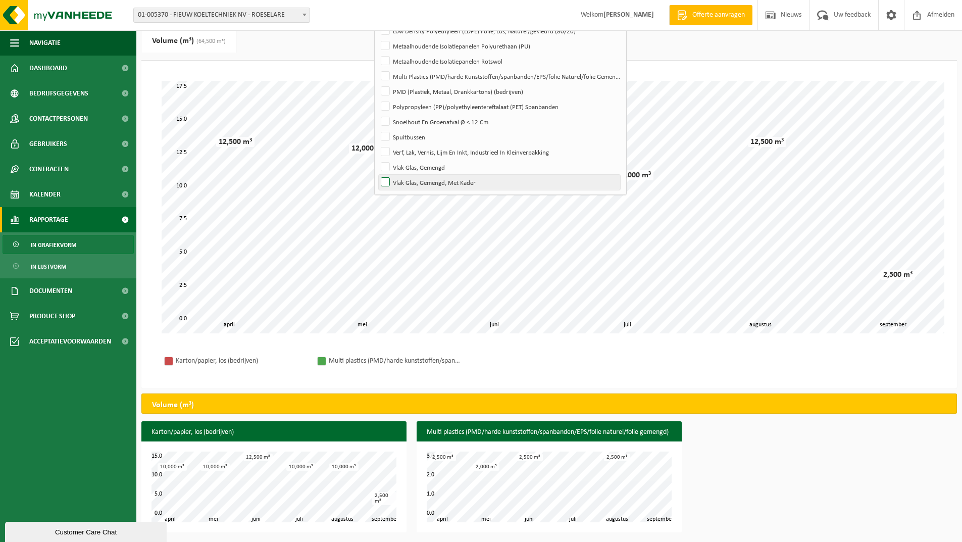
click at [414, 180] on label "Vlak Glas, Gemengd, Met Kader" at bounding box center [499, 182] width 241 height 15
click at [377, 175] on input "Vlak Glas, Gemengd, Met Kader" at bounding box center [377, 174] width 1 height 1
checkbox input "true"
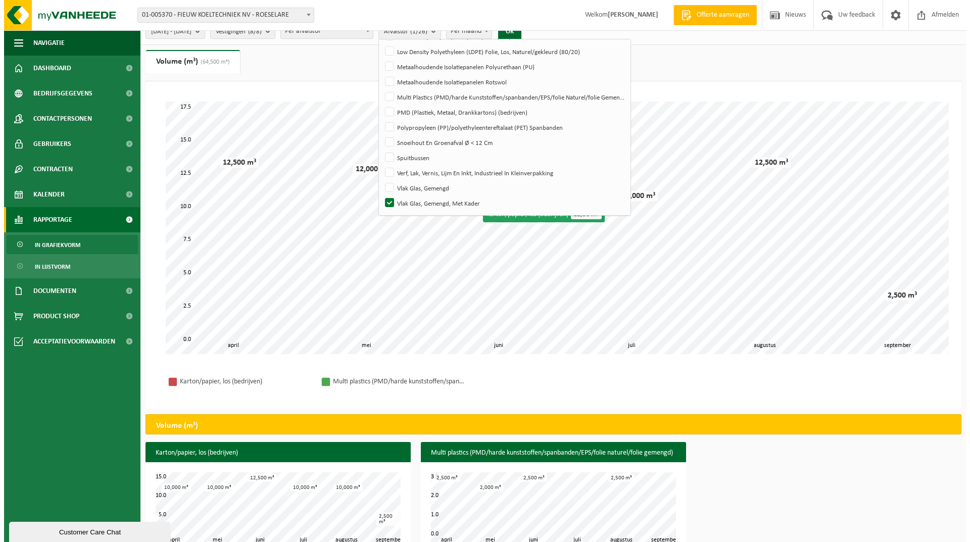
scroll to position [0, 0]
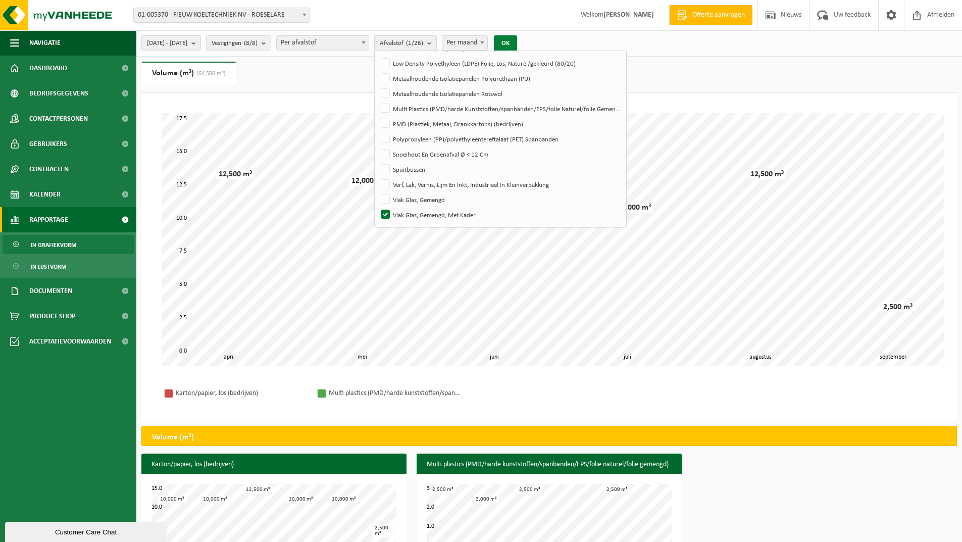
click at [517, 41] on button "OK" at bounding box center [505, 43] width 23 height 16
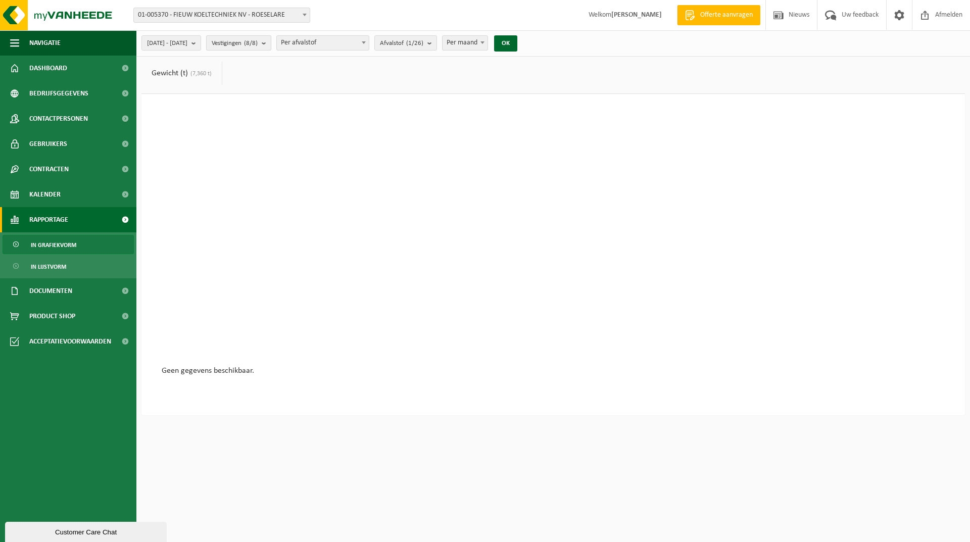
click at [271, 41] on b "submit" at bounding box center [266, 43] width 9 height 14
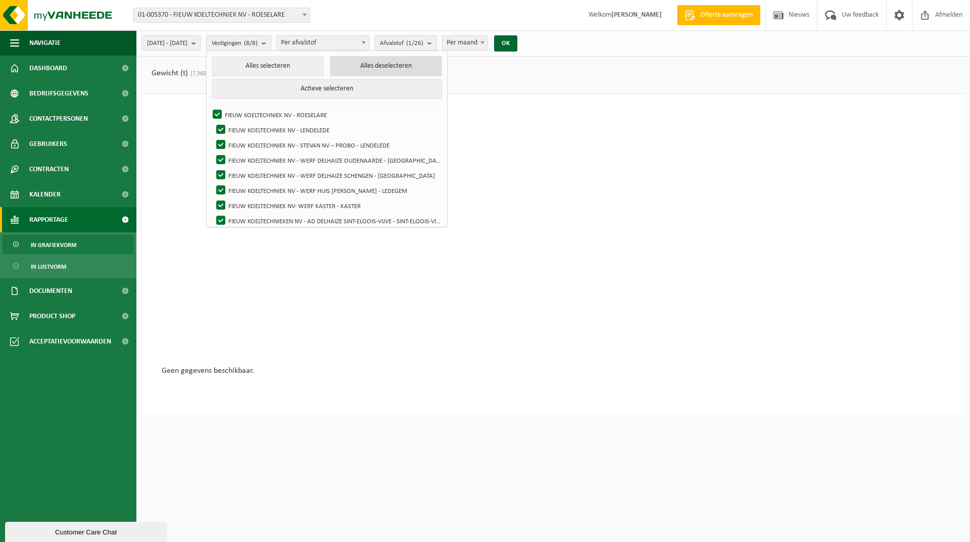
click at [408, 63] on button "Alles deselecteren" at bounding box center [386, 66] width 112 height 20
checkbox input "false"
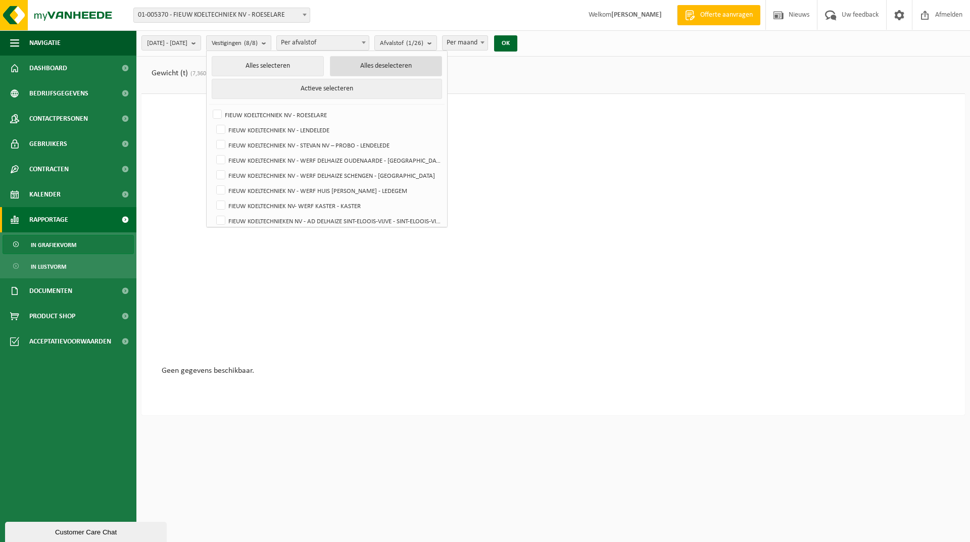
checkbox input "false"
click at [245, 127] on label "FIEUW KOELTECHNIEK NV - LENDELEDE" at bounding box center [327, 129] width 227 height 15
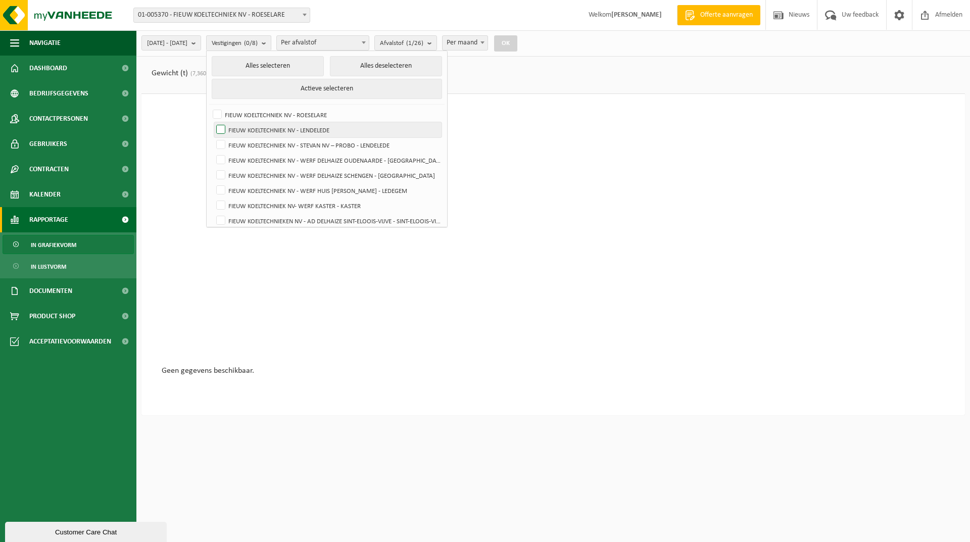
click at [213, 122] on input "FIEUW KOELTECHNIEK NV - LENDELEDE" at bounding box center [212, 122] width 1 height 1
checkbox input "true"
click at [517, 42] on button "OK" at bounding box center [505, 43] width 23 height 16
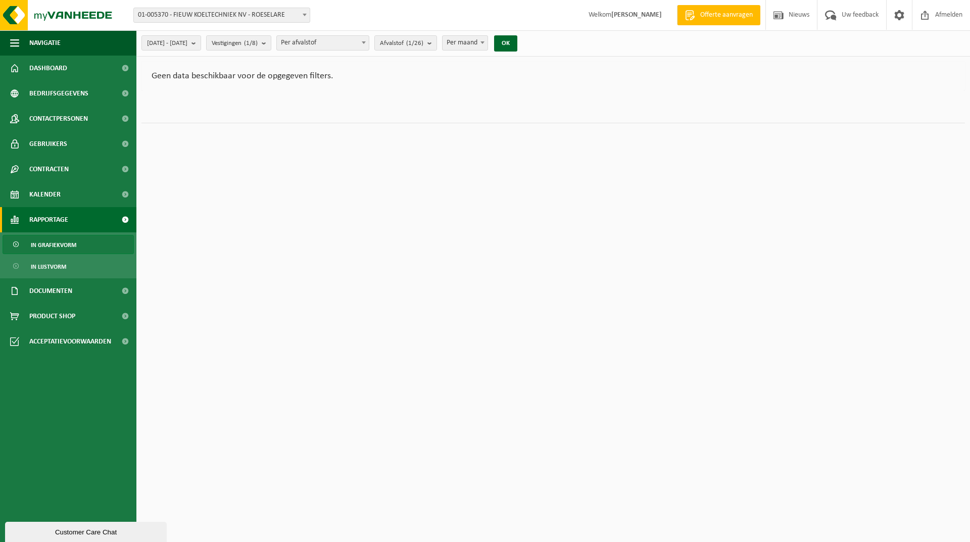
click at [306, 15] on b at bounding box center [305, 15] width 4 height 3
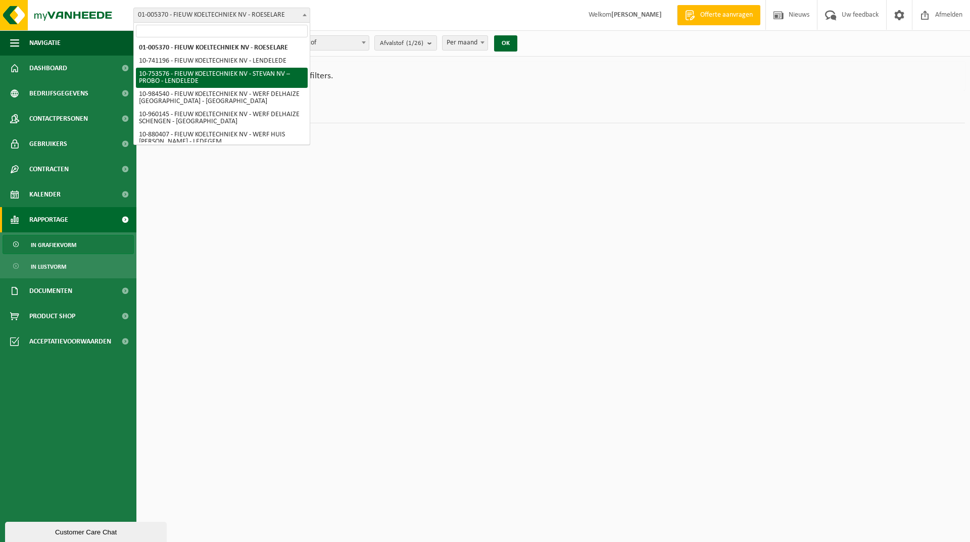
select select "19472"
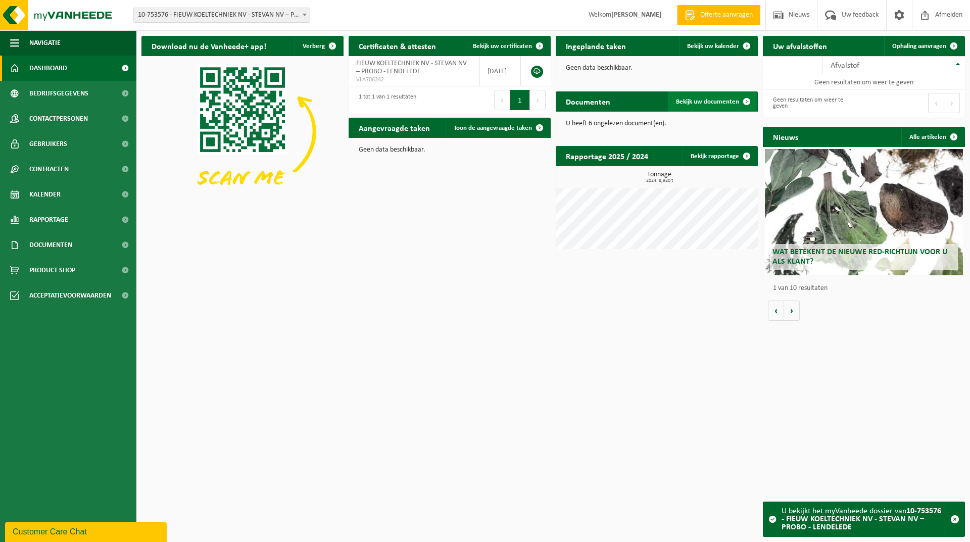
click at [712, 100] on span "Bekijk uw documenten" at bounding box center [707, 102] width 63 height 7
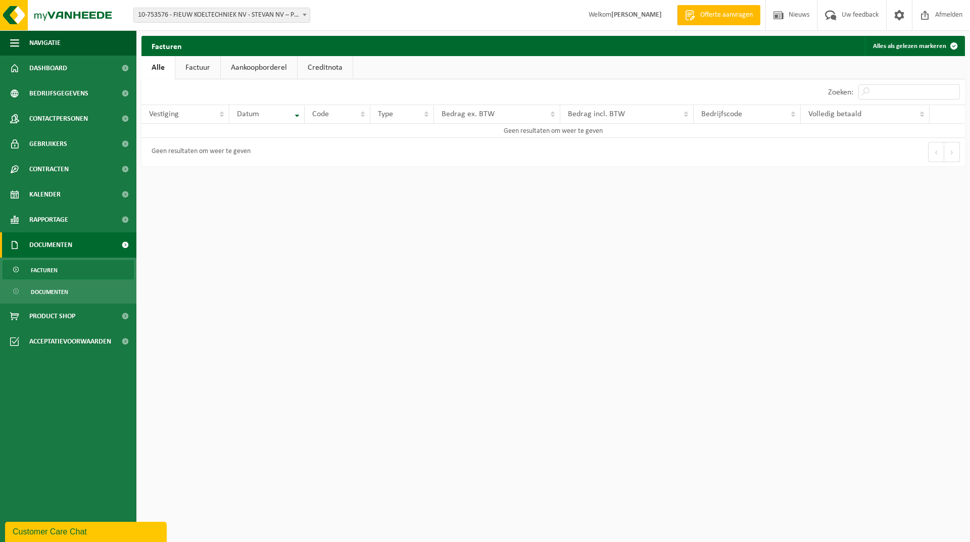
click at [624, 299] on html "Vestiging: 01-005370 - FIEUW KOELTECHNIEK NV - [GEOGRAPHIC_DATA] 10-741196 - FI…" at bounding box center [485, 271] width 970 height 542
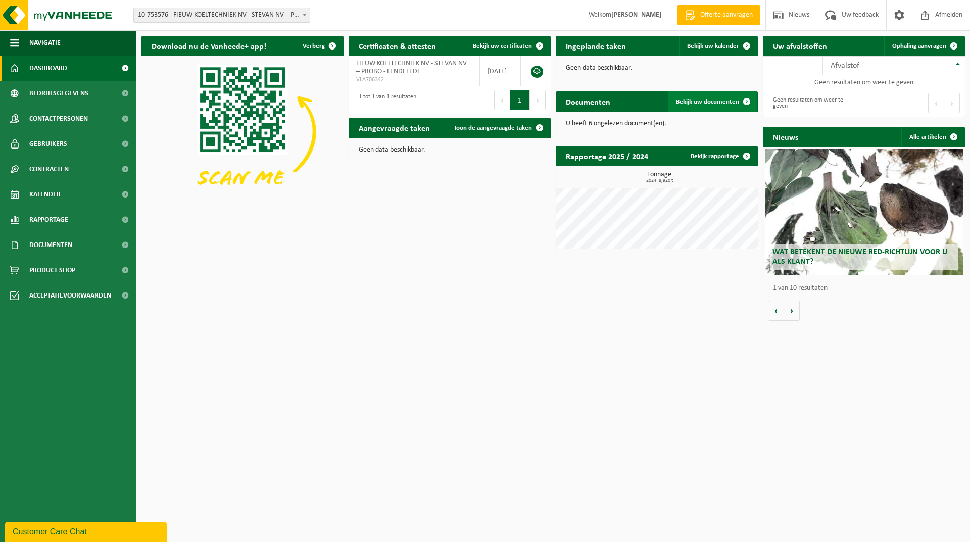
click at [748, 96] on span at bounding box center [747, 101] width 20 height 20
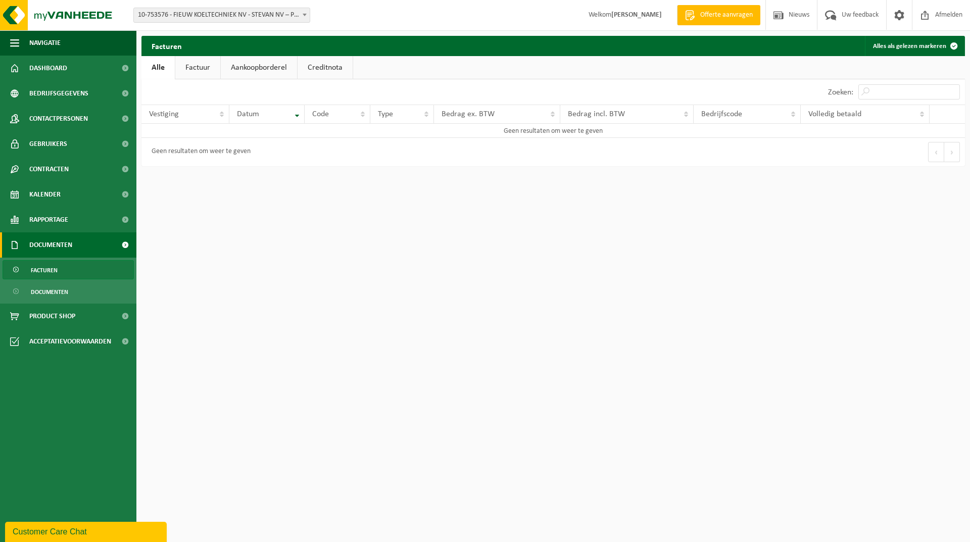
click at [206, 66] on link "Factuur" at bounding box center [197, 67] width 45 height 23
click at [301, 117] on th "Datum" at bounding box center [266, 114] width 75 height 19
click at [299, 114] on th "Datum" at bounding box center [266, 114] width 75 height 19
click at [306, 13] on span at bounding box center [305, 14] width 10 height 13
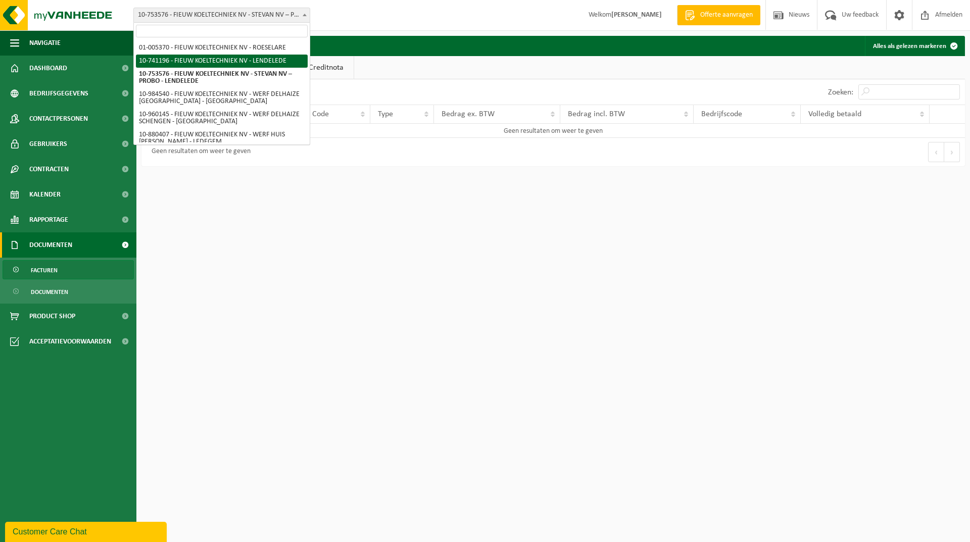
select select "19300"
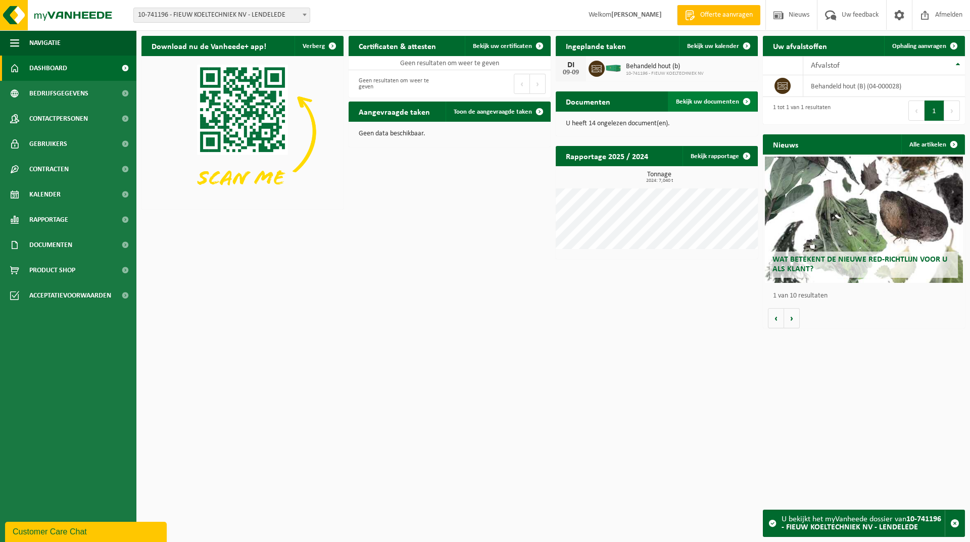
click at [730, 102] on span "Bekijk uw documenten" at bounding box center [707, 102] width 63 height 7
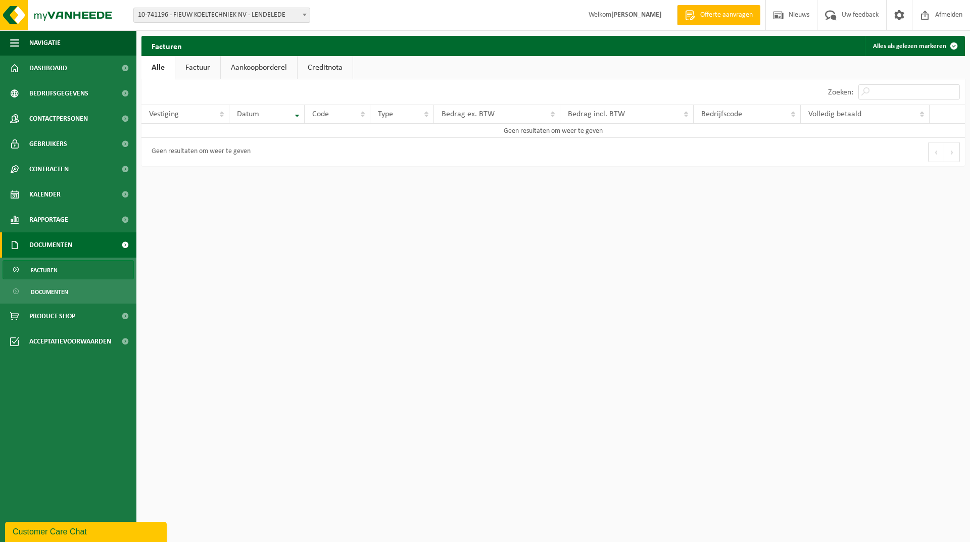
click at [207, 66] on link "Factuur" at bounding box center [197, 67] width 45 height 23
click at [266, 67] on link "Aankoopborderel" at bounding box center [260, 67] width 76 height 23
click at [336, 70] on link "Creditnota" at bounding box center [329, 67] width 55 height 23
click at [204, 69] on link "Factuur" at bounding box center [197, 67] width 45 height 23
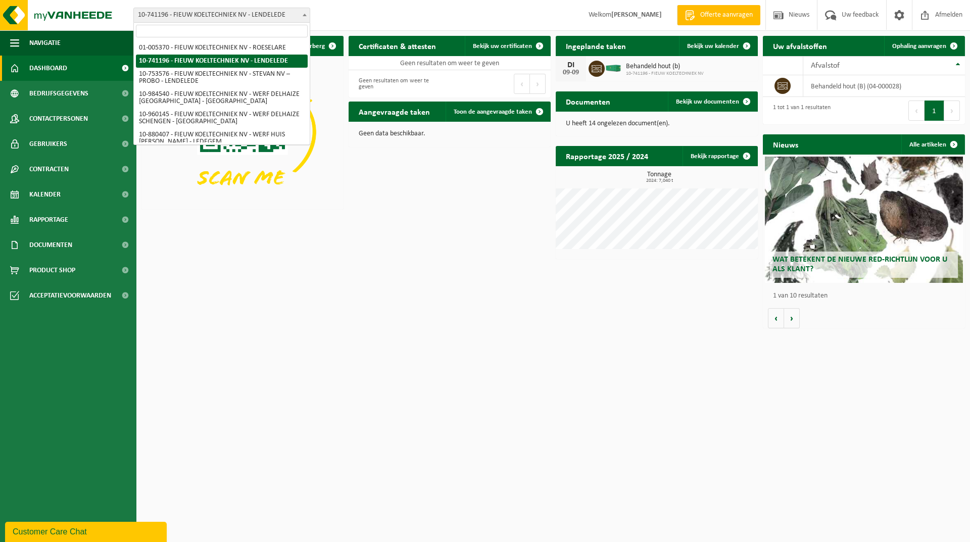
click at [301, 14] on span at bounding box center [305, 14] width 10 height 13
select select "18413"
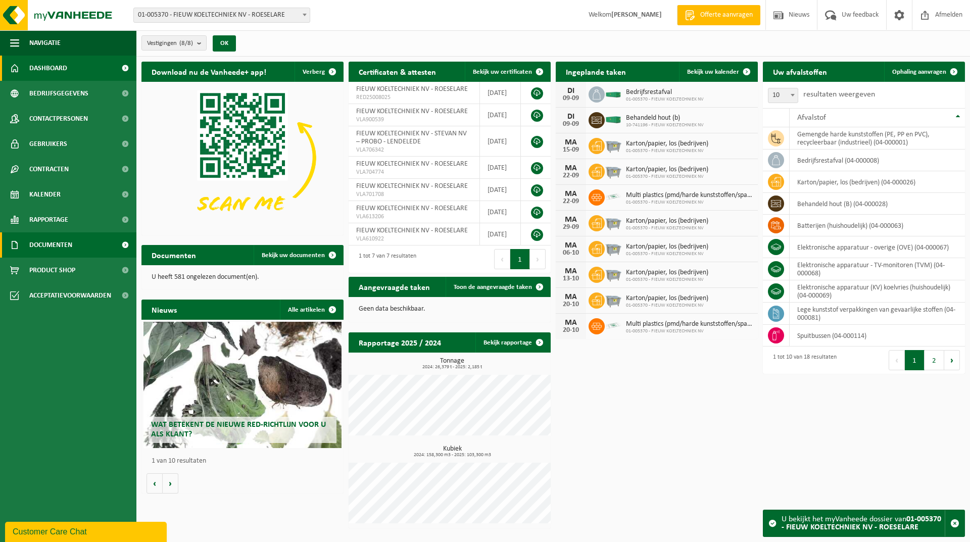
click at [64, 243] on span "Documenten" at bounding box center [50, 244] width 43 height 25
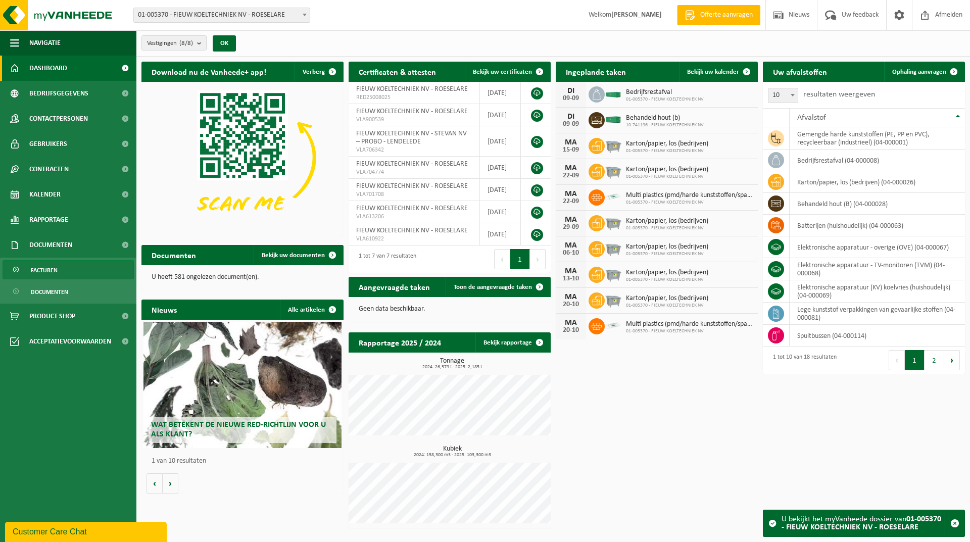
click at [54, 271] on span "Facturen" at bounding box center [44, 270] width 27 height 19
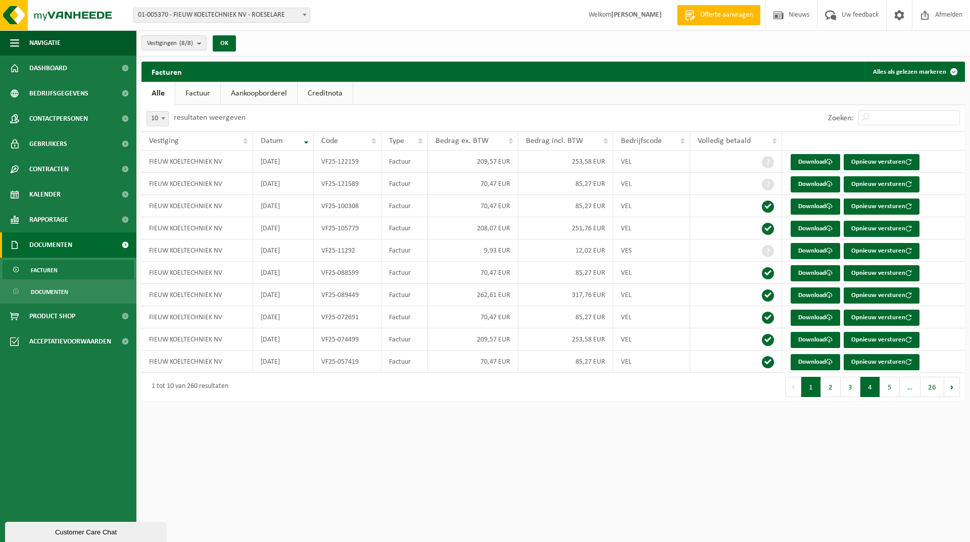
click at [872, 384] on button "4" at bounding box center [870, 387] width 20 height 20
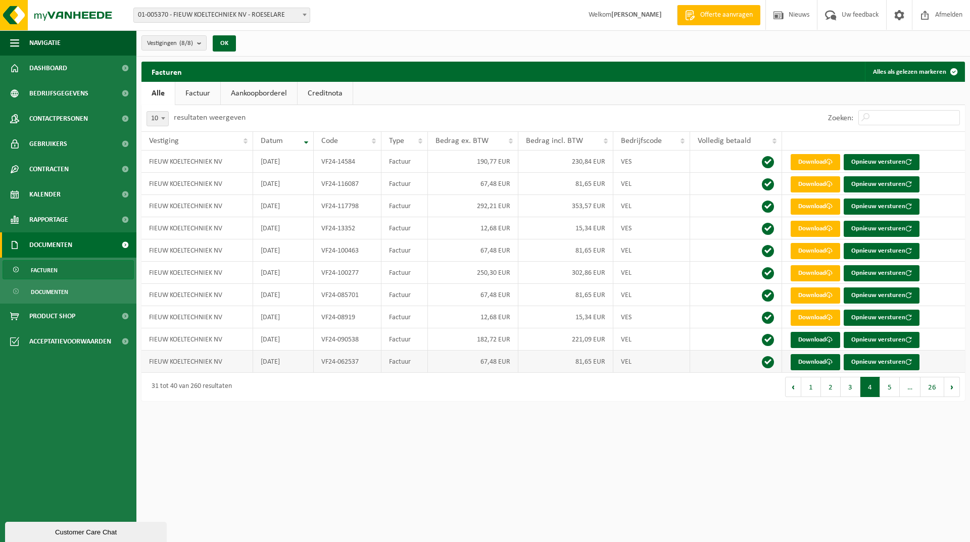
click at [211, 365] on td "FIEUW KOELTECHNIEK NV" at bounding box center [197, 362] width 112 height 22
click at [833, 274] on span at bounding box center [829, 273] width 7 height 7
click at [890, 385] on button "5" at bounding box center [890, 387] width 20 height 20
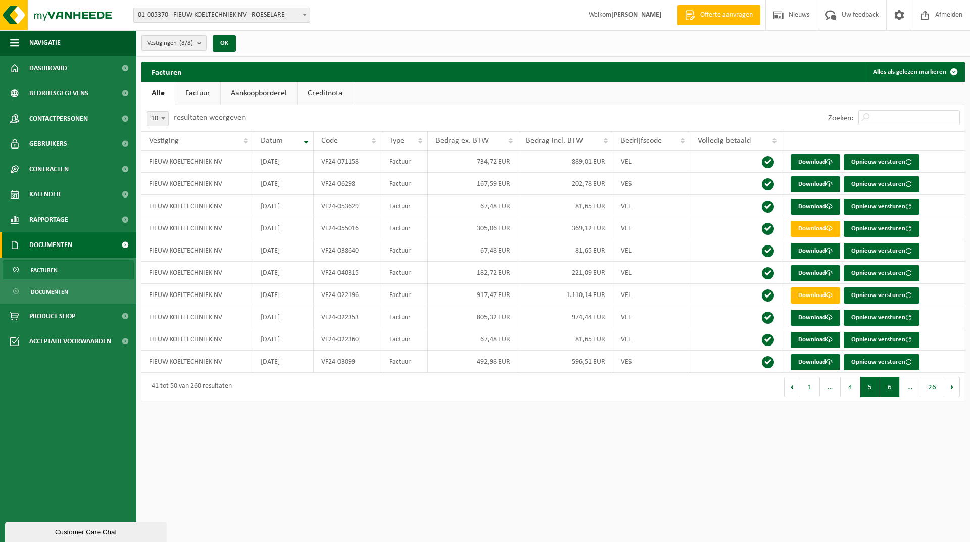
click at [890, 387] on button "6" at bounding box center [890, 387] width 20 height 20
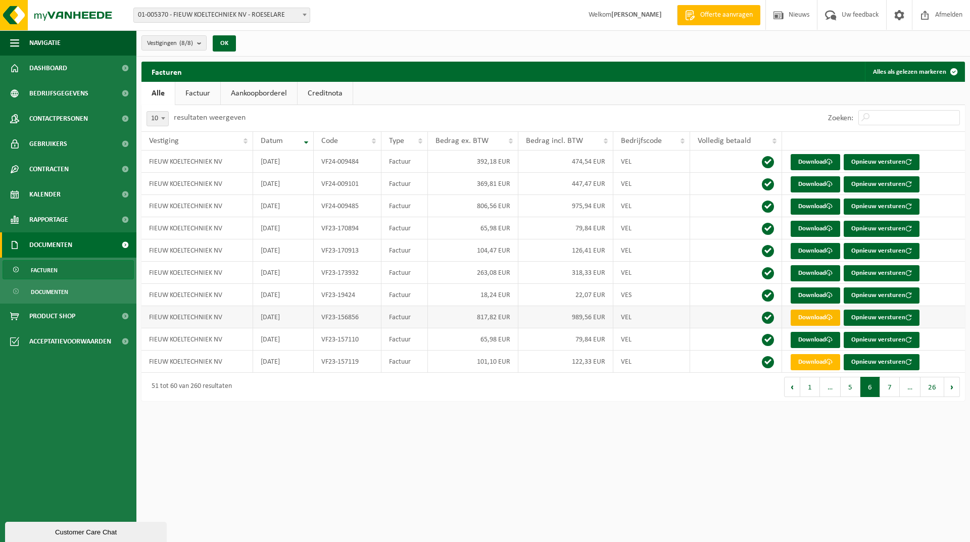
click at [828, 315] on span at bounding box center [829, 317] width 7 height 7
click at [815, 207] on link "Download" at bounding box center [816, 207] width 50 height 16
click at [820, 186] on link "Download" at bounding box center [816, 184] width 50 height 16
click at [814, 155] on link "Download" at bounding box center [816, 162] width 50 height 16
click at [824, 315] on link "Download" at bounding box center [816, 318] width 50 height 16
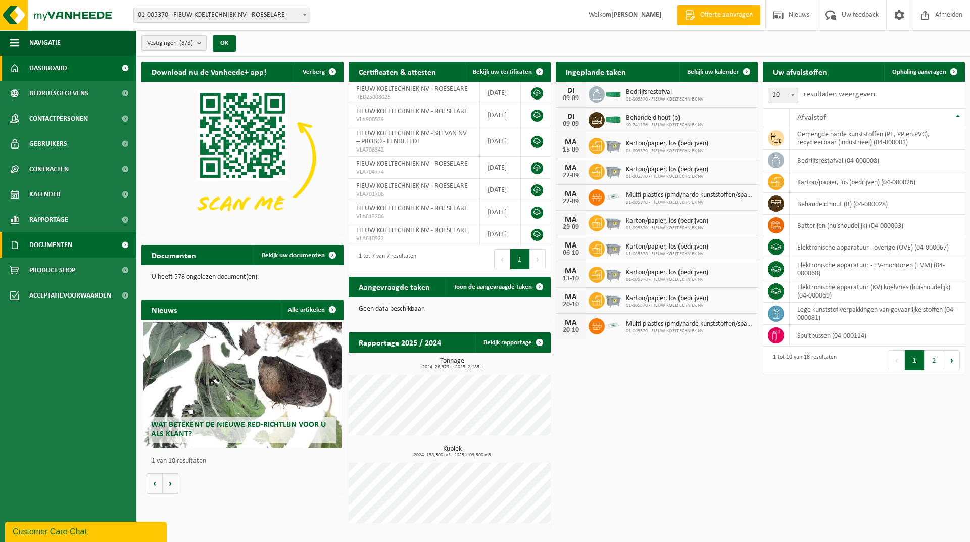
click at [67, 247] on span "Documenten" at bounding box center [50, 244] width 43 height 25
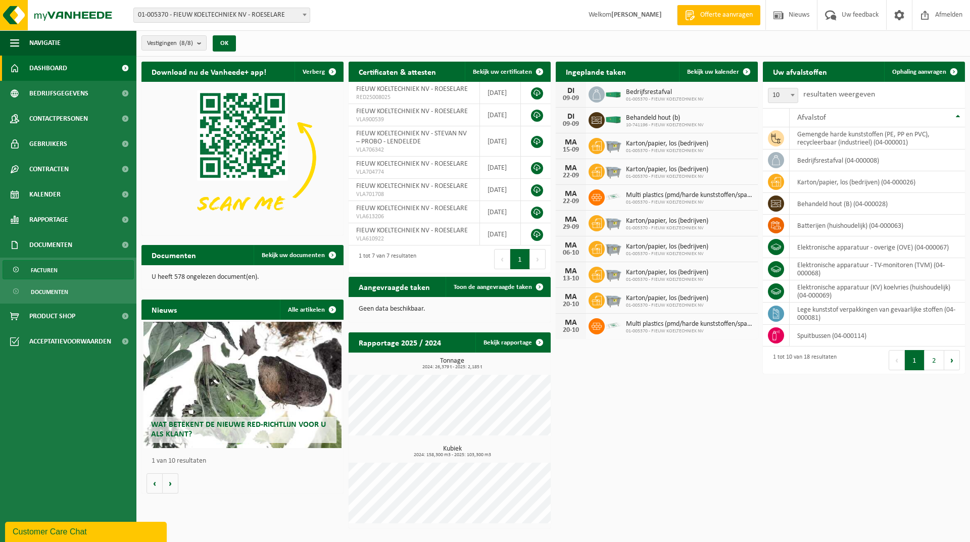
click at [61, 272] on link "Facturen" at bounding box center [68, 269] width 131 height 19
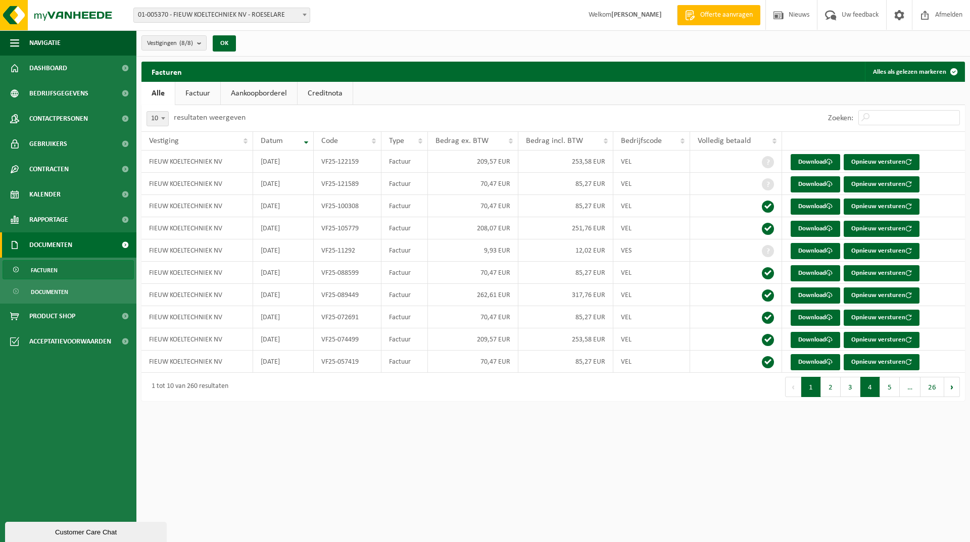
click at [870, 388] on button "4" at bounding box center [870, 387] width 20 height 20
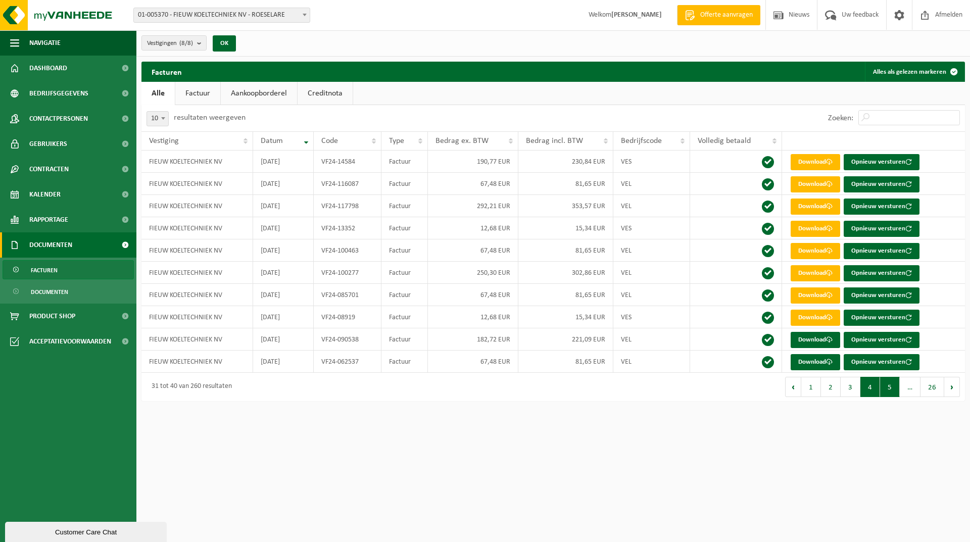
click at [887, 388] on button "5" at bounding box center [890, 387] width 20 height 20
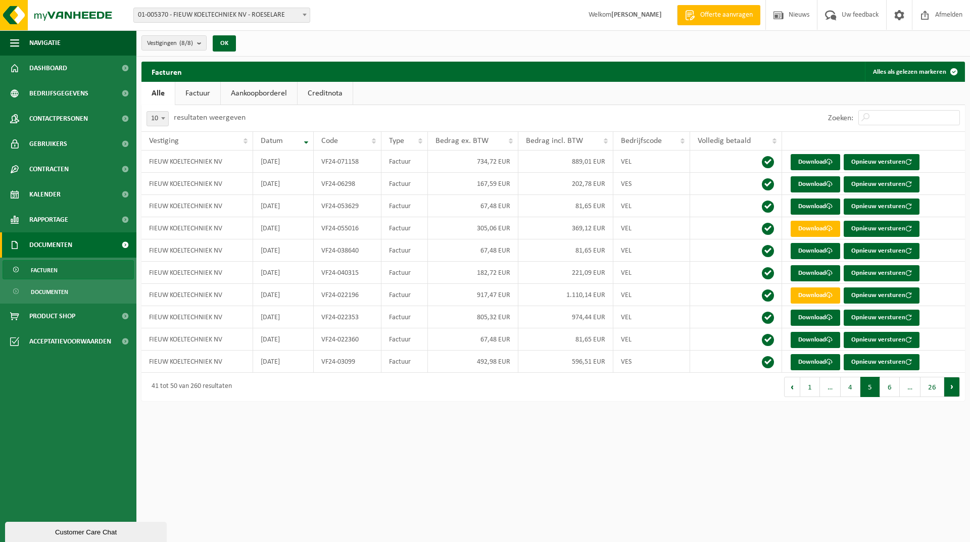
click at [953, 384] on button "Volgende" at bounding box center [952, 387] width 16 height 20
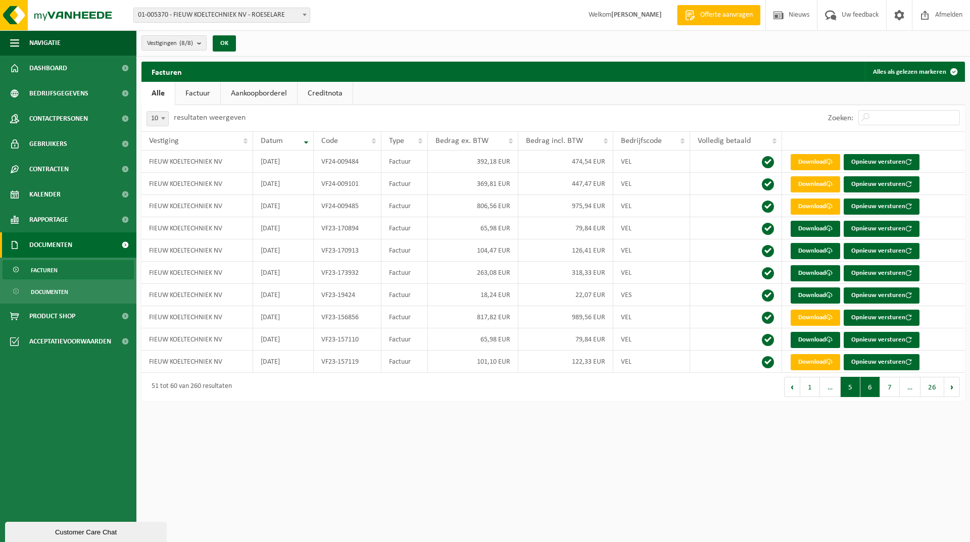
click at [855, 388] on button "5" at bounding box center [851, 387] width 20 height 20
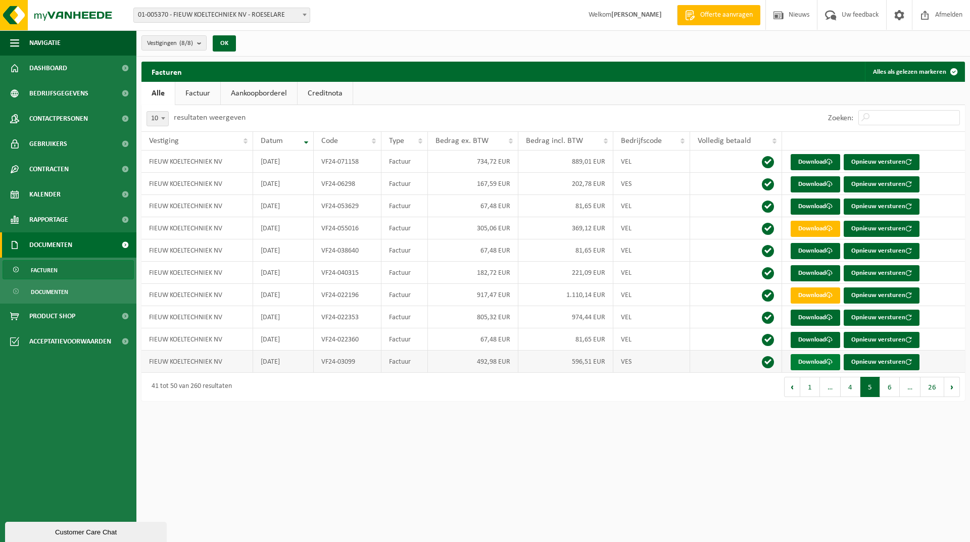
click at [814, 357] on link "Download" at bounding box center [816, 362] width 50 height 16
click at [828, 340] on span at bounding box center [829, 339] width 7 height 7
click at [819, 318] on link "Download" at bounding box center [816, 318] width 50 height 16
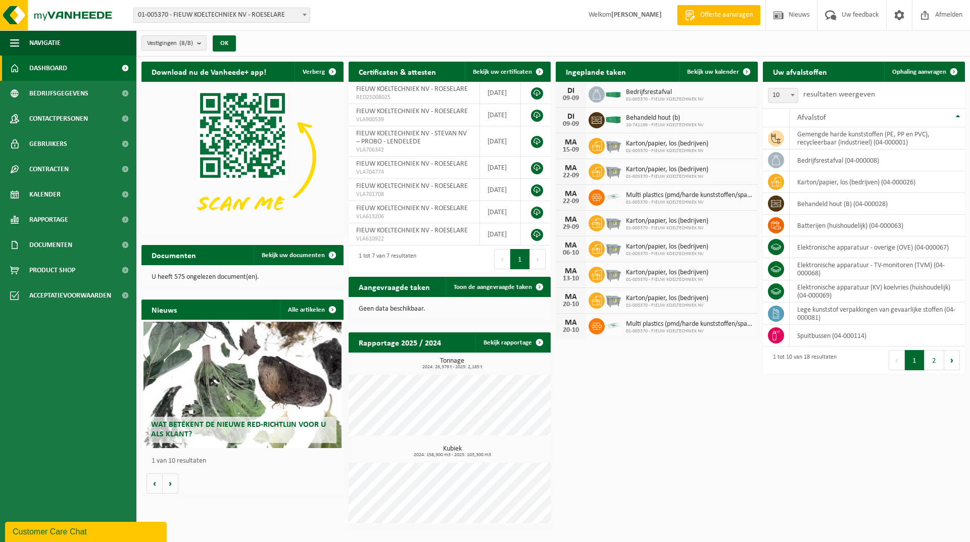
click at [307, 14] on span at bounding box center [305, 14] width 10 height 13
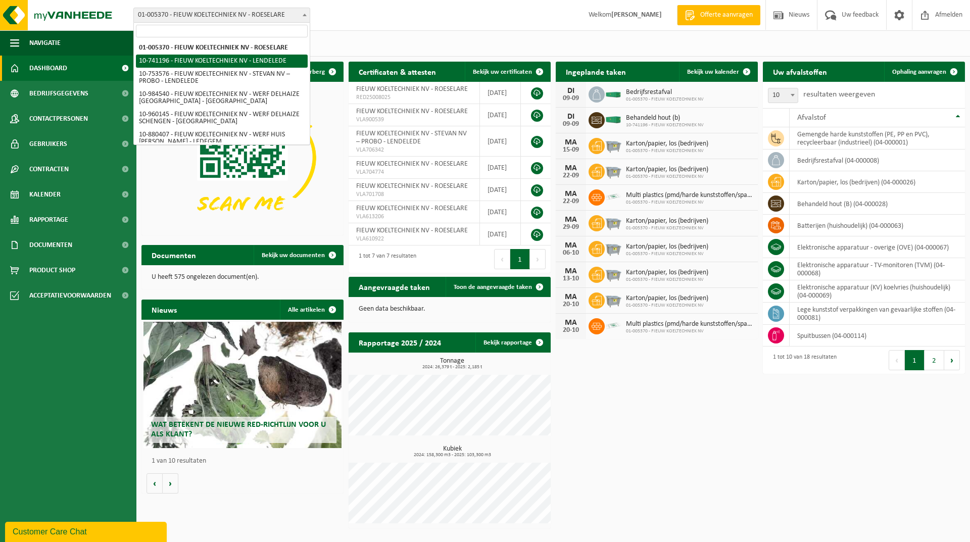
select select "19300"
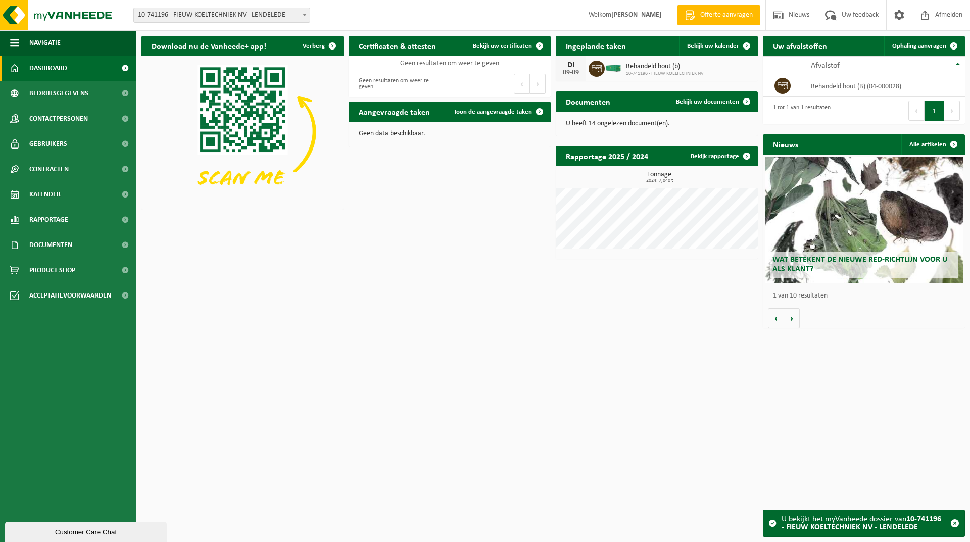
click at [303, 16] on span at bounding box center [305, 14] width 10 height 13
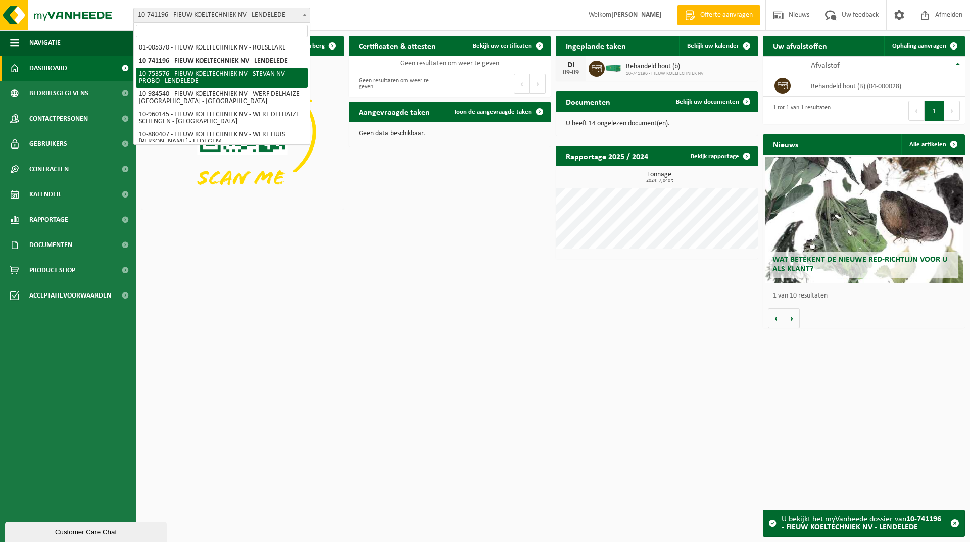
select select "19472"
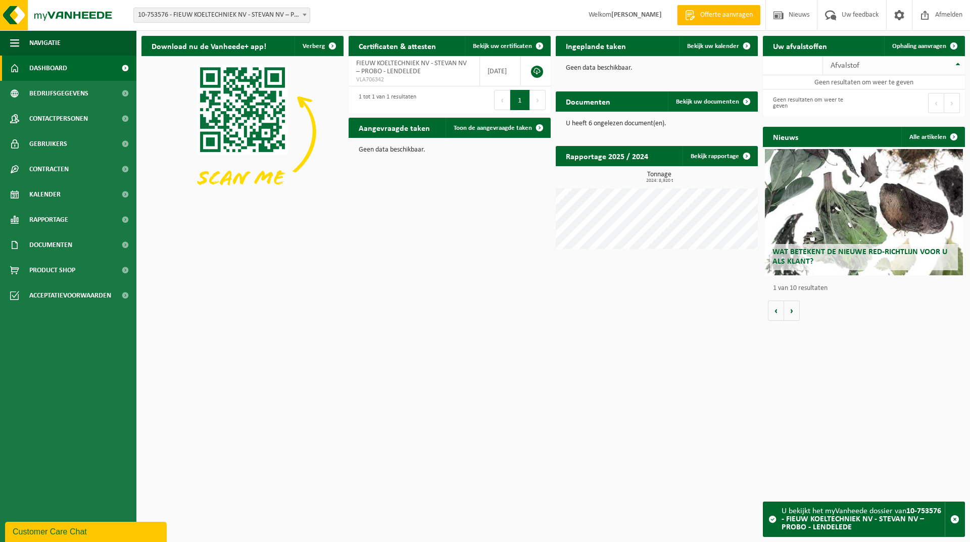
click at [956, 63] on th "Afvalstof" at bounding box center [894, 65] width 142 height 19
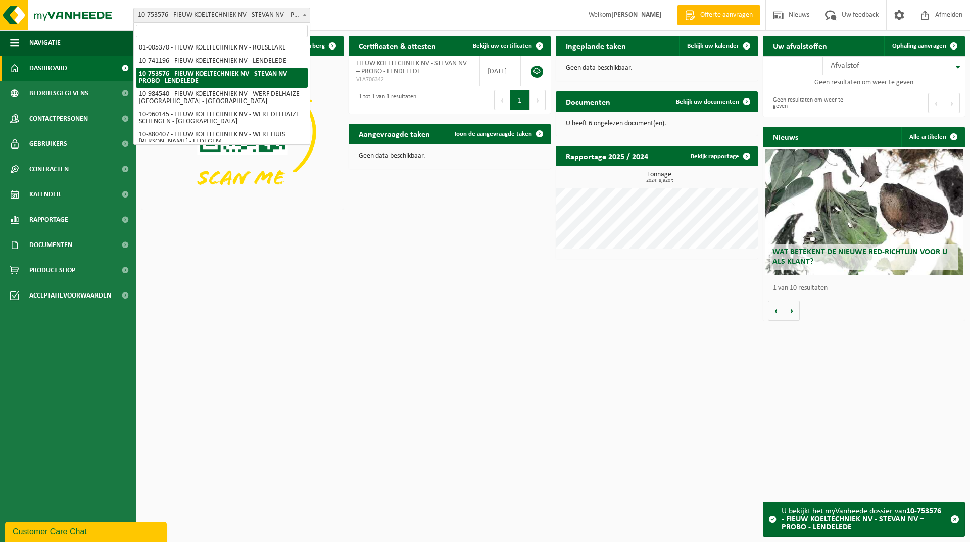
click at [305, 14] on b at bounding box center [305, 15] width 4 height 3
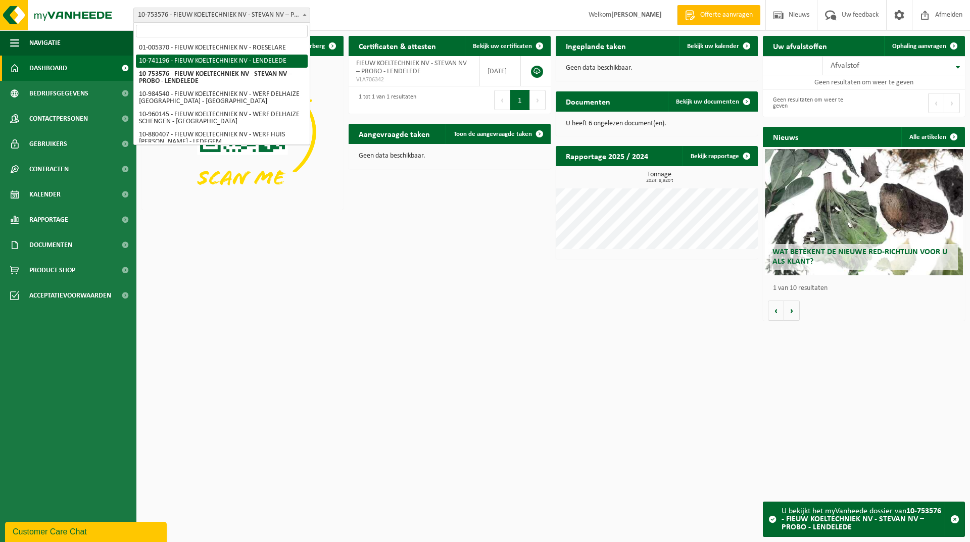
select select "19300"
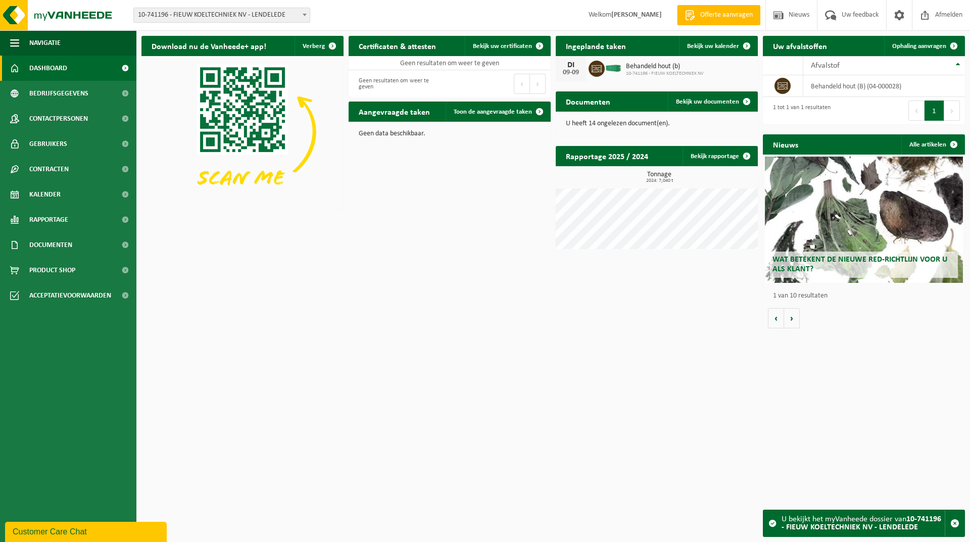
click at [305, 13] on span at bounding box center [305, 14] width 10 height 13
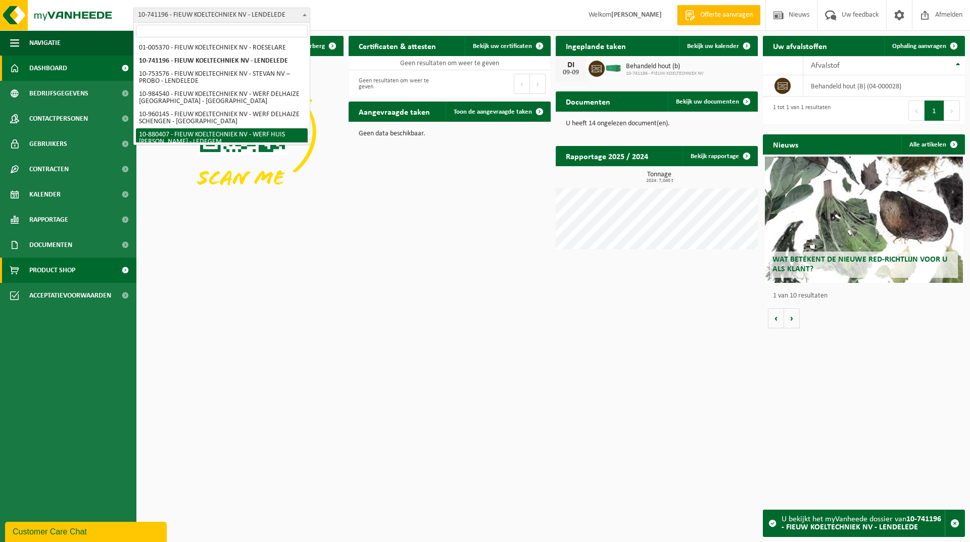
click at [84, 268] on link "Product Shop" at bounding box center [68, 270] width 136 height 25
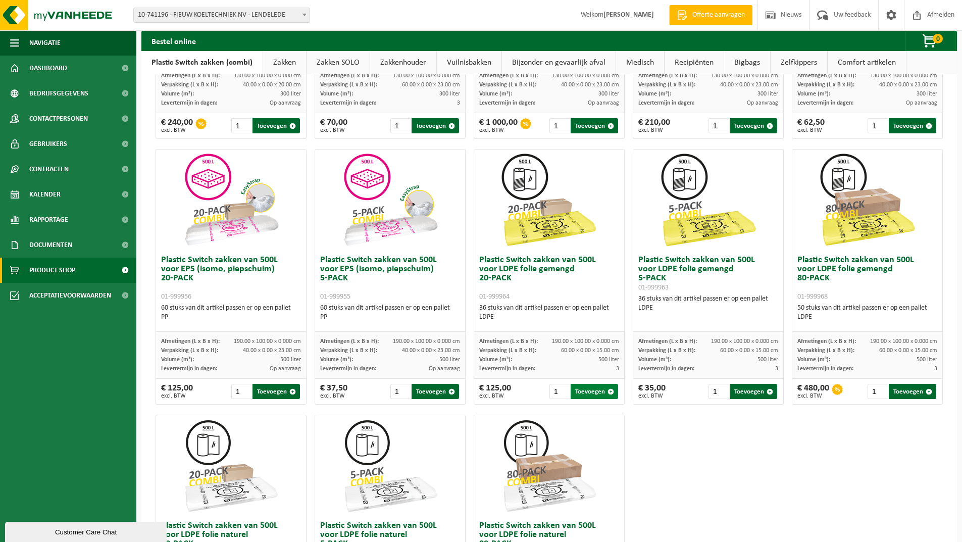
click at [608, 394] on span "button" at bounding box center [611, 392] width 7 height 7
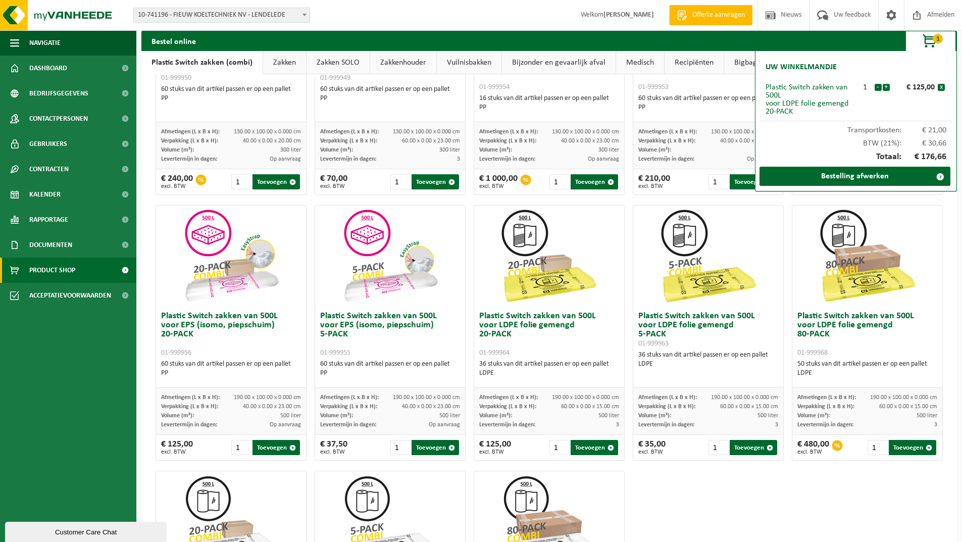
scroll to position [202, 0]
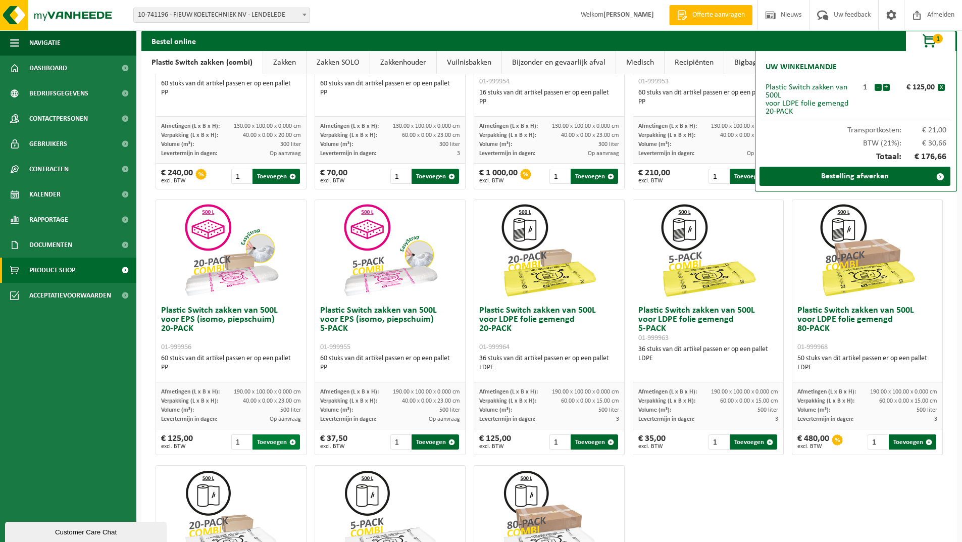
click at [291, 443] on span "button" at bounding box center [292, 442] width 7 height 7
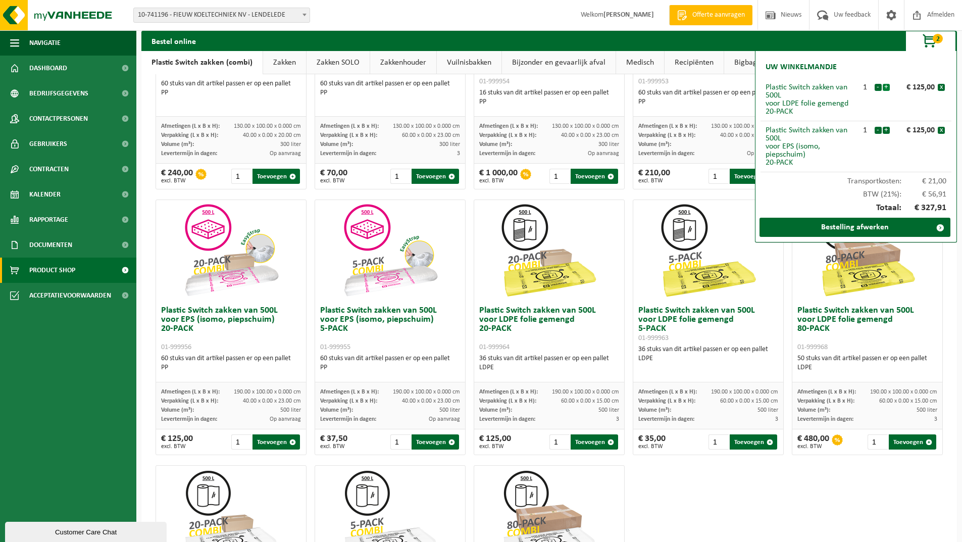
click at [887, 86] on button "+" at bounding box center [886, 87] width 7 height 7
click at [886, 131] on button "+" at bounding box center [886, 130] width 7 height 7
click at [880, 89] on button "-" at bounding box center [878, 87] width 7 height 7
click at [911, 230] on link "Bestelling afwerken" at bounding box center [855, 227] width 191 height 19
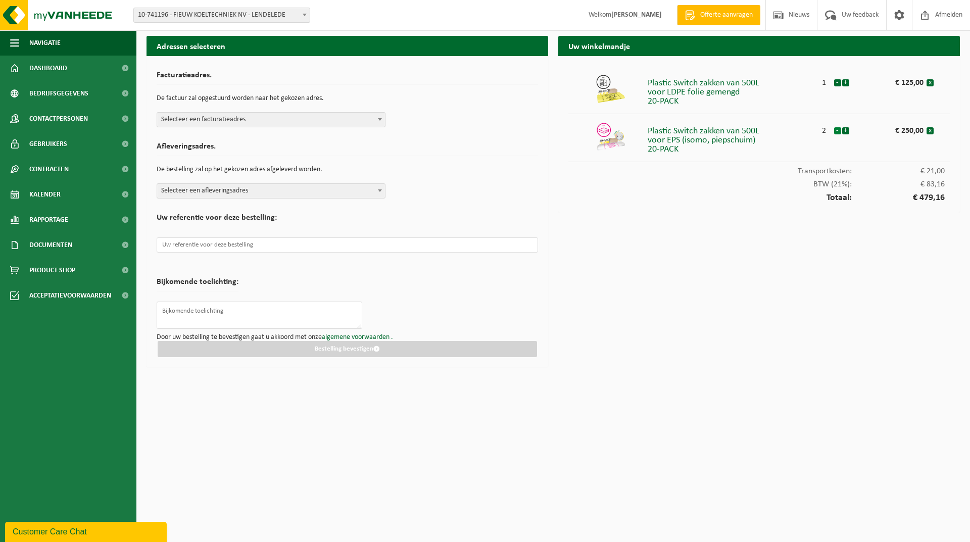
click at [838, 132] on button "-" at bounding box center [837, 130] width 7 height 7
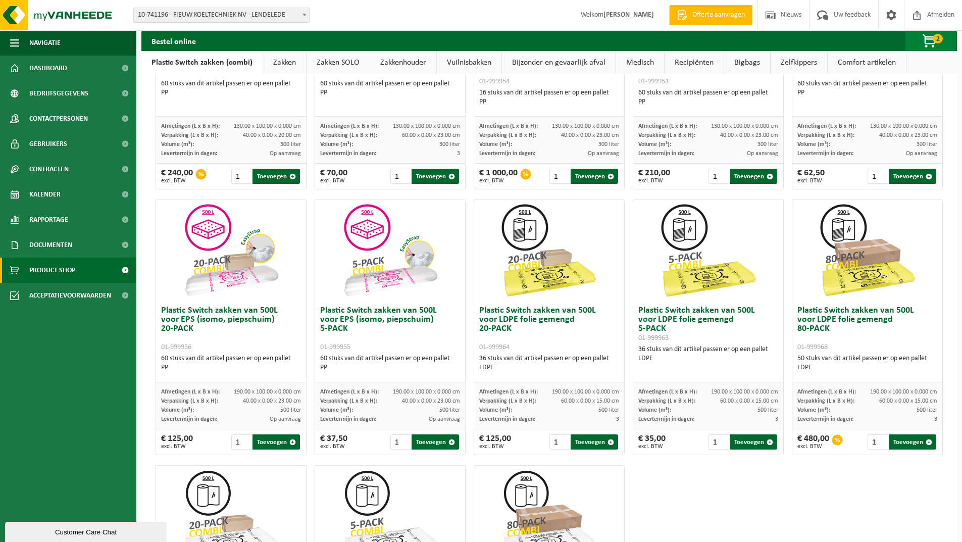
click at [933, 37] on span "2" at bounding box center [938, 39] width 10 height 10
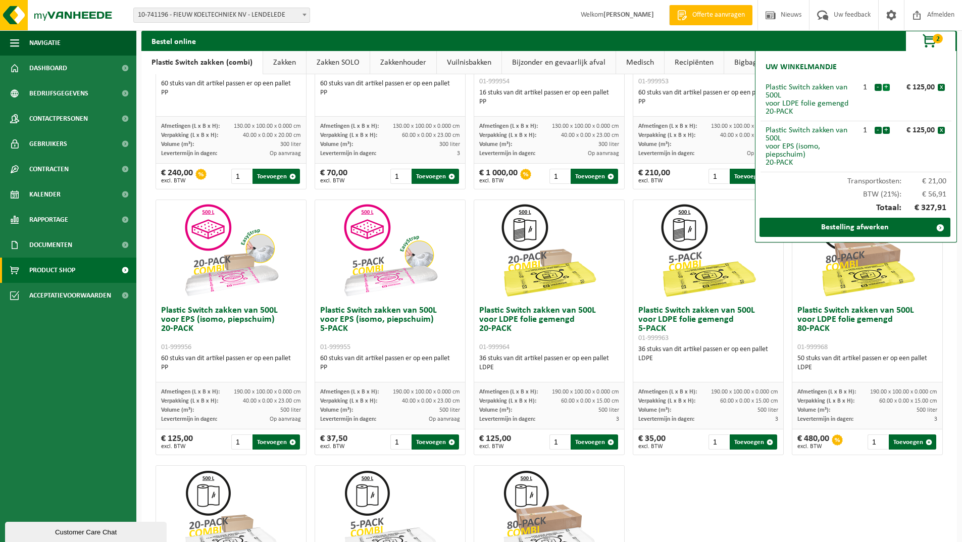
click at [887, 86] on button "+" at bounding box center [886, 87] width 7 height 7
click at [890, 226] on link "Bestelling afwerken" at bounding box center [855, 227] width 191 height 19
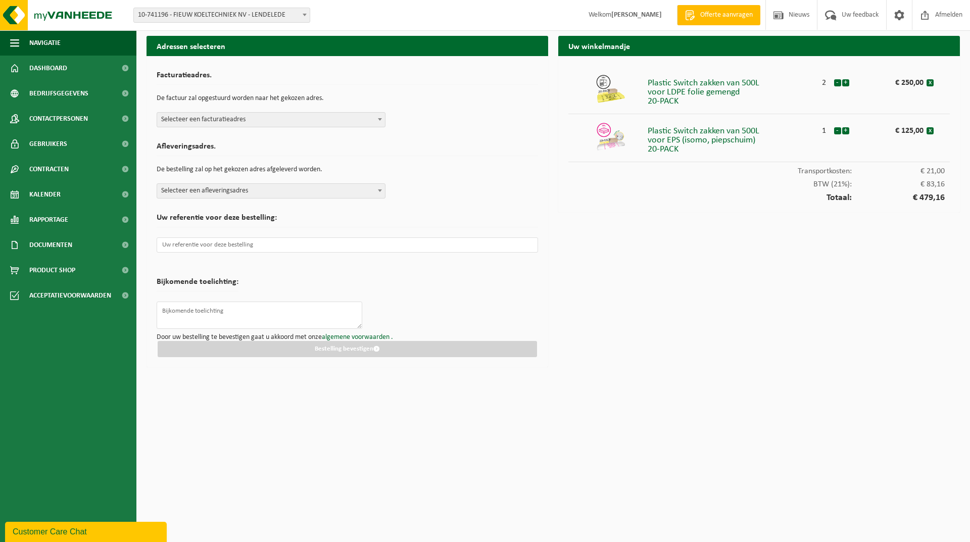
click at [382, 120] on span at bounding box center [380, 119] width 10 height 13
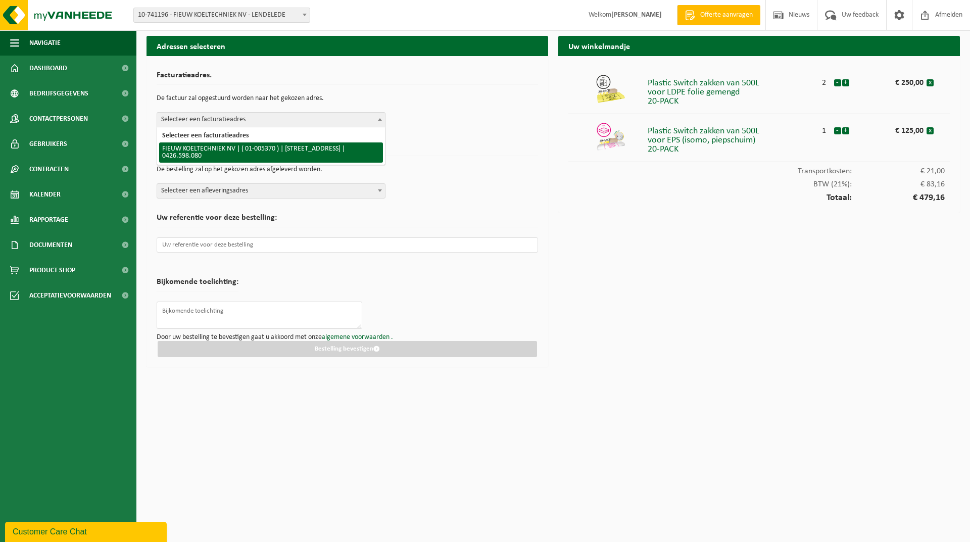
select select "18413"
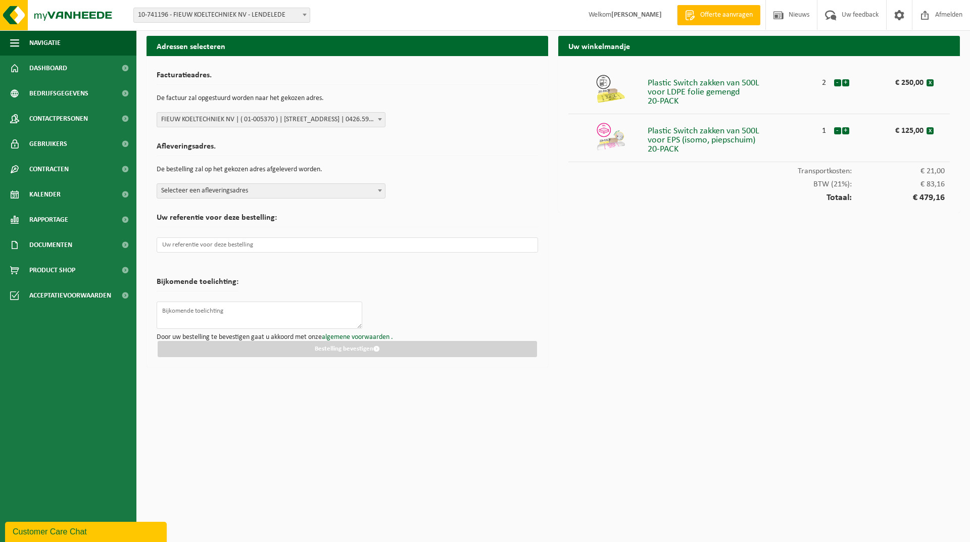
click at [381, 193] on span at bounding box center [380, 190] width 10 height 13
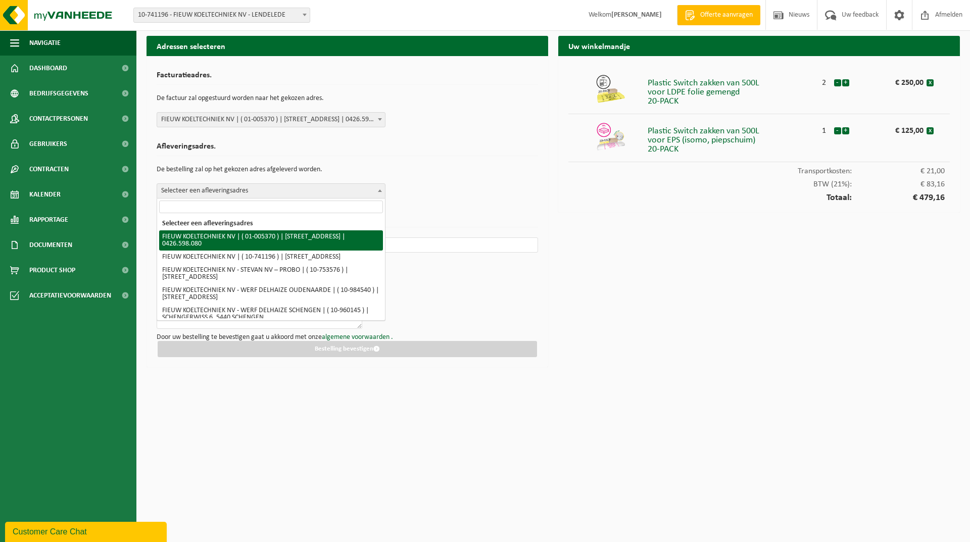
select select "18413"
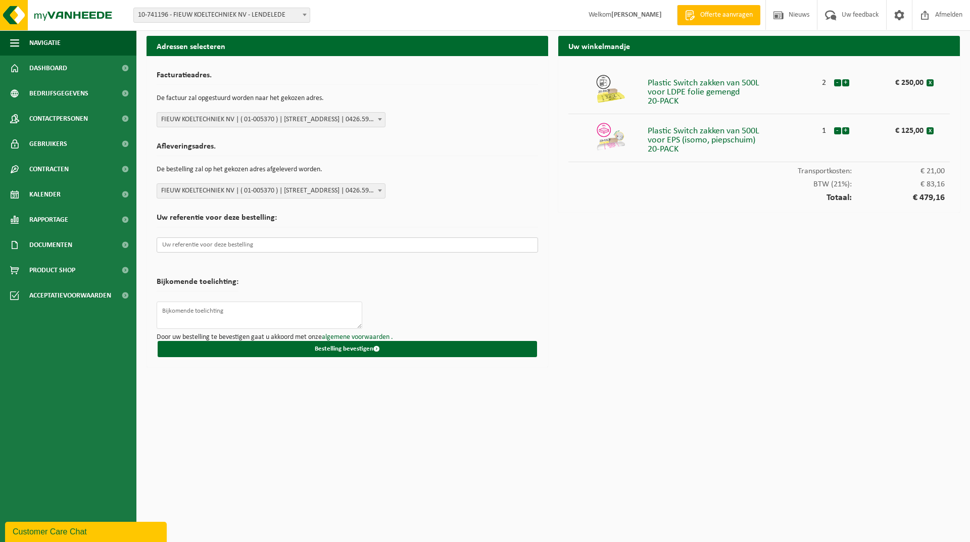
click at [183, 245] on input "text" at bounding box center [347, 244] width 381 height 15
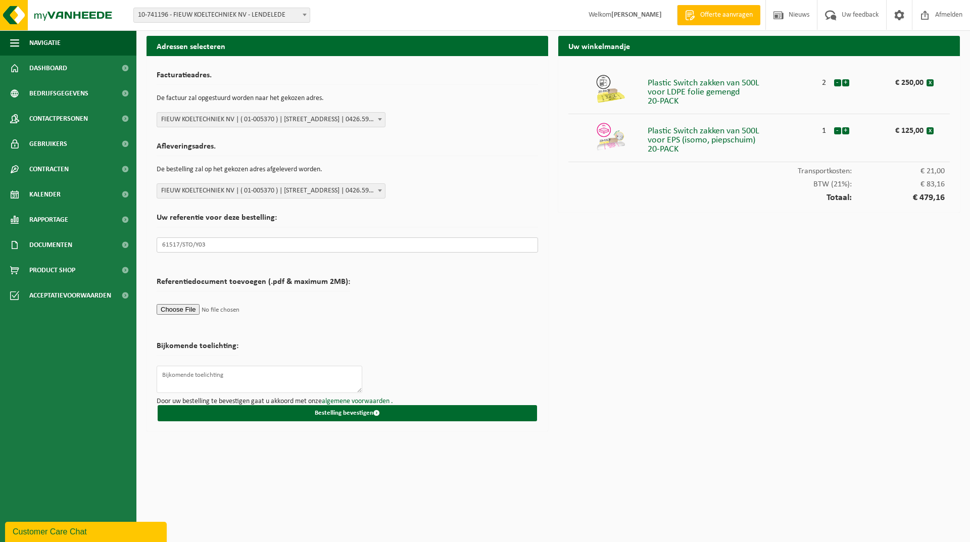
type input "61517/STO/Y03"
click at [488, 305] on form "Facturatieadres. De factuur zal opgestuurd worden naar het gekozen adres. Selec…" at bounding box center [347, 243] width 381 height 355
click at [376, 411] on span "submit" at bounding box center [376, 413] width 7 height 7
